Goal: Information Seeking & Learning: Learn about a topic

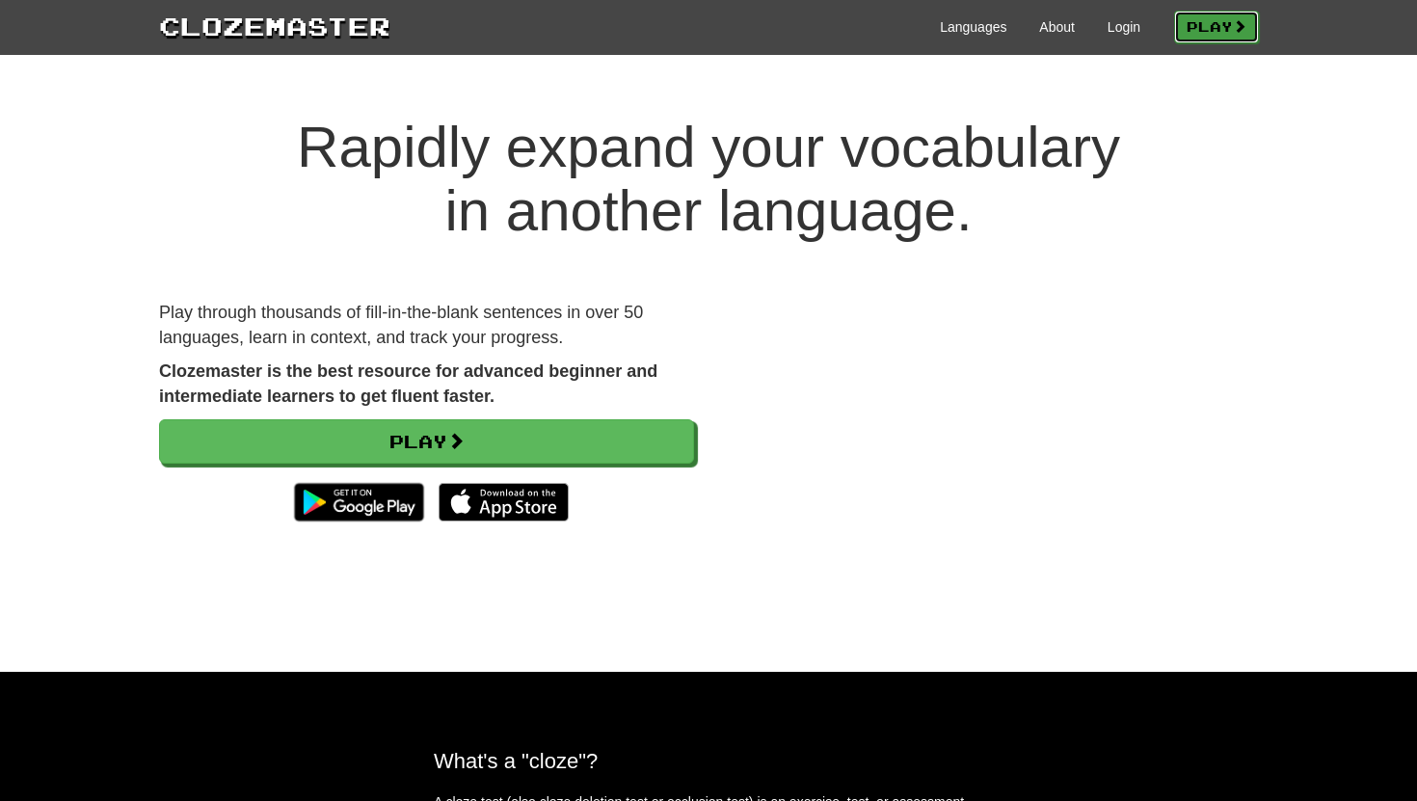
click at [1192, 24] on link "Play" at bounding box center [1216, 27] width 85 height 33
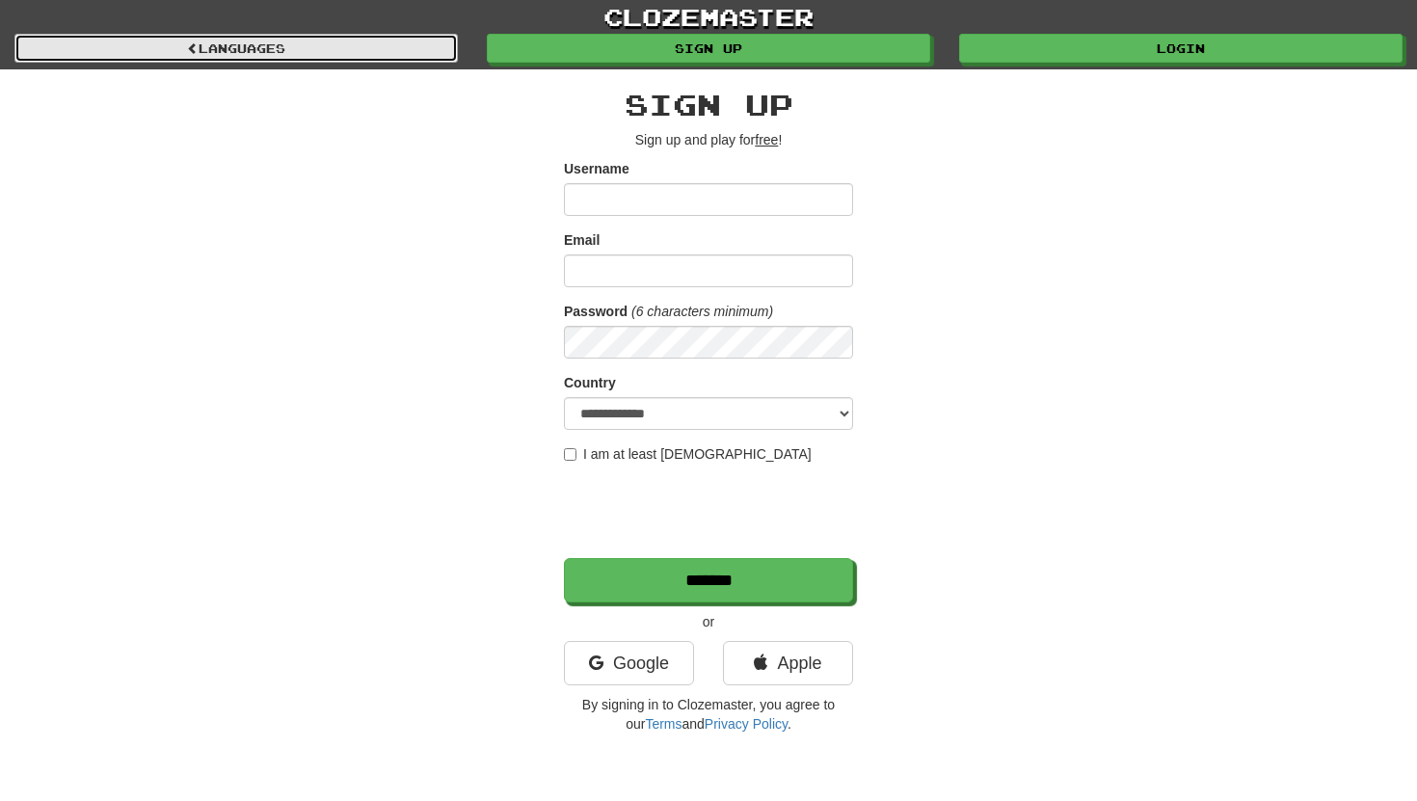
click at [402, 48] on link "Languages" at bounding box center [235, 48] width 443 height 29
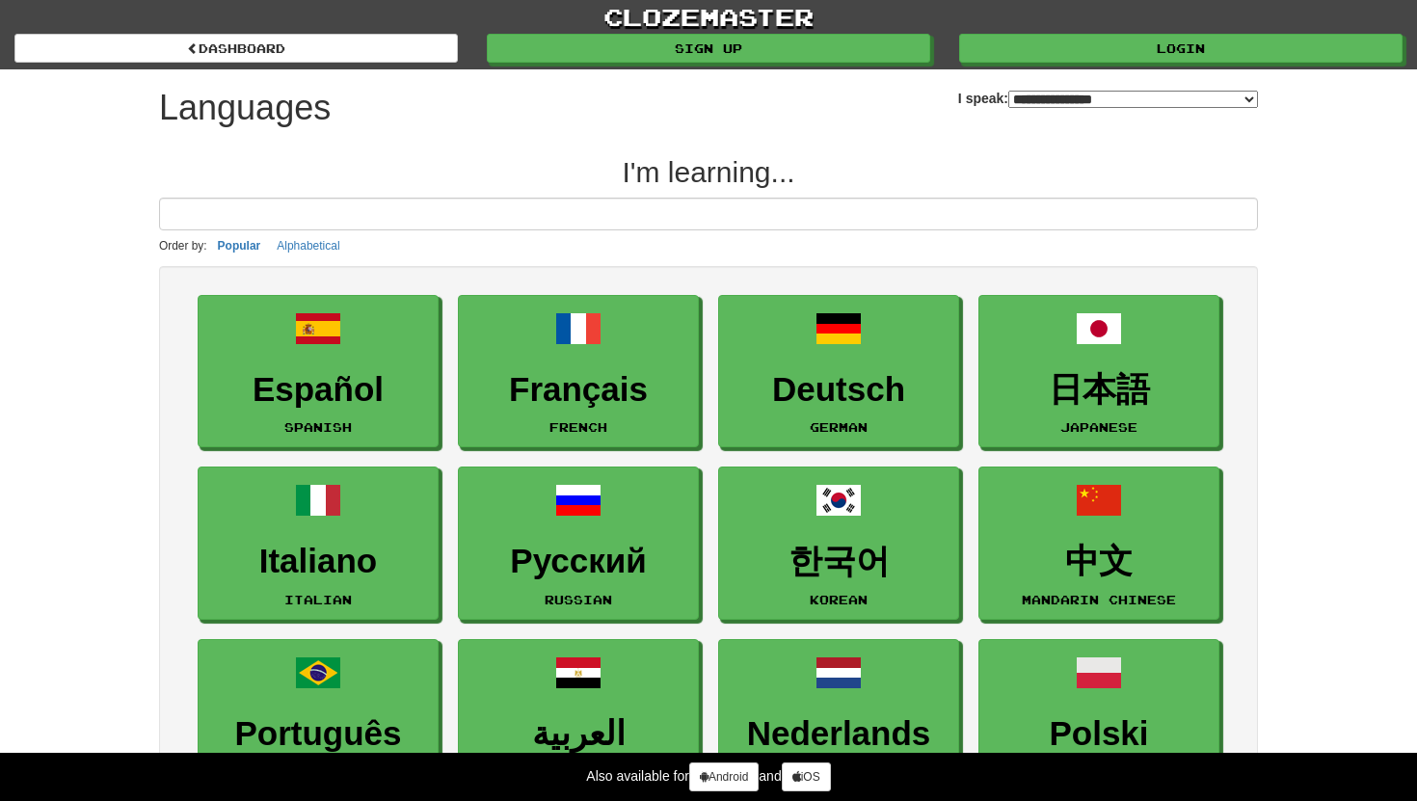
select select "*******"
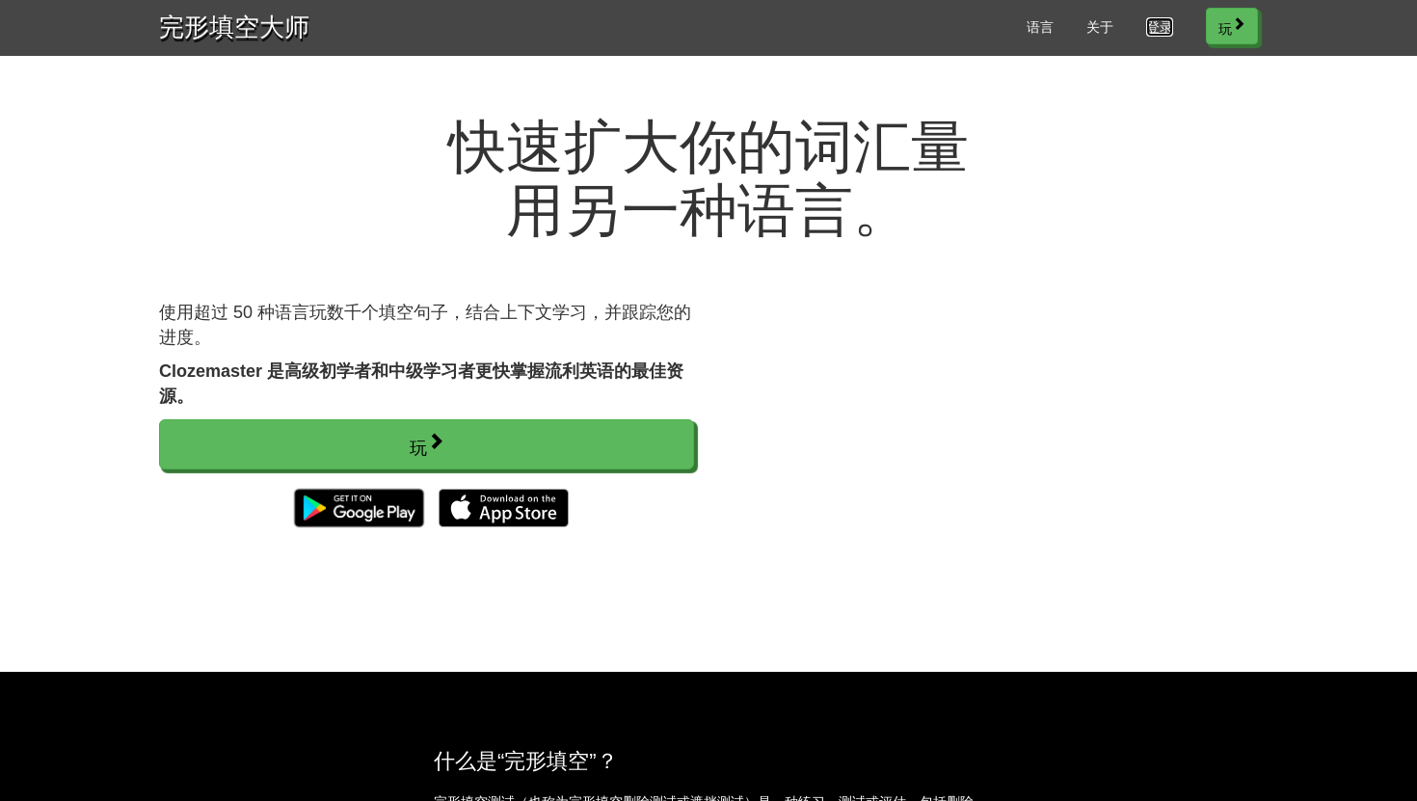
click at [1160, 31] on font "登录" at bounding box center [1159, 26] width 27 height 15
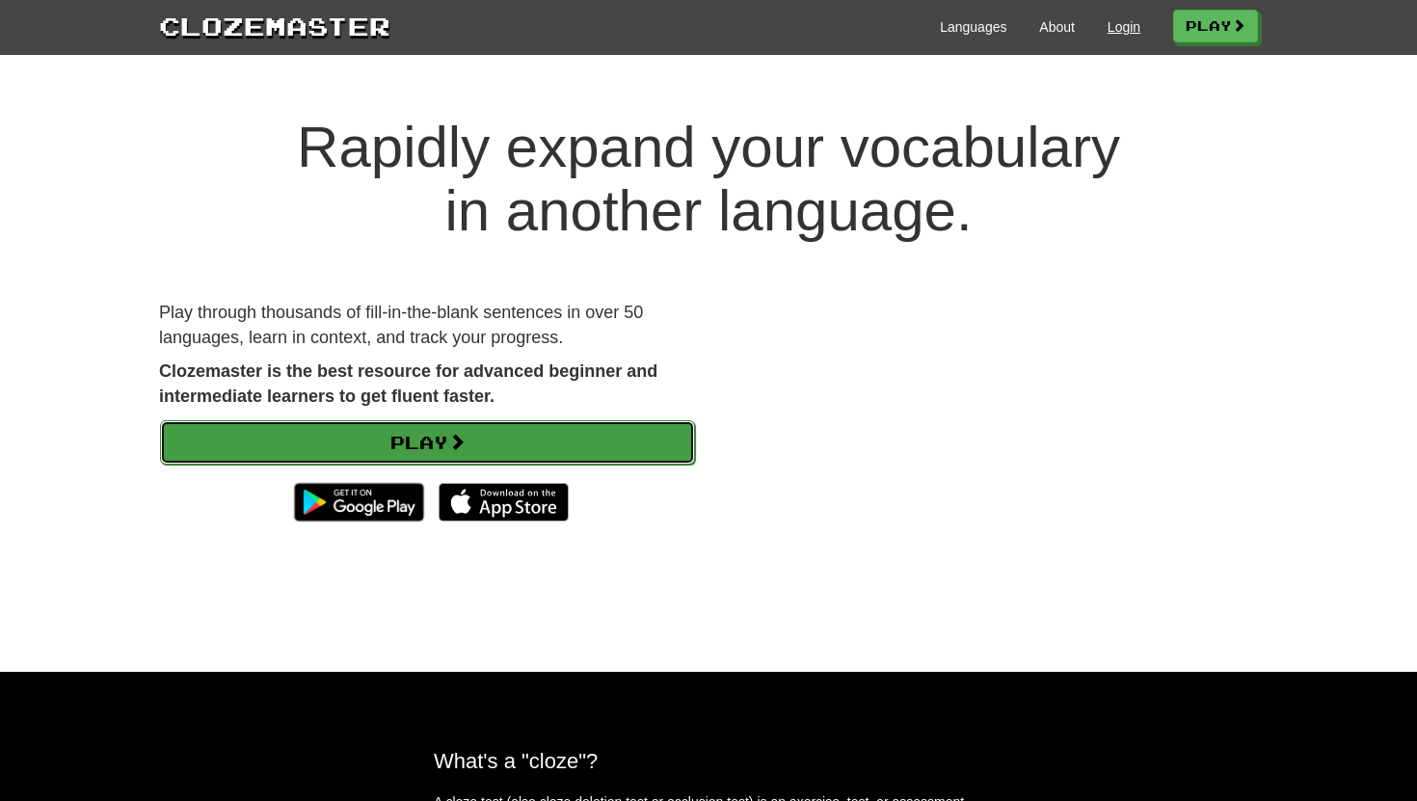
click at [557, 442] on link "Play" at bounding box center [427, 442] width 535 height 44
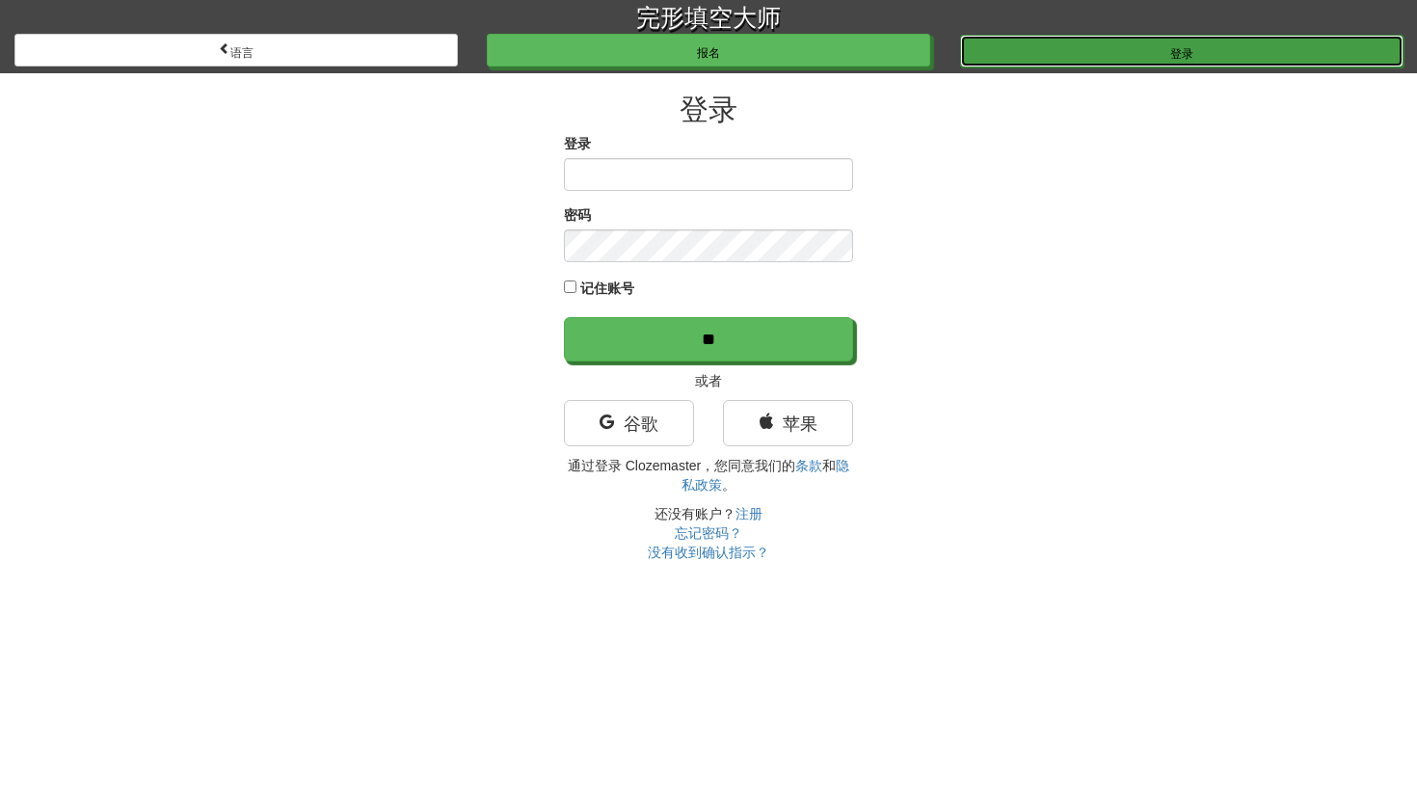
click at [1097, 52] on link "登录" at bounding box center [1181, 51] width 443 height 33
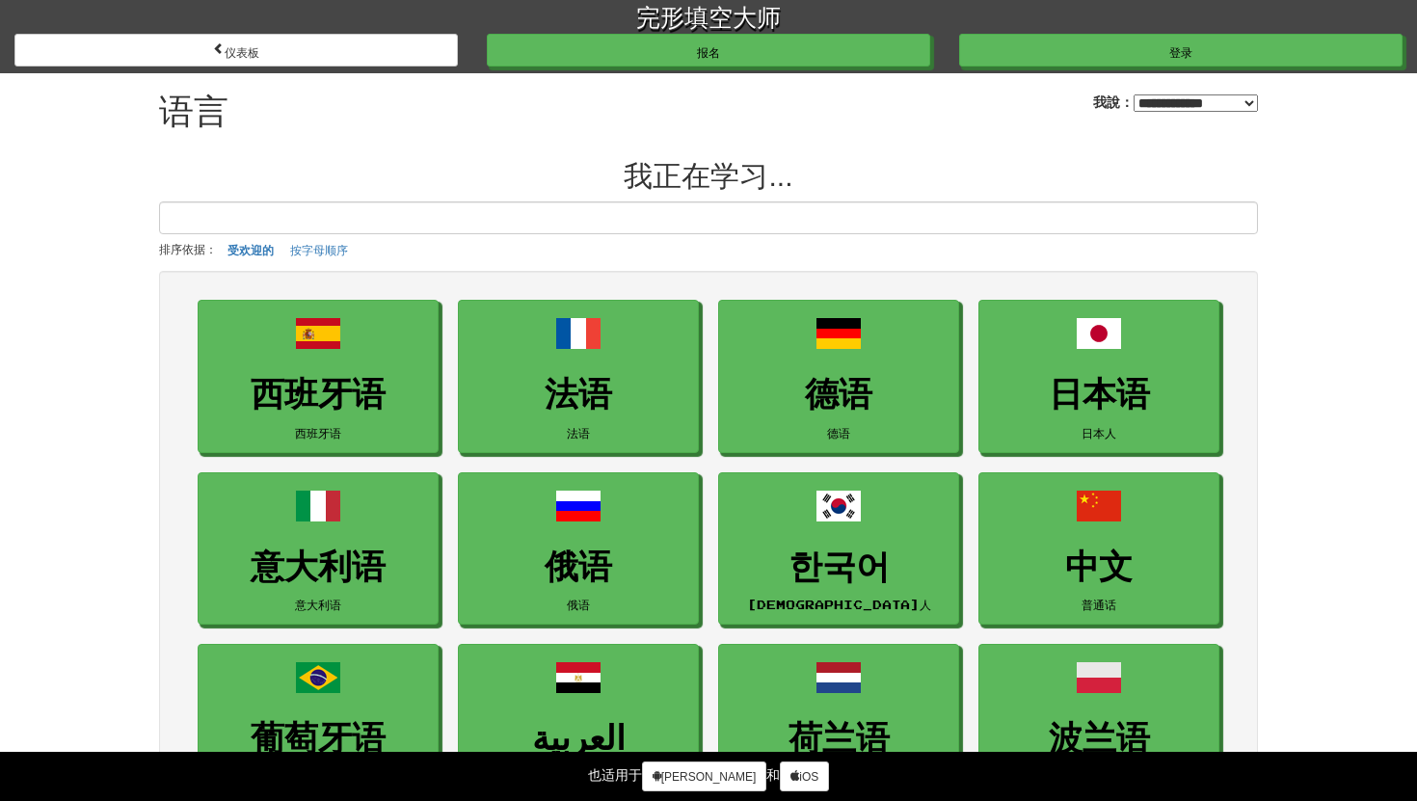
click at [1134, 101] on select "**********" at bounding box center [1196, 102] width 124 height 17
click at [1134, 94] on select "**********" at bounding box center [1196, 102] width 124 height 17
click at [1134, 97] on select "**********" at bounding box center [1196, 102] width 124 height 17
select select "**"
click at [1134, 94] on select "**********" at bounding box center [1196, 102] width 124 height 17
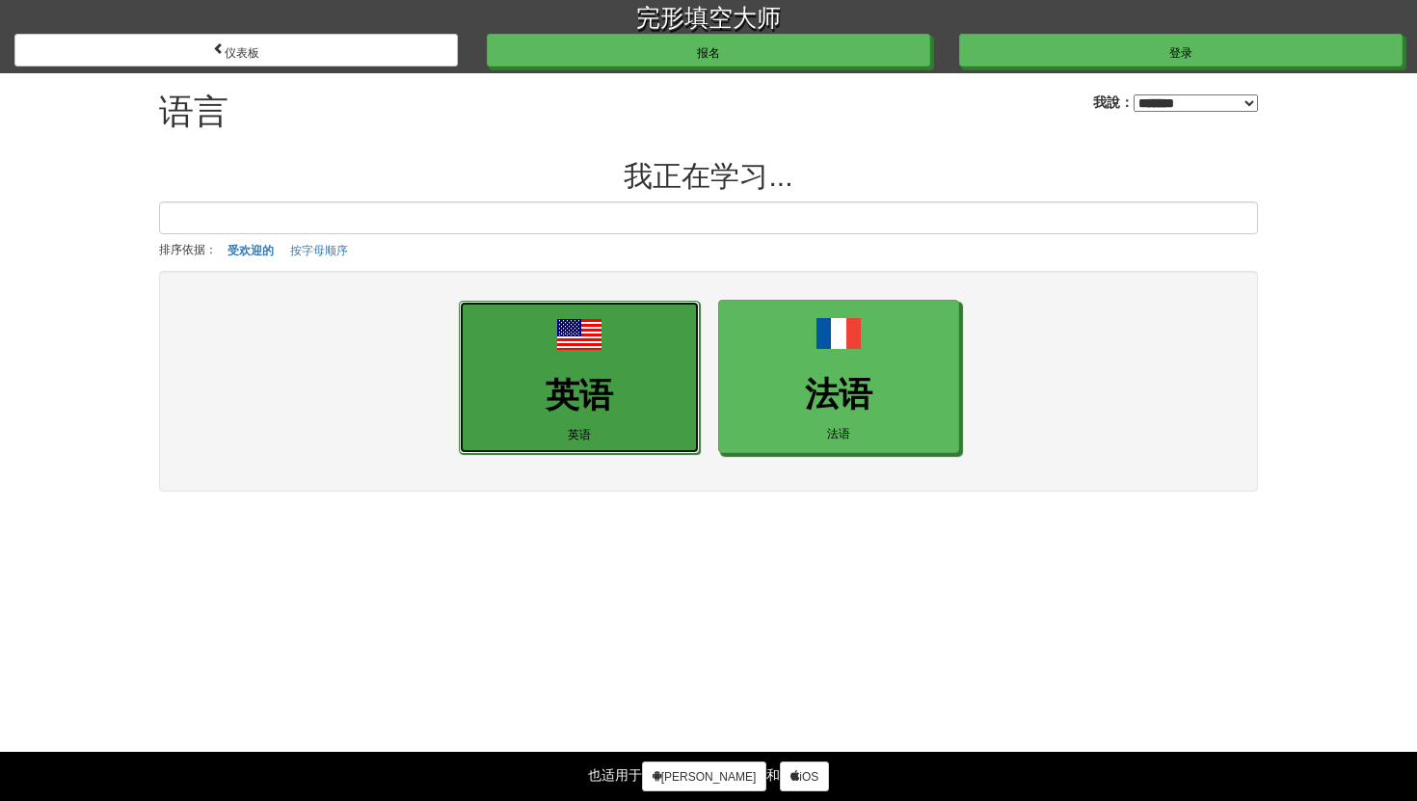
click at [612, 361] on link "英语 英语" at bounding box center [579, 377] width 241 height 153
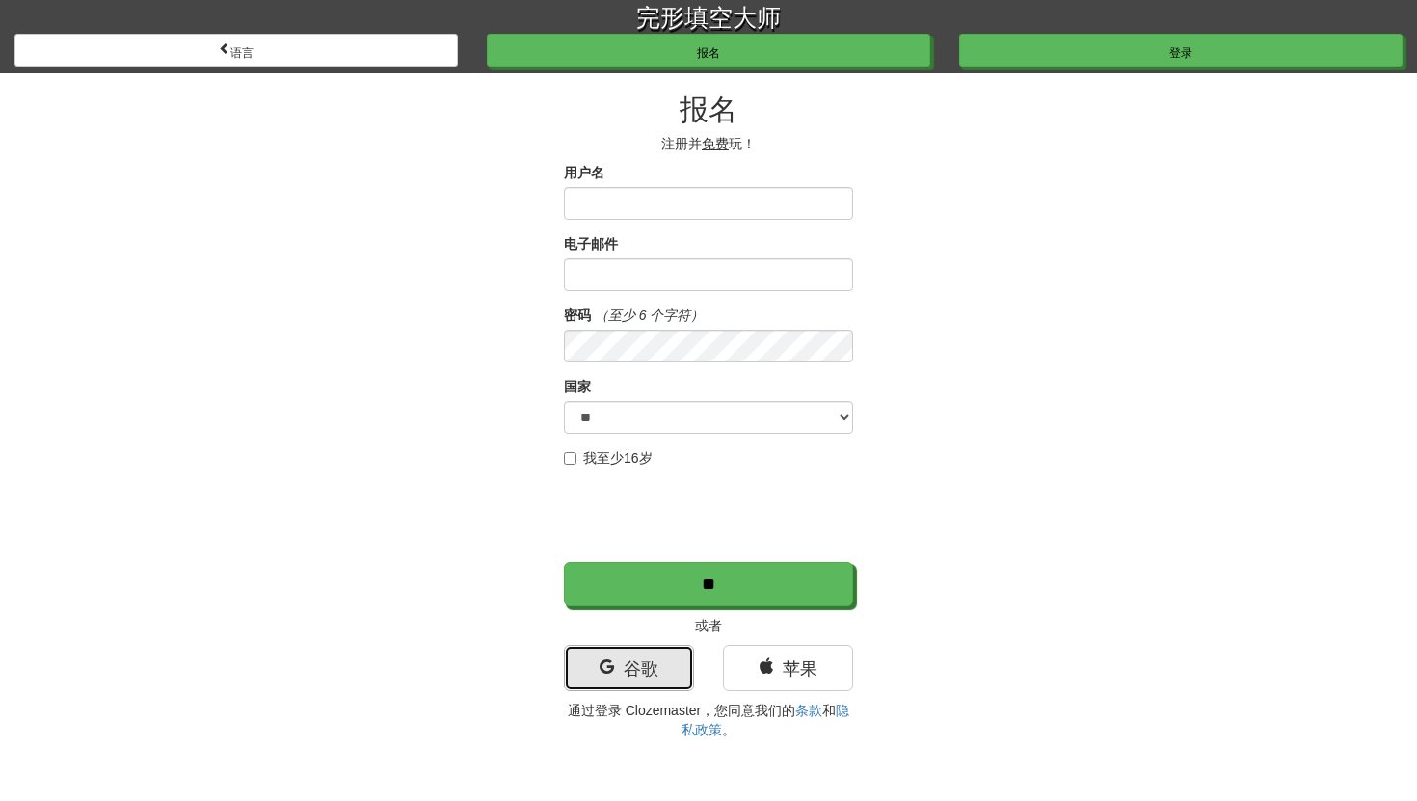
click at [632, 650] on link "谷歌" at bounding box center [629, 668] width 130 height 46
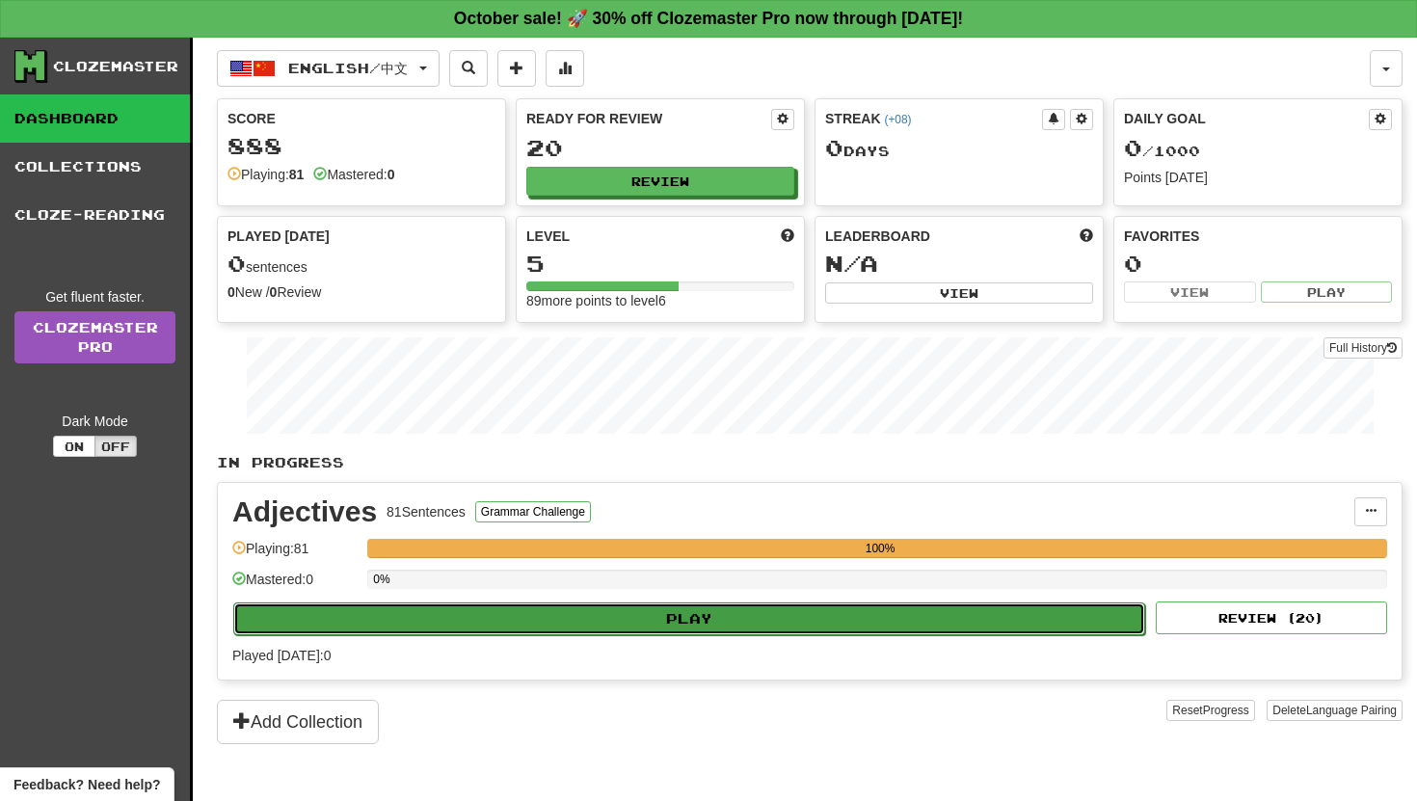
click at [706, 626] on button "Play" at bounding box center [689, 619] width 912 height 33
select select "**"
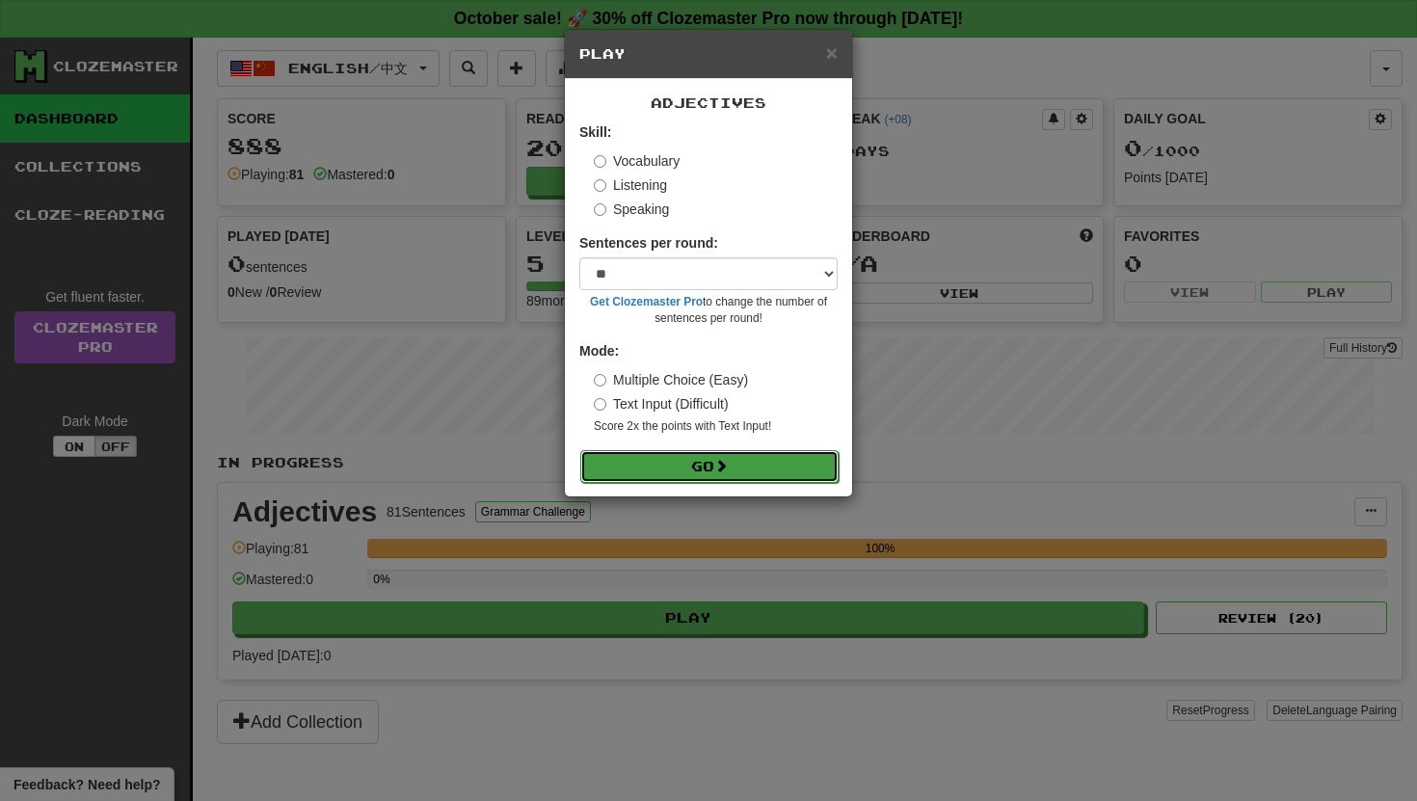
click at [694, 477] on button "Go" at bounding box center [709, 466] width 258 height 33
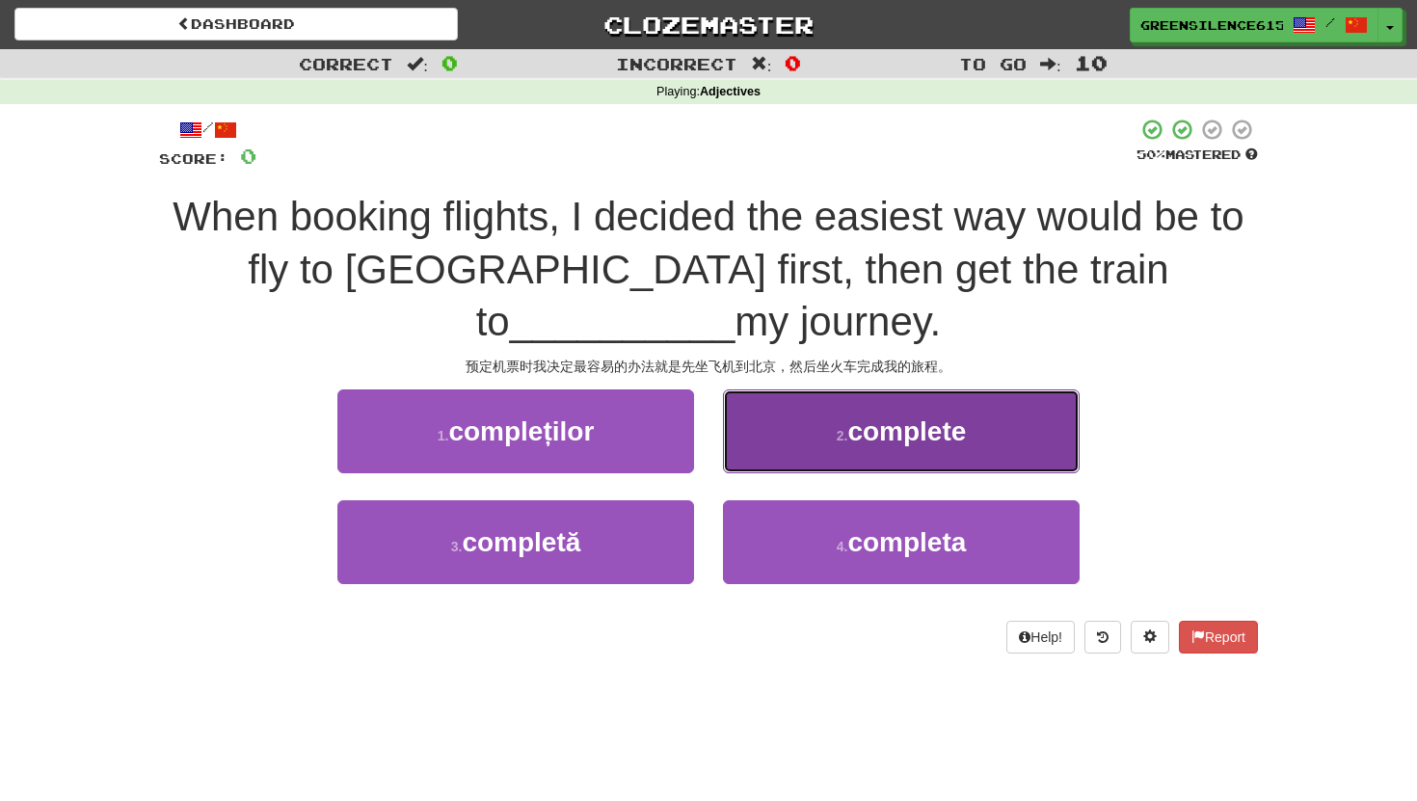
click at [825, 425] on button "2 . complete" at bounding box center [901, 431] width 357 height 84
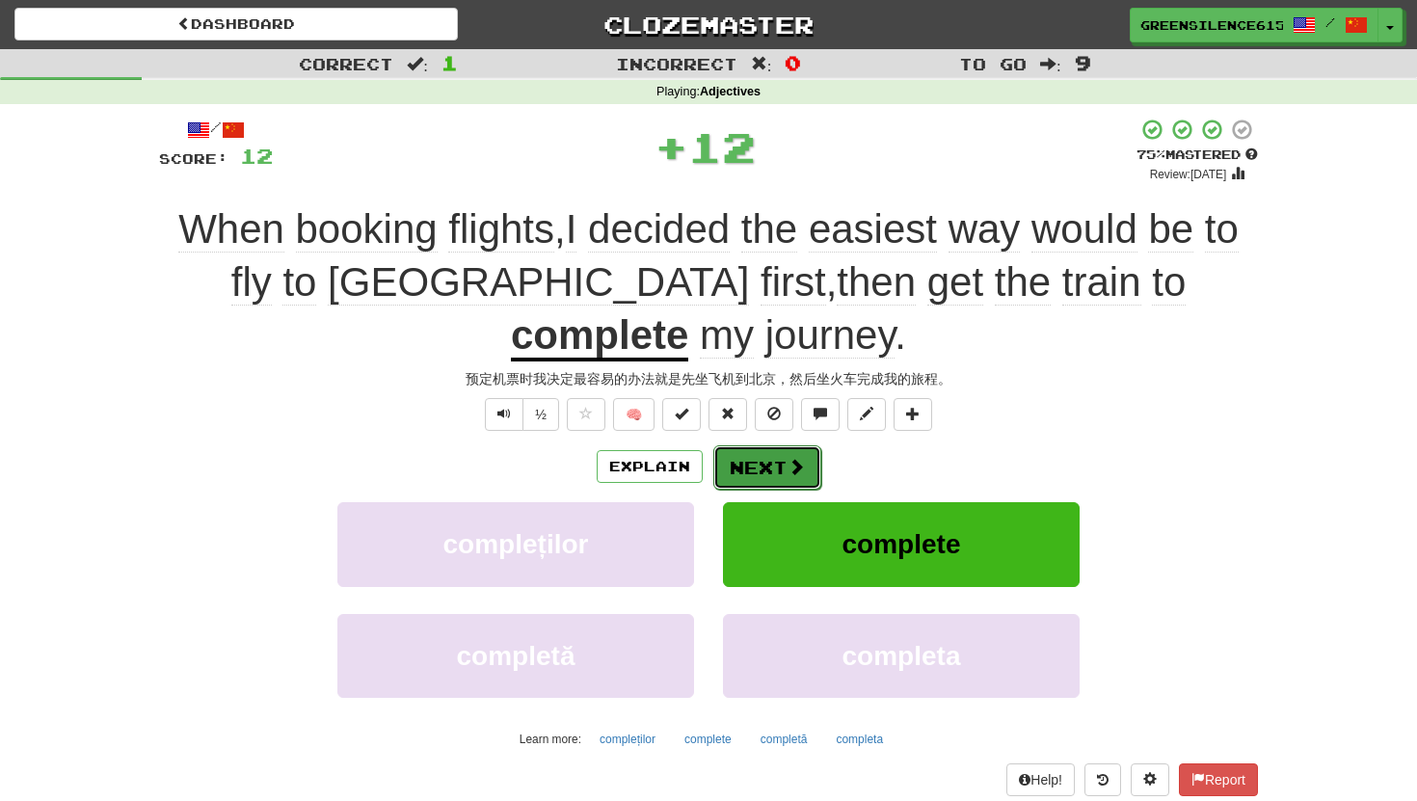
click at [758, 445] on button "Next" at bounding box center [767, 467] width 108 height 44
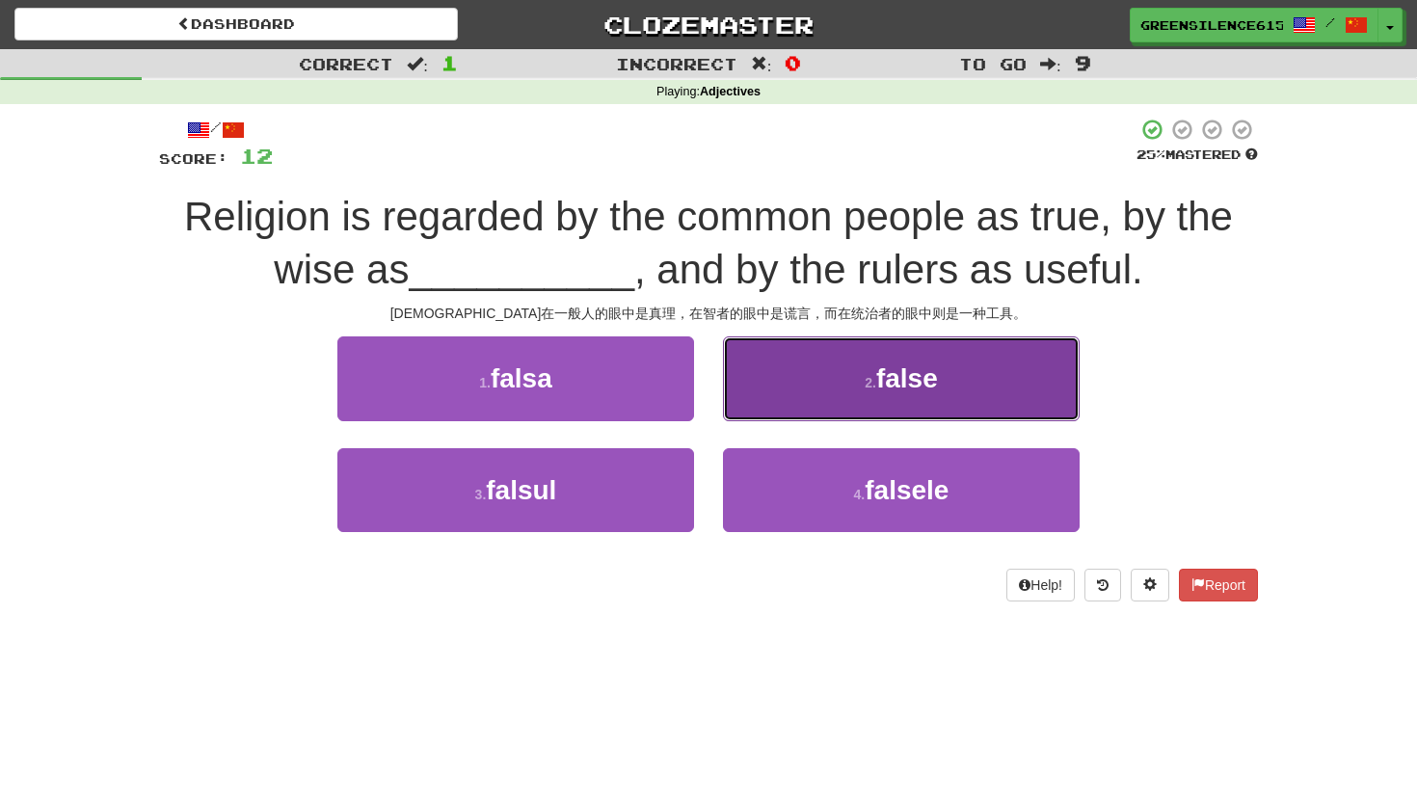
click at [842, 386] on button "2 . false" at bounding box center [901, 378] width 357 height 84
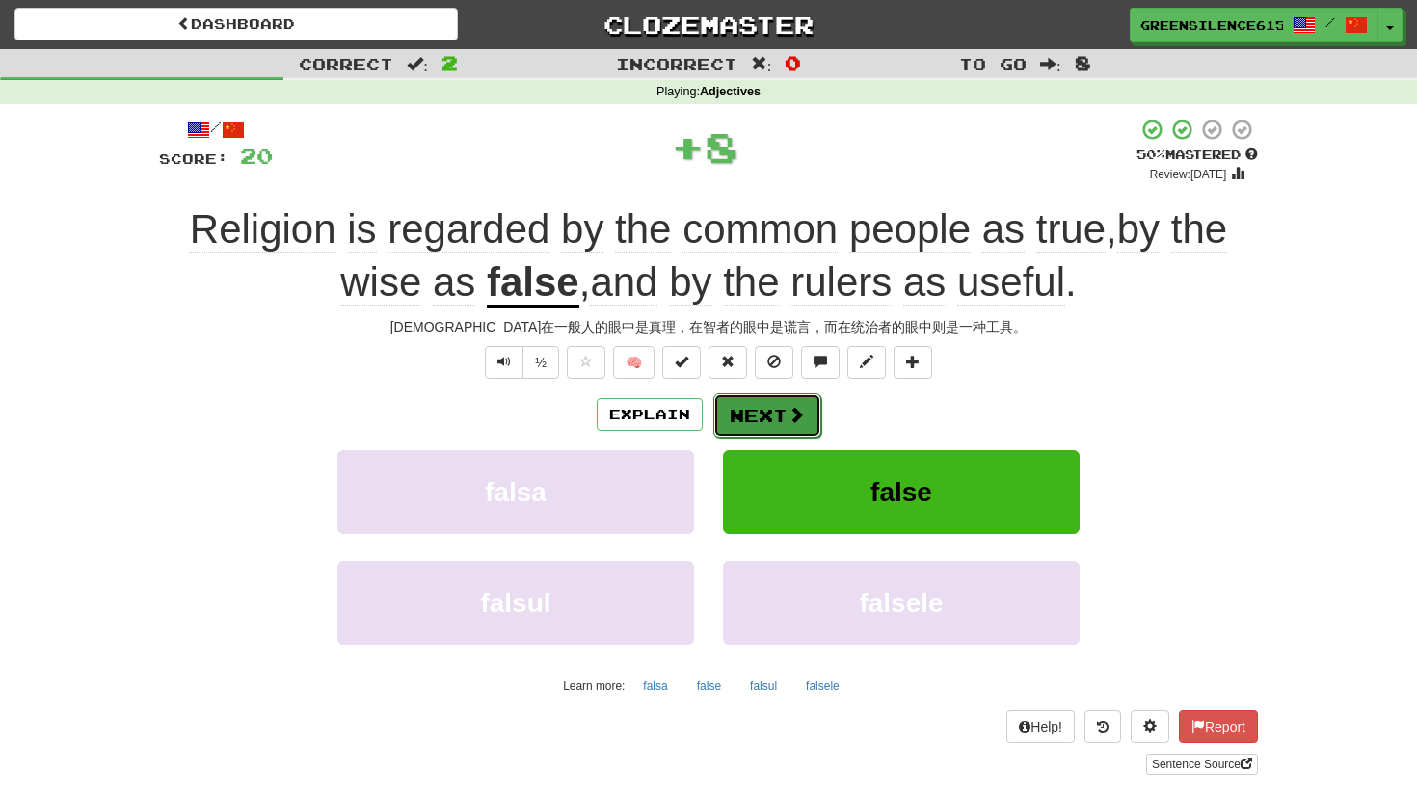
click at [757, 416] on button "Next" at bounding box center [767, 415] width 108 height 44
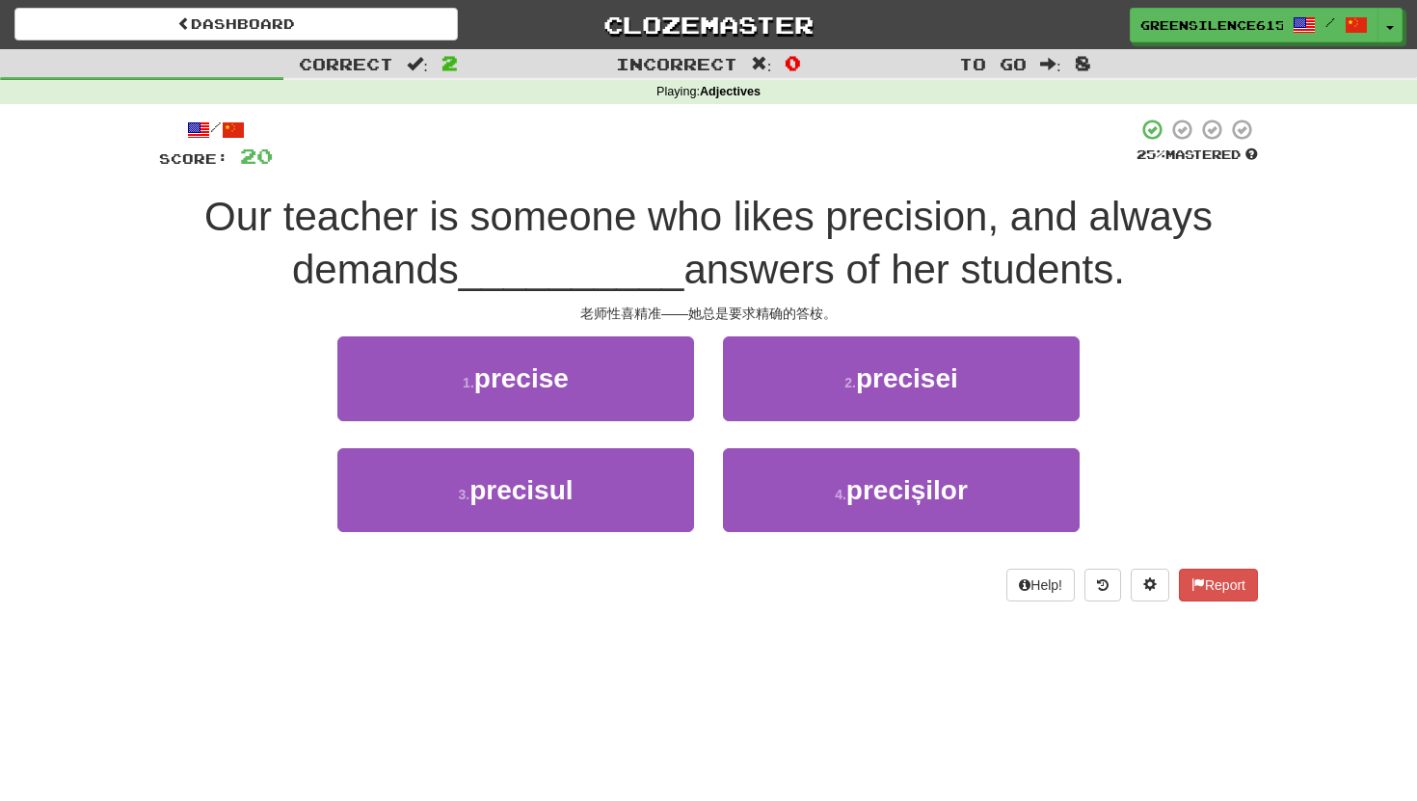
click at [620, 334] on div "/ Score: 20 25 % Mastered Our teacher is someone who likes precision, and alway…" at bounding box center [708, 359] width 1099 height 483
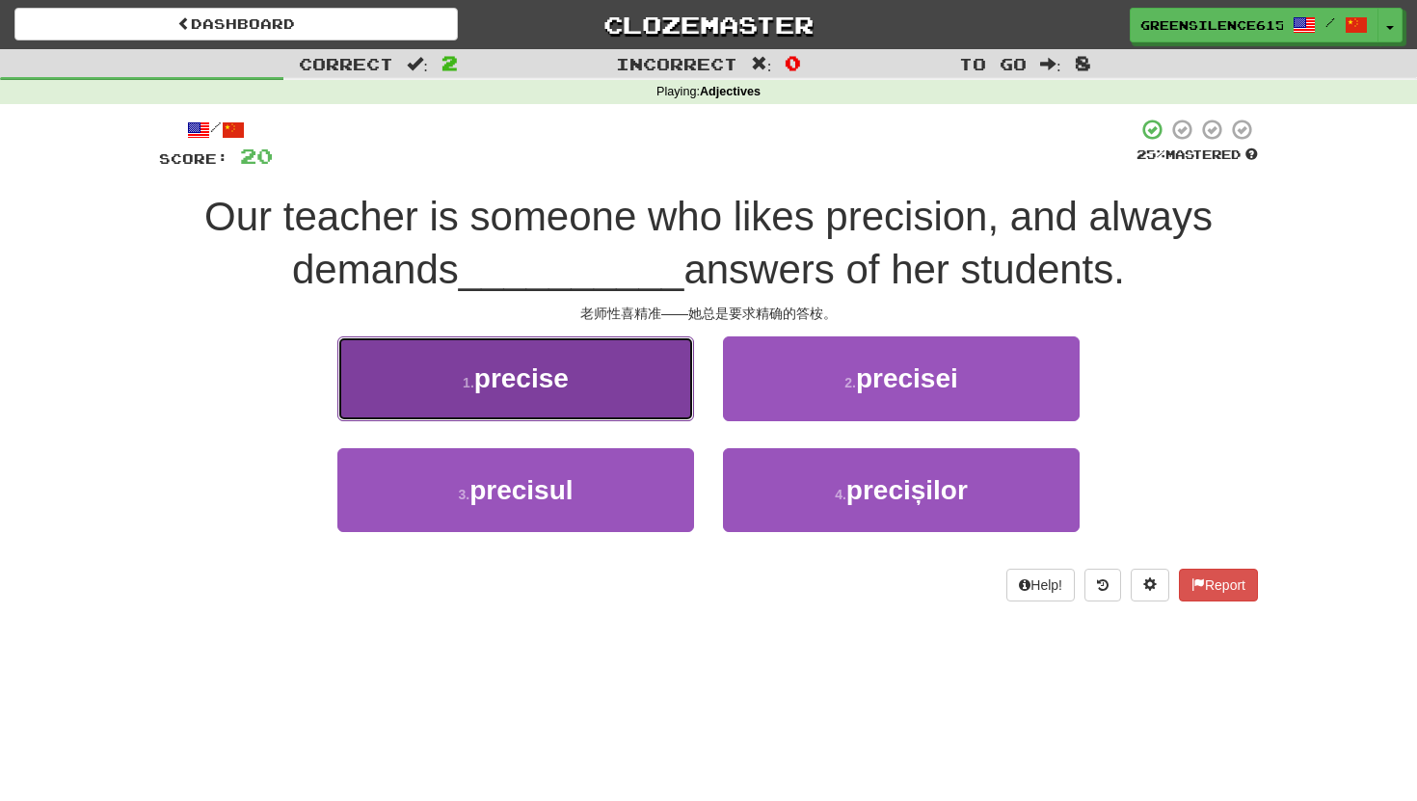
click at [574, 353] on button "1 . precise" at bounding box center [515, 378] width 357 height 84
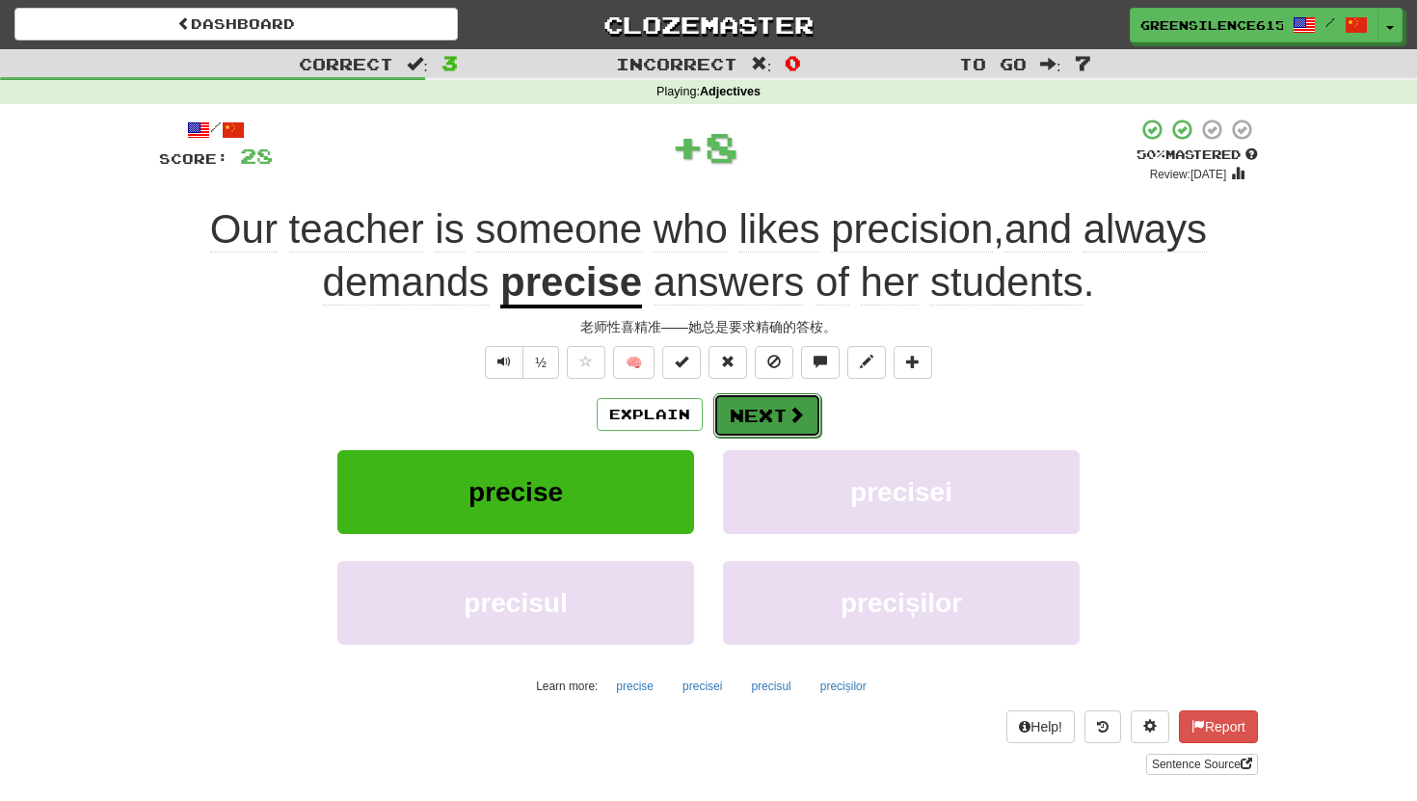
click at [756, 411] on button "Next" at bounding box center [767, 415] width 108 height 44
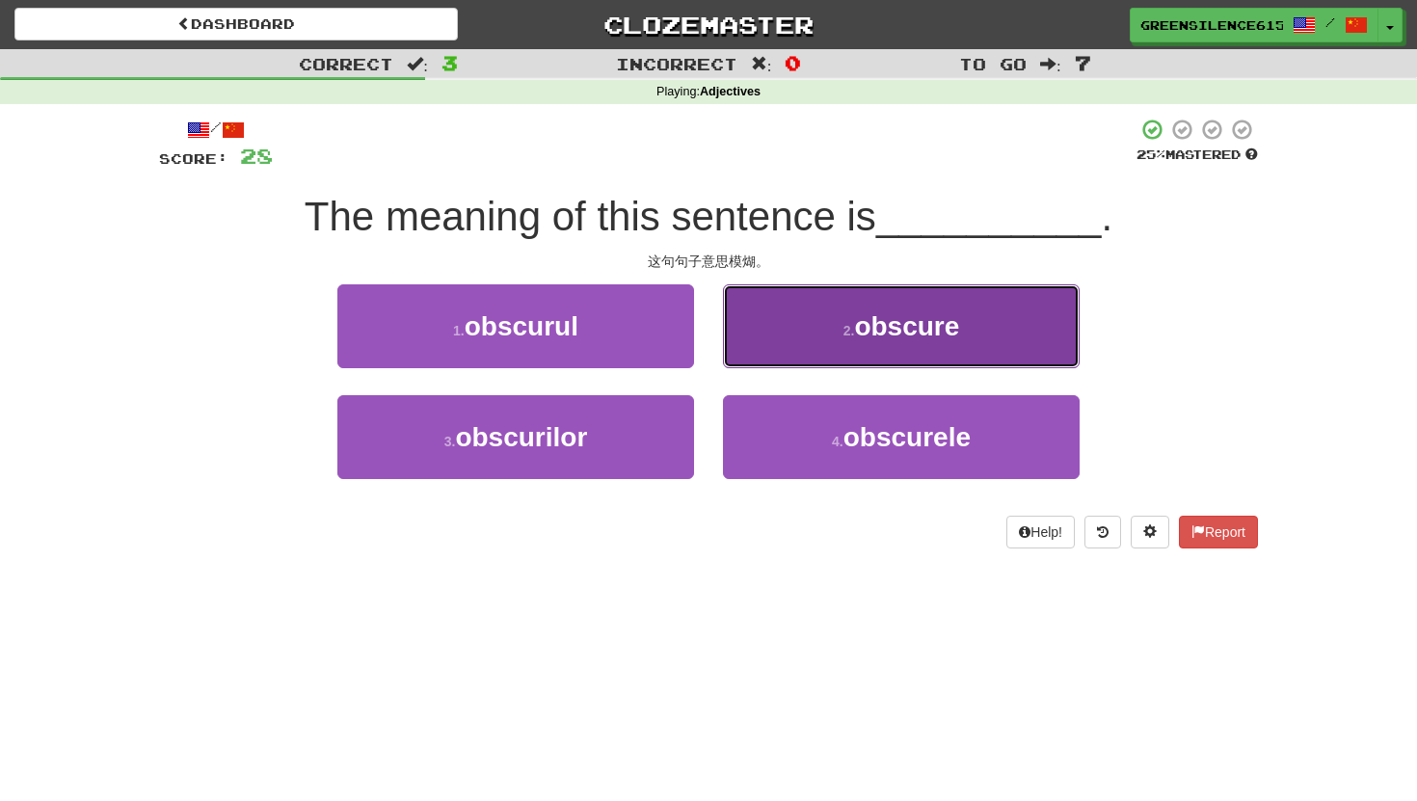
click at [806, 328] on button "2 . obscure" at bounding box center [901, 326] width 357 height 84
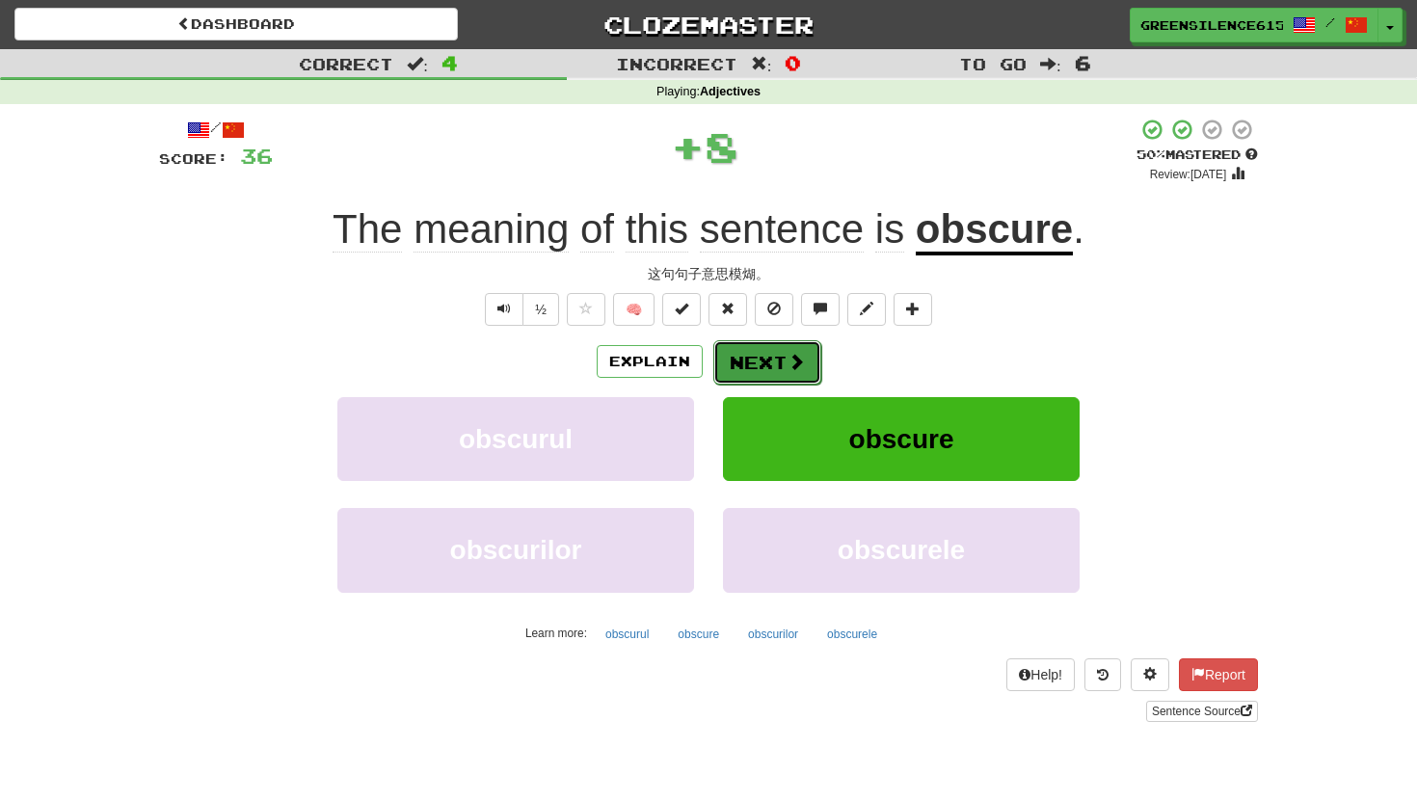
click at [762, 378] on button "Next" at bounding box center [767, 362] width 108 height 44
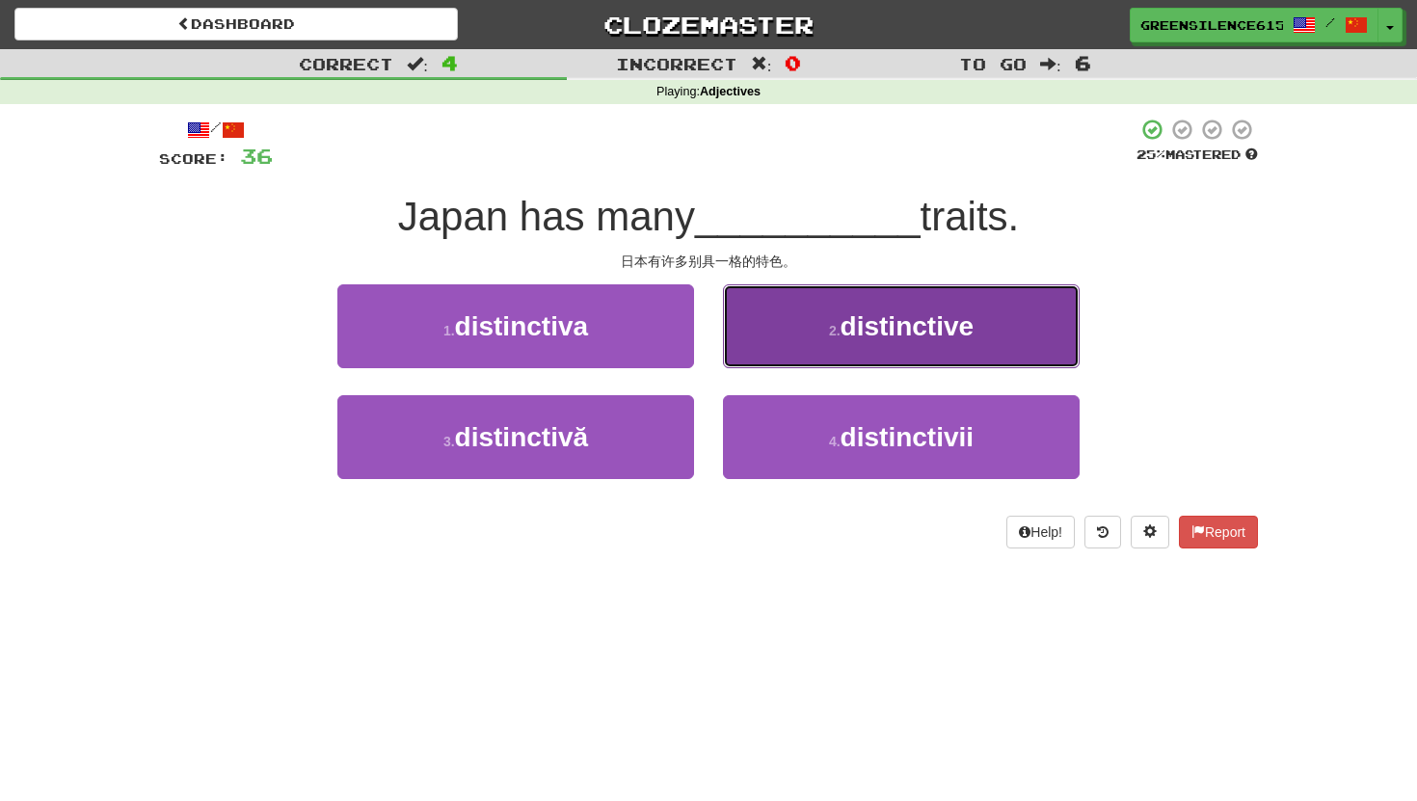
click at [797, 317] on button "2 . distinctive" at bounding box center [901, 326] width 357 height 84
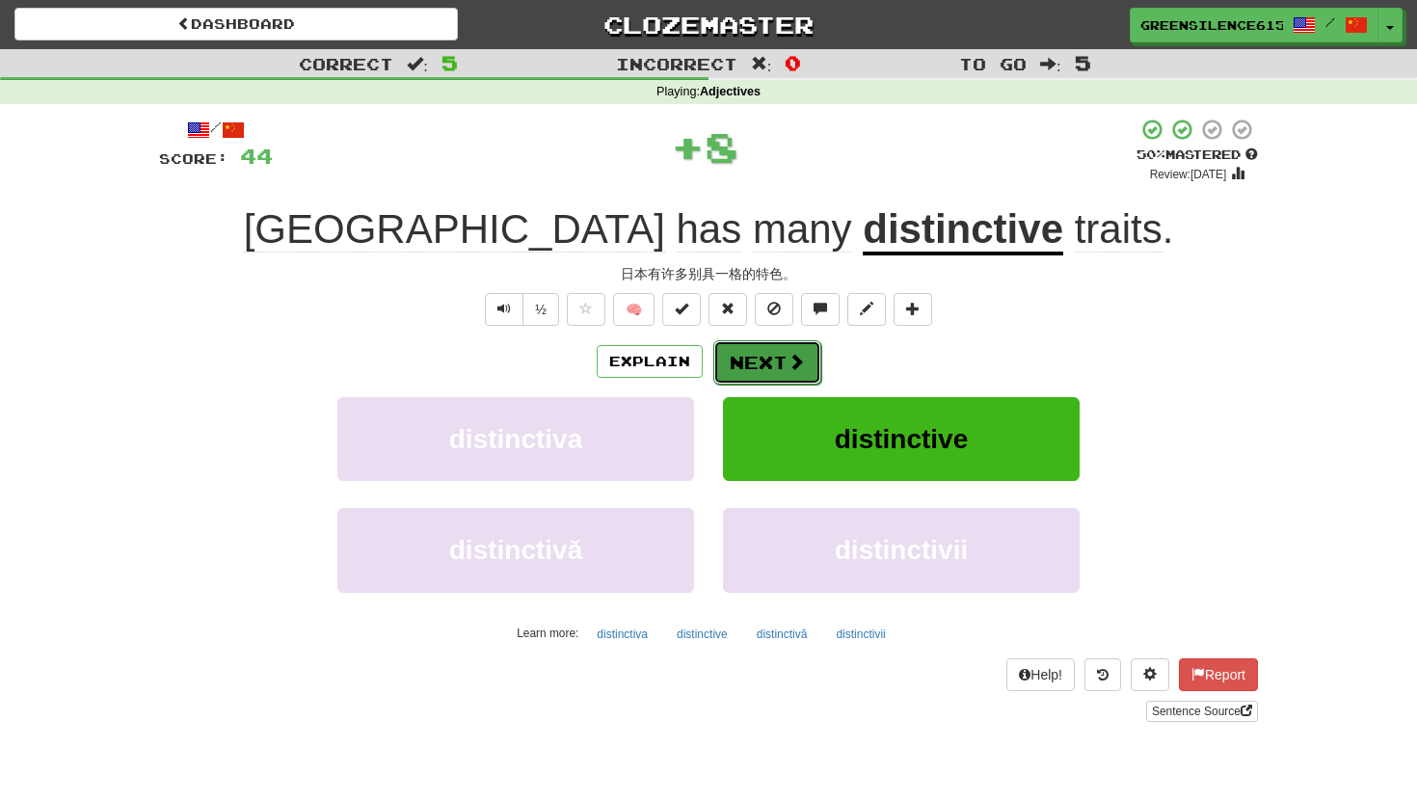
click at [768, 371] on button "Next" at bounding box center [767, 362] width 108 height 44
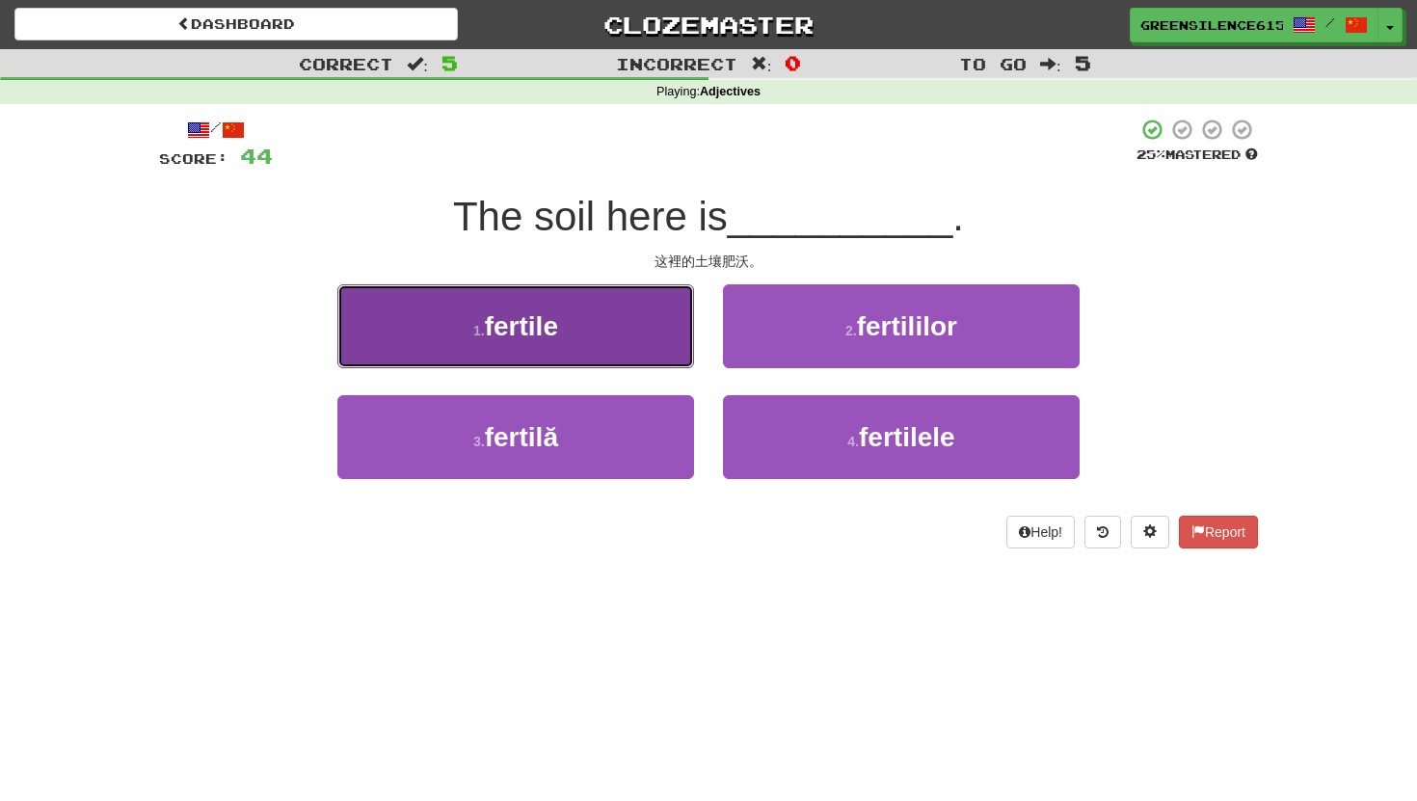
click at [595, 329] on button "1 . fertile" at bounding box center [515, 326] width 357 height 84
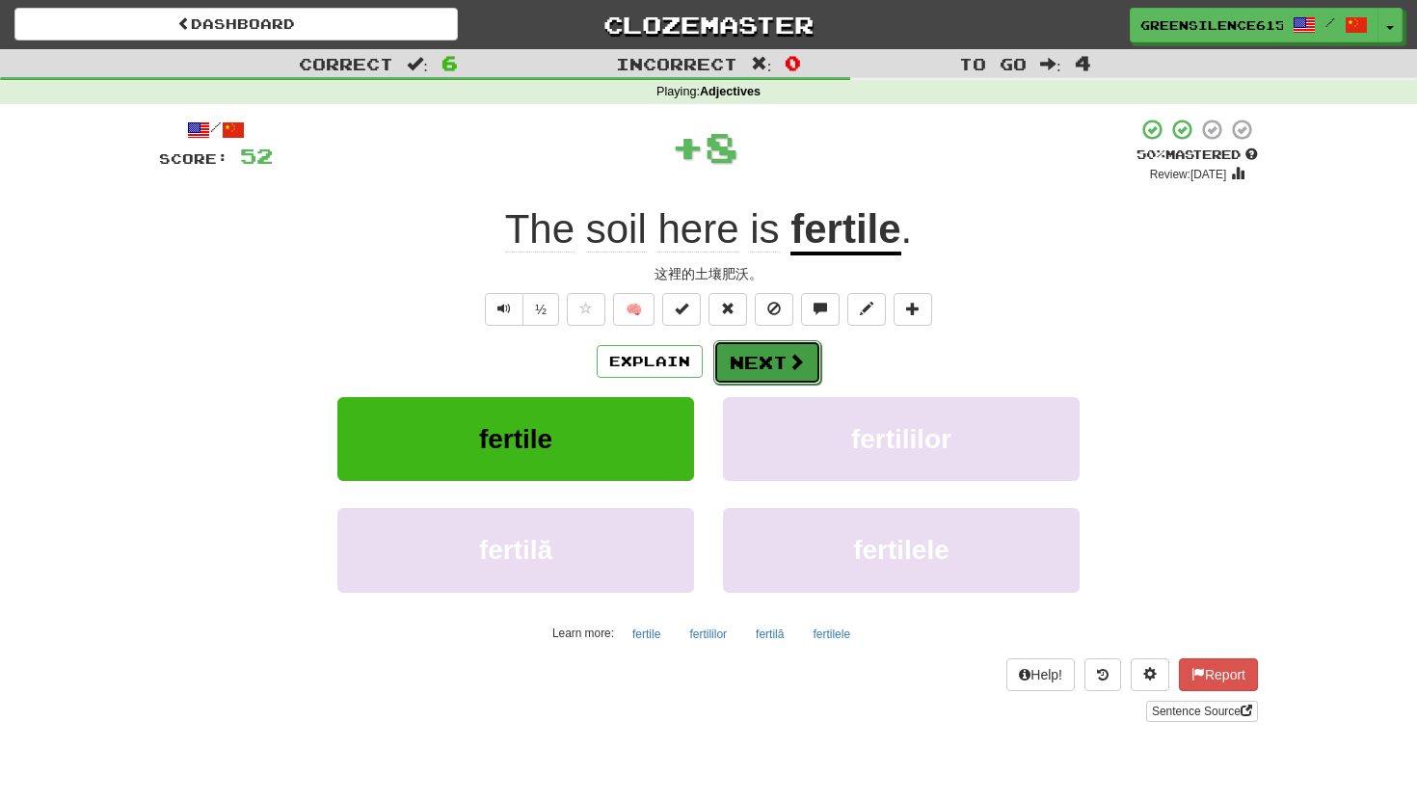
click at [737, 360] on button "Next" at bounding box center [767, 362] width 108 height 44
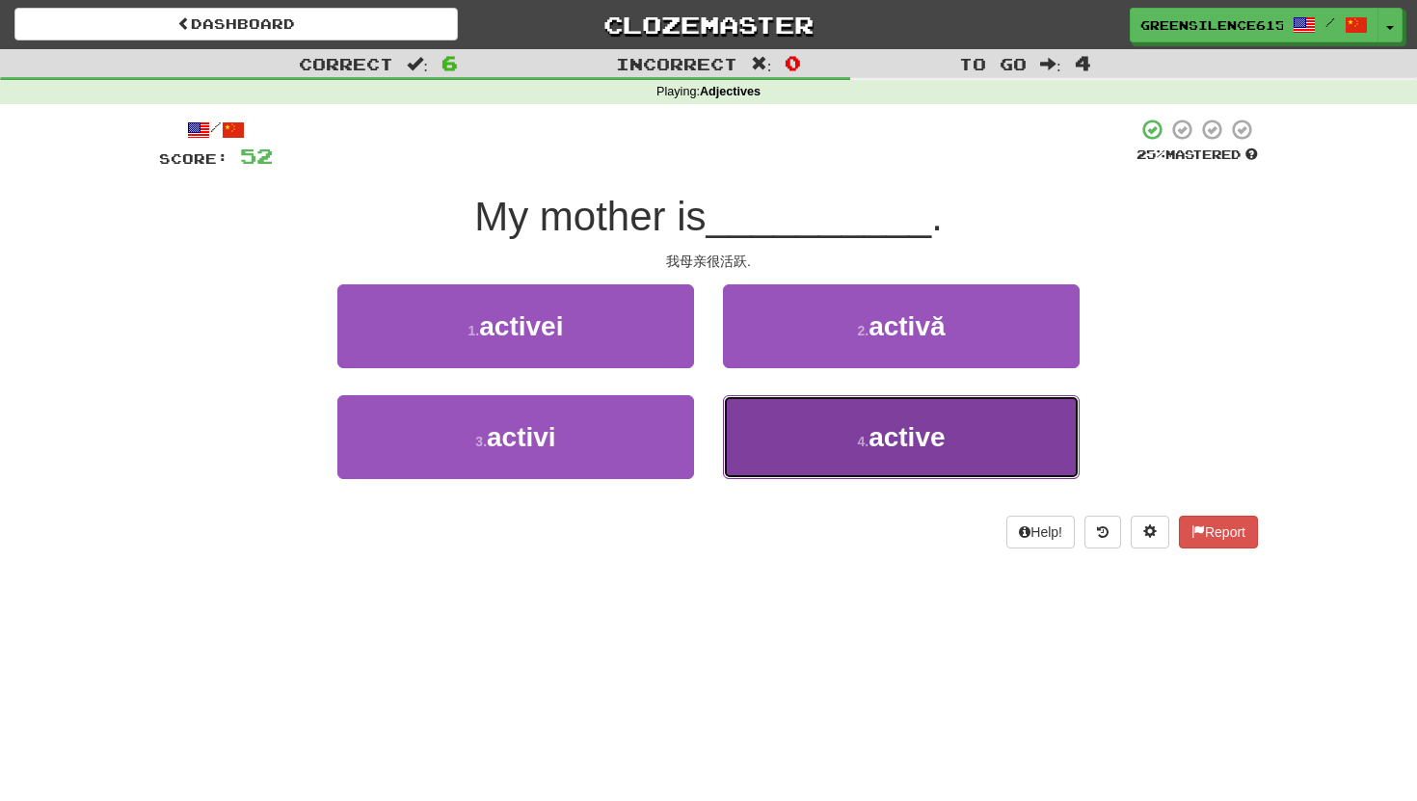
click at [837, 428] on button "4 . active" at bounding box center [901, 437] width 357 height 84
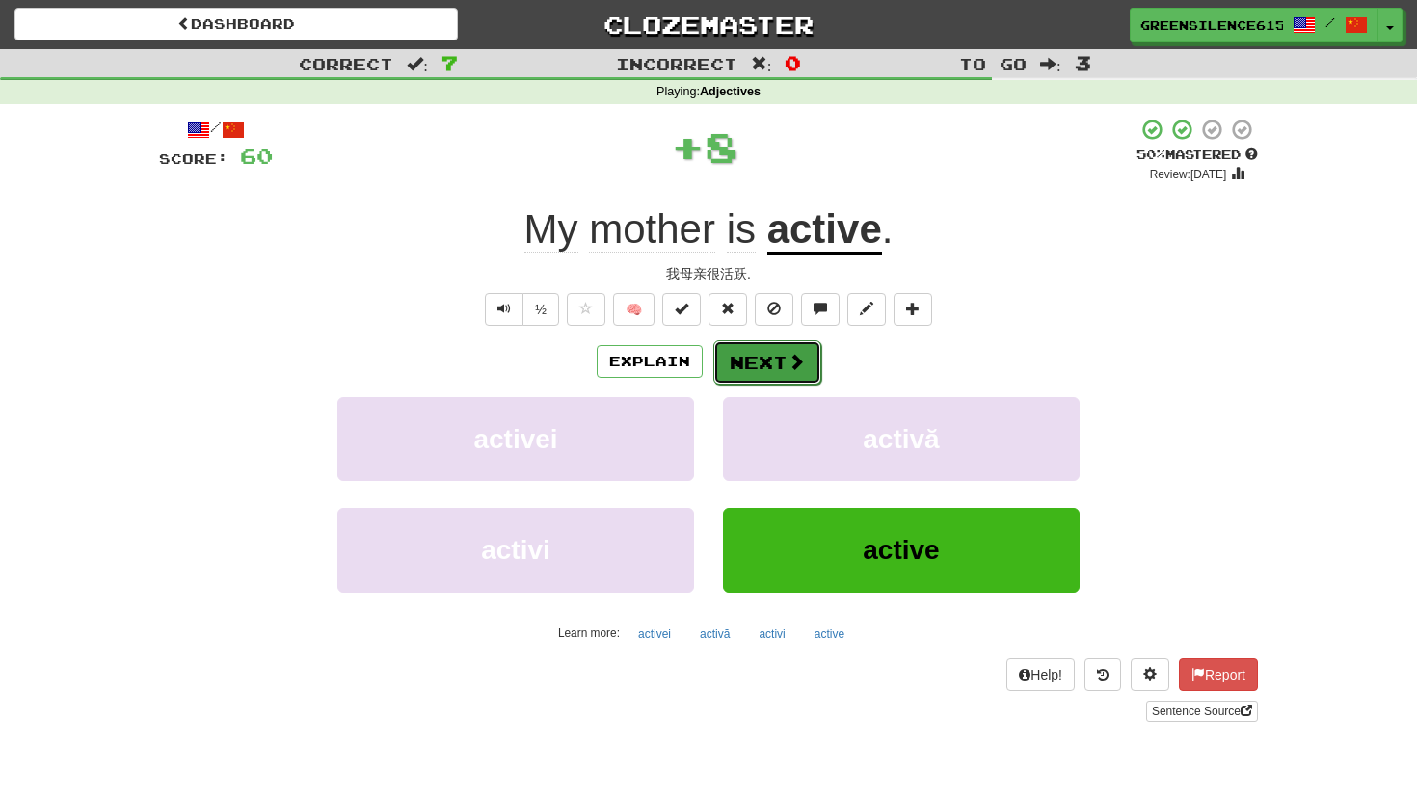
click at [783, 358] on button "Next" at bounding box center [767, 362] width 108 height 44
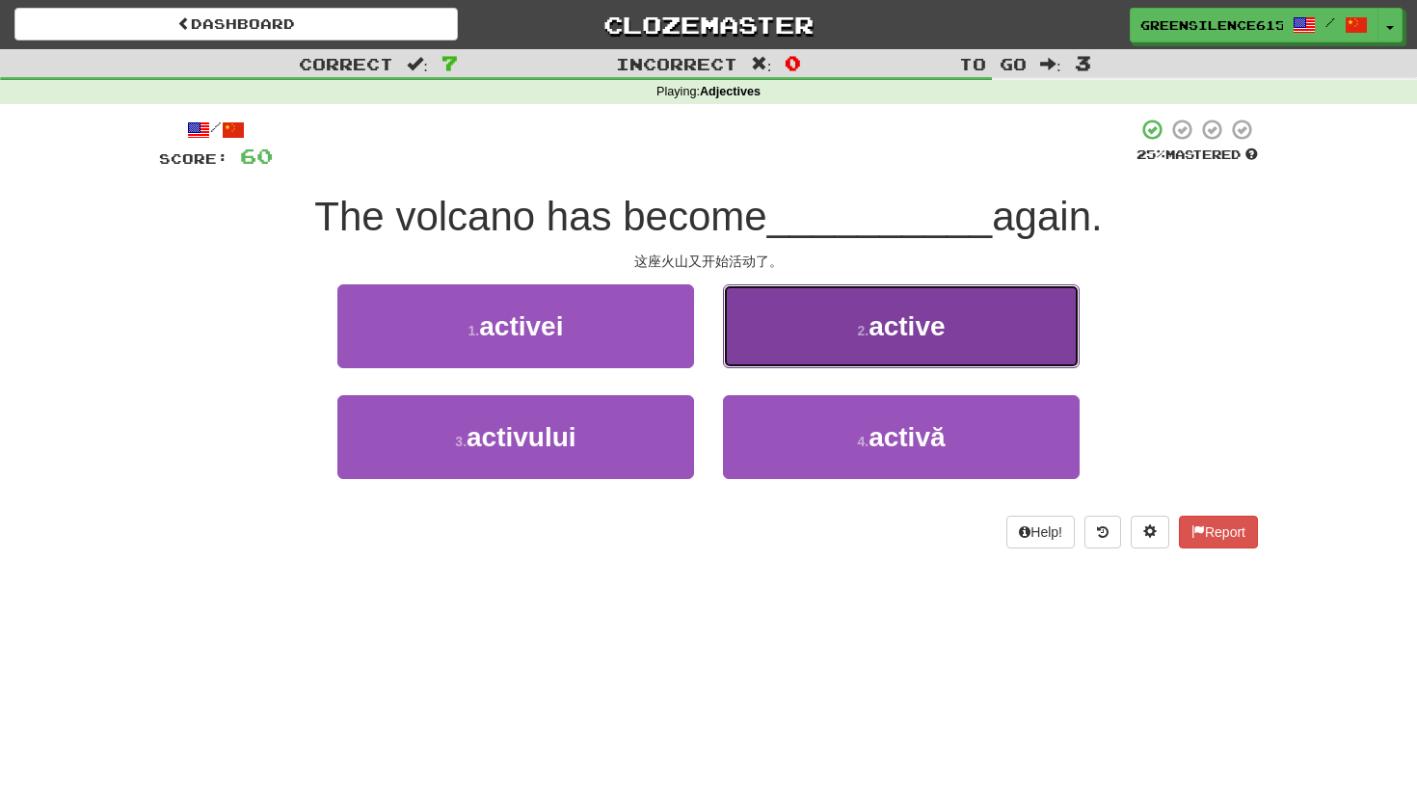
click at [804, 344] on button "2 . active" at bounding box center [901, 326] width 357 height 84
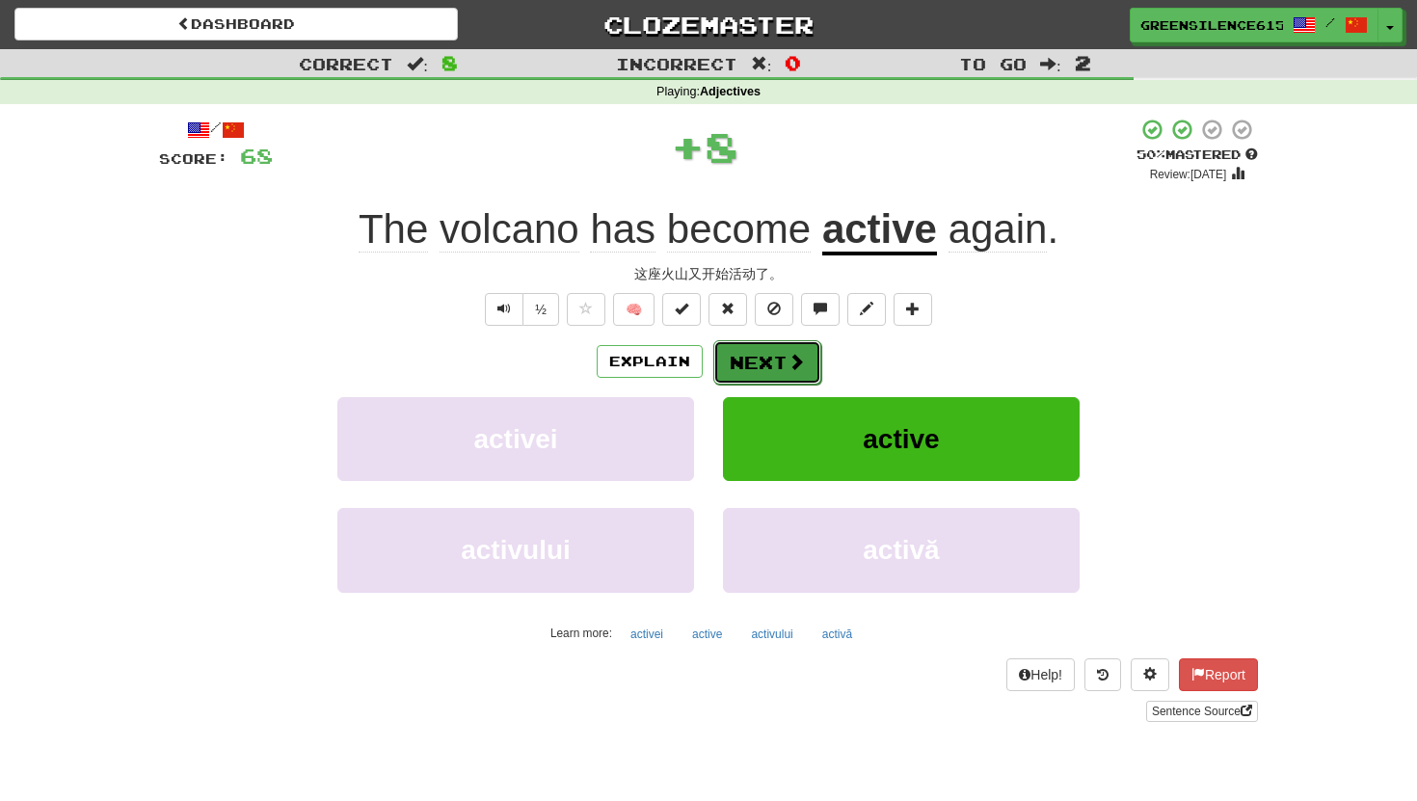
click at [746, 344] on button "Next" at bounding box center [767, 362] width 108 height 44
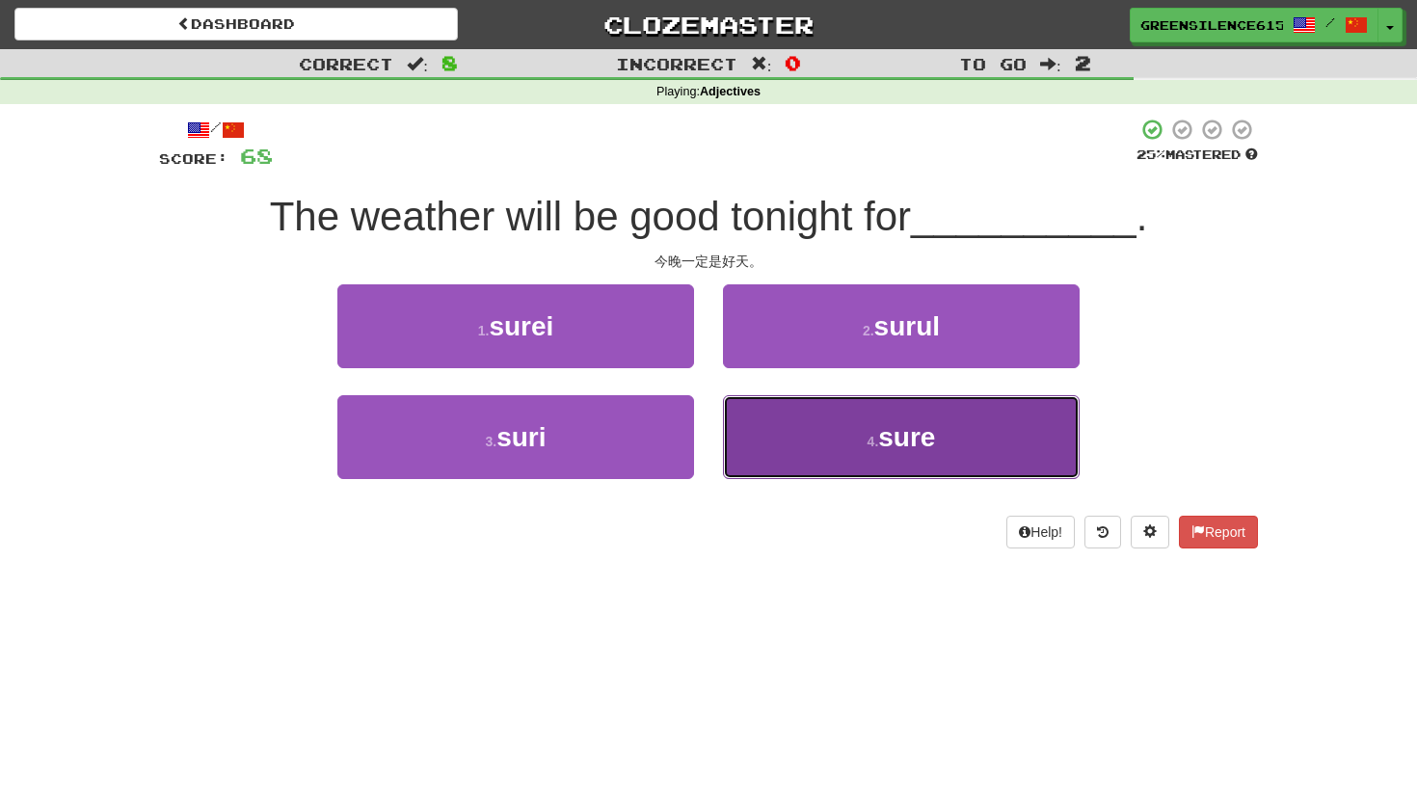
click at [850, 426] on button "4 . sure" at bounding box center [901, 437] width 357 height 84
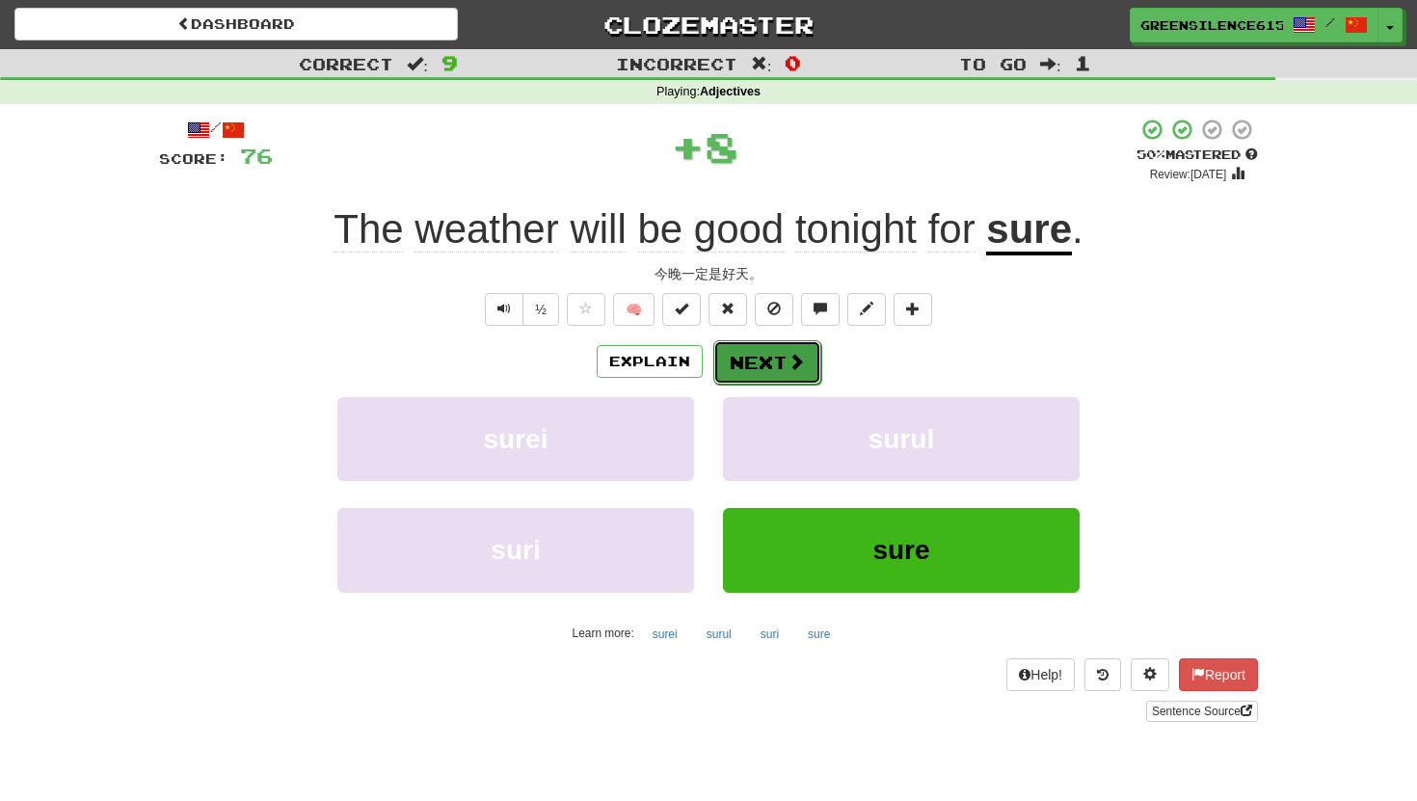
click at [801, 358] on span at bounding box center [796, 361] width 17 height 17
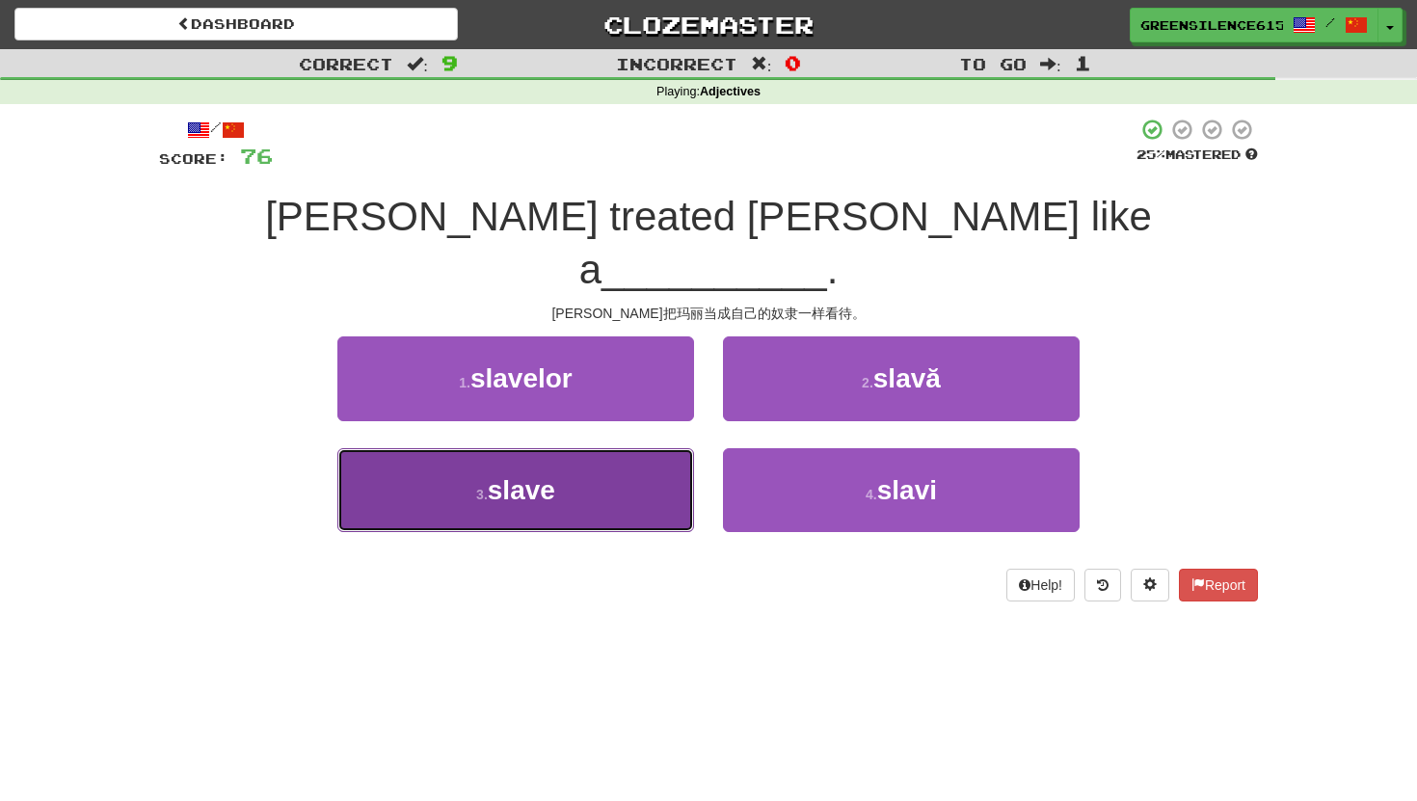
click at [618, 448] on button "3 . slave" at bounding box center [515, 490] width 357 height 84
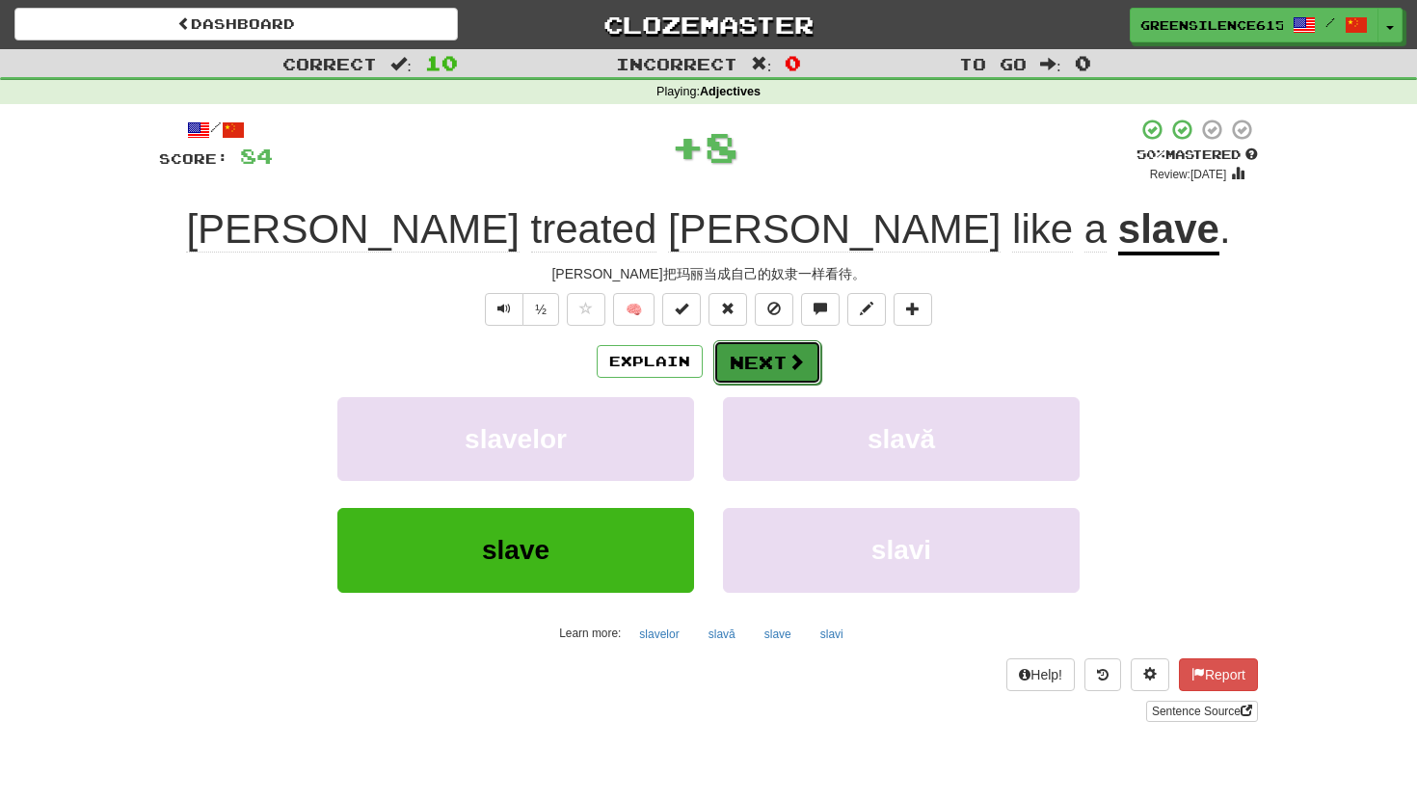
click at [753, 371] on button "Next" at bounding box center [767, 362] width 108 height 44
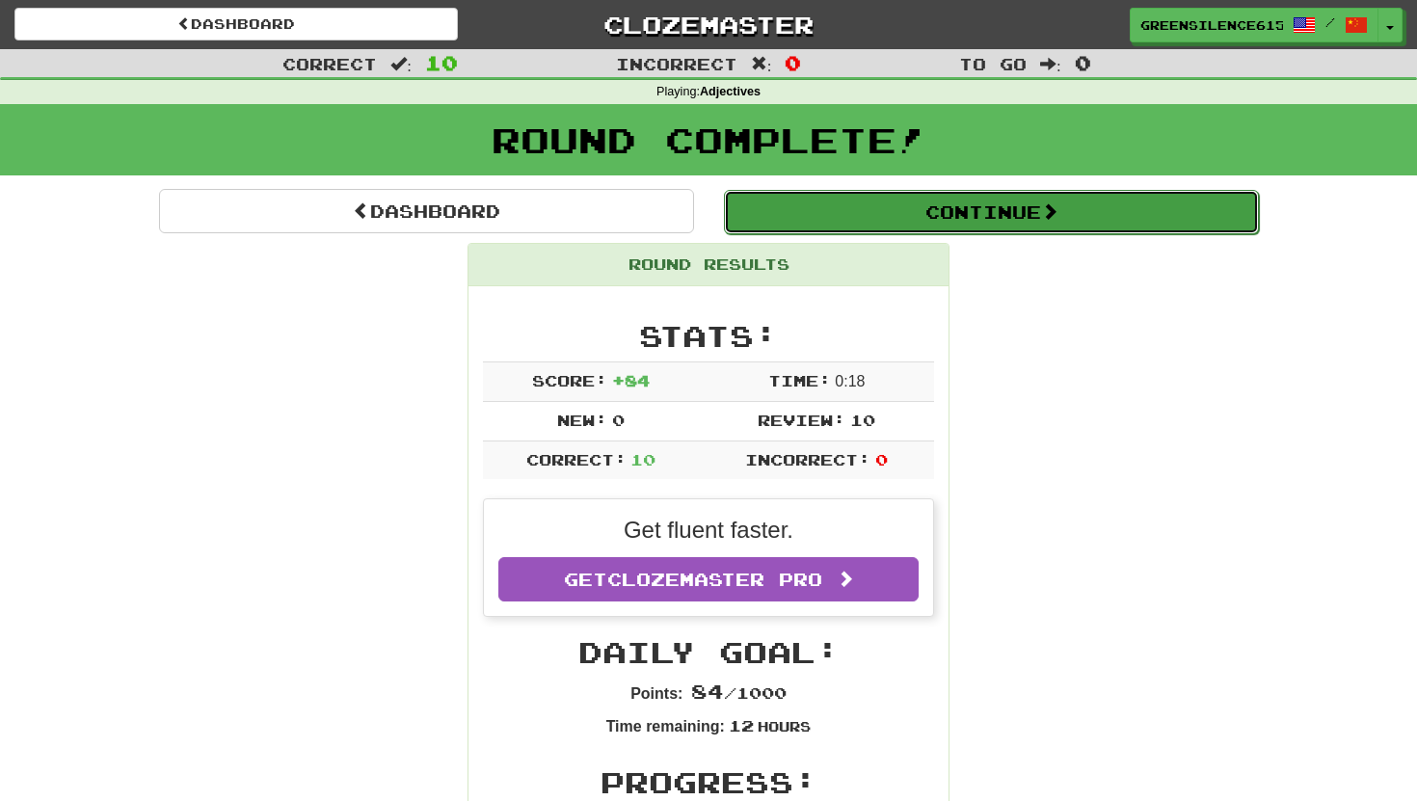
click at [1017, 191] on button "Continue" at bounding box center [991, 212] width 535 height 44
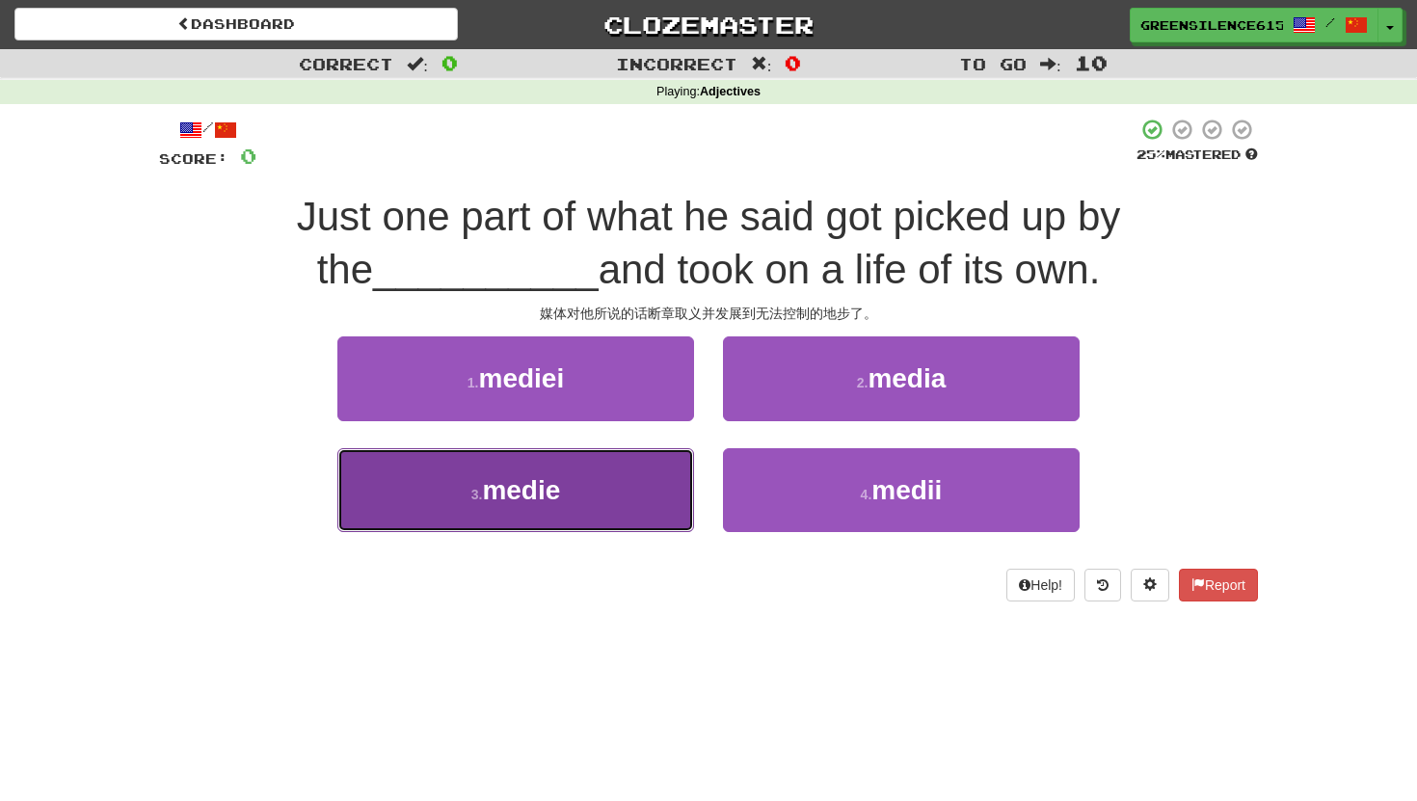
click at [628, 518] on button "3 . medie" at bounding box center [515, 490] width 357 height 84
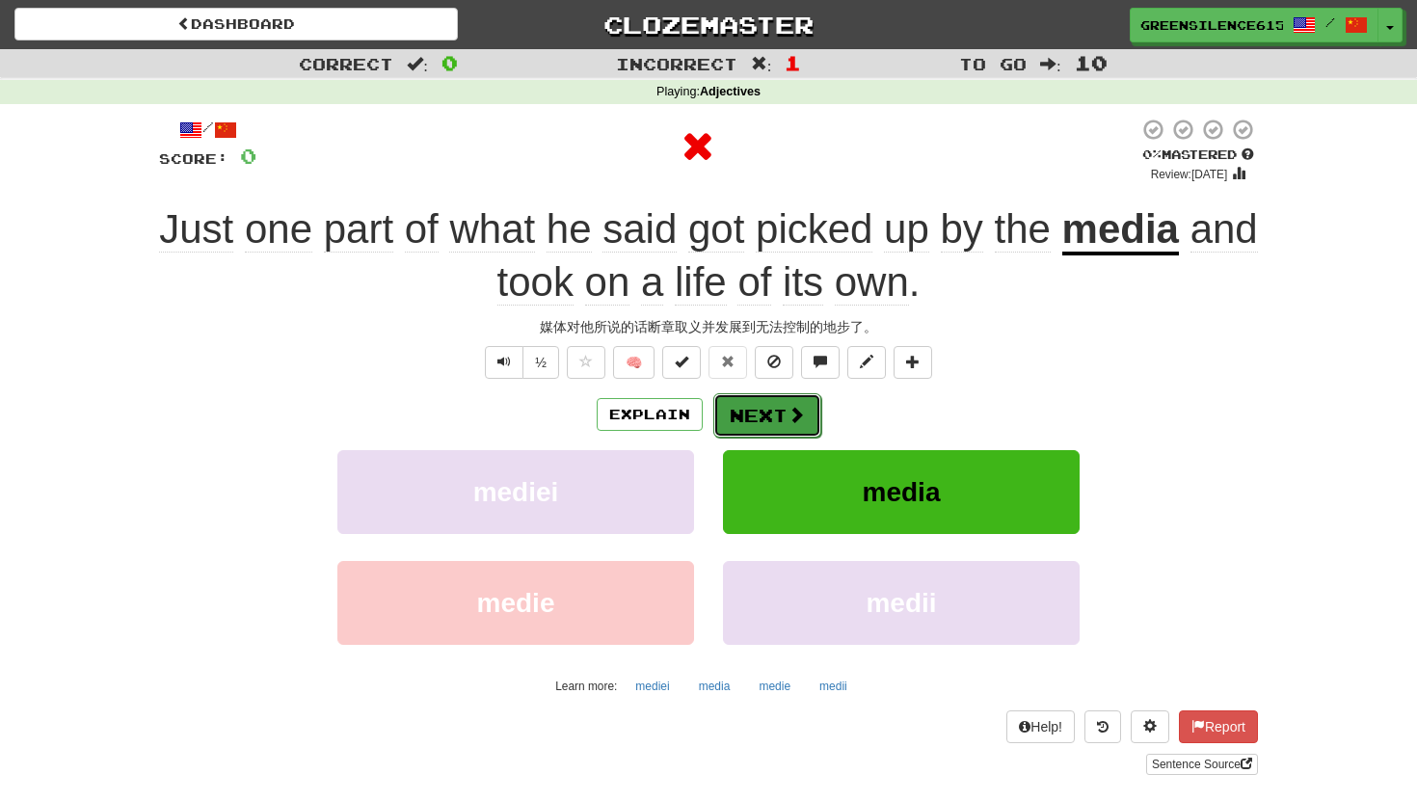
click at [757, 425] on button "Next" at bounding box center [767, 415] width 108 height 44
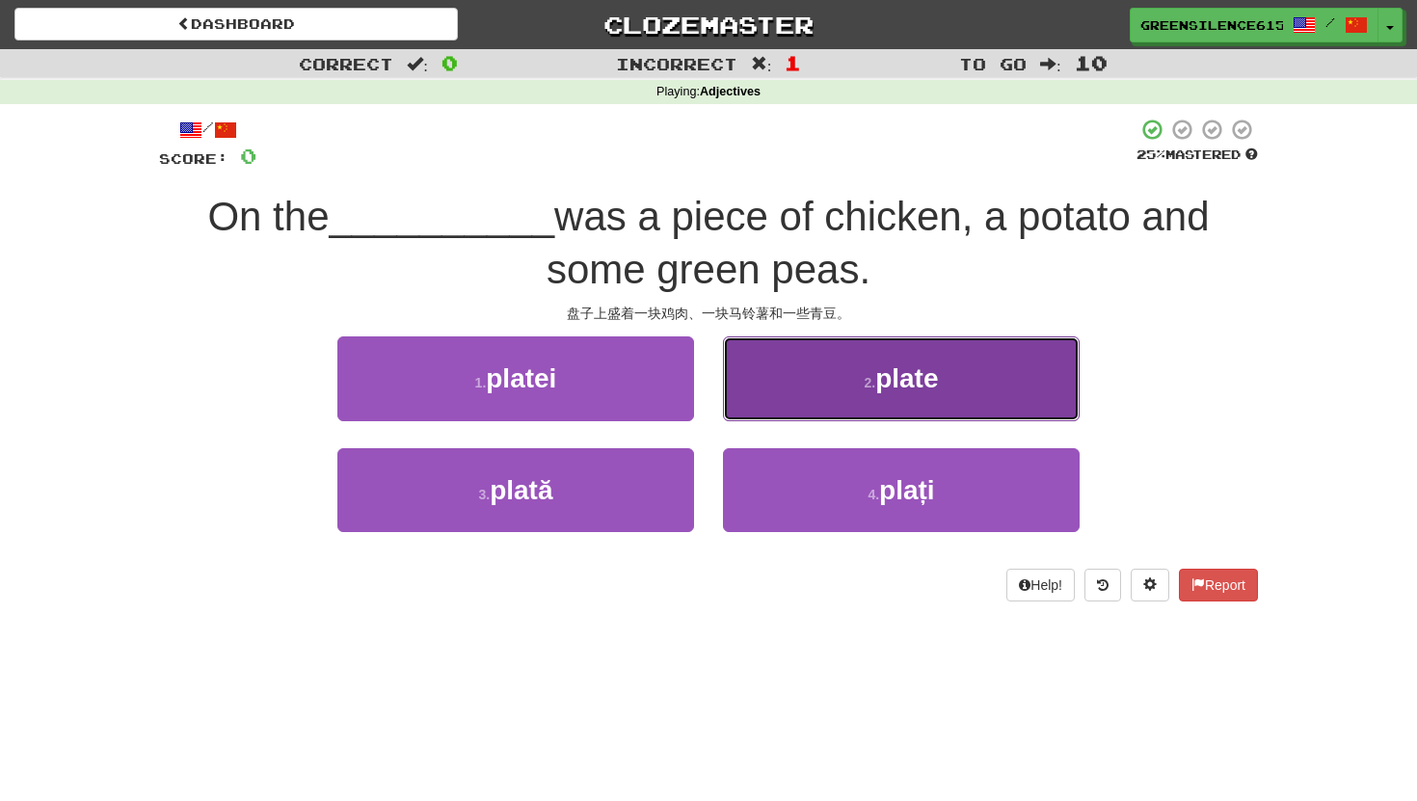
click at [790, 378] on button "2 . plate" at bounding box center [901, 378] width 357 height 84
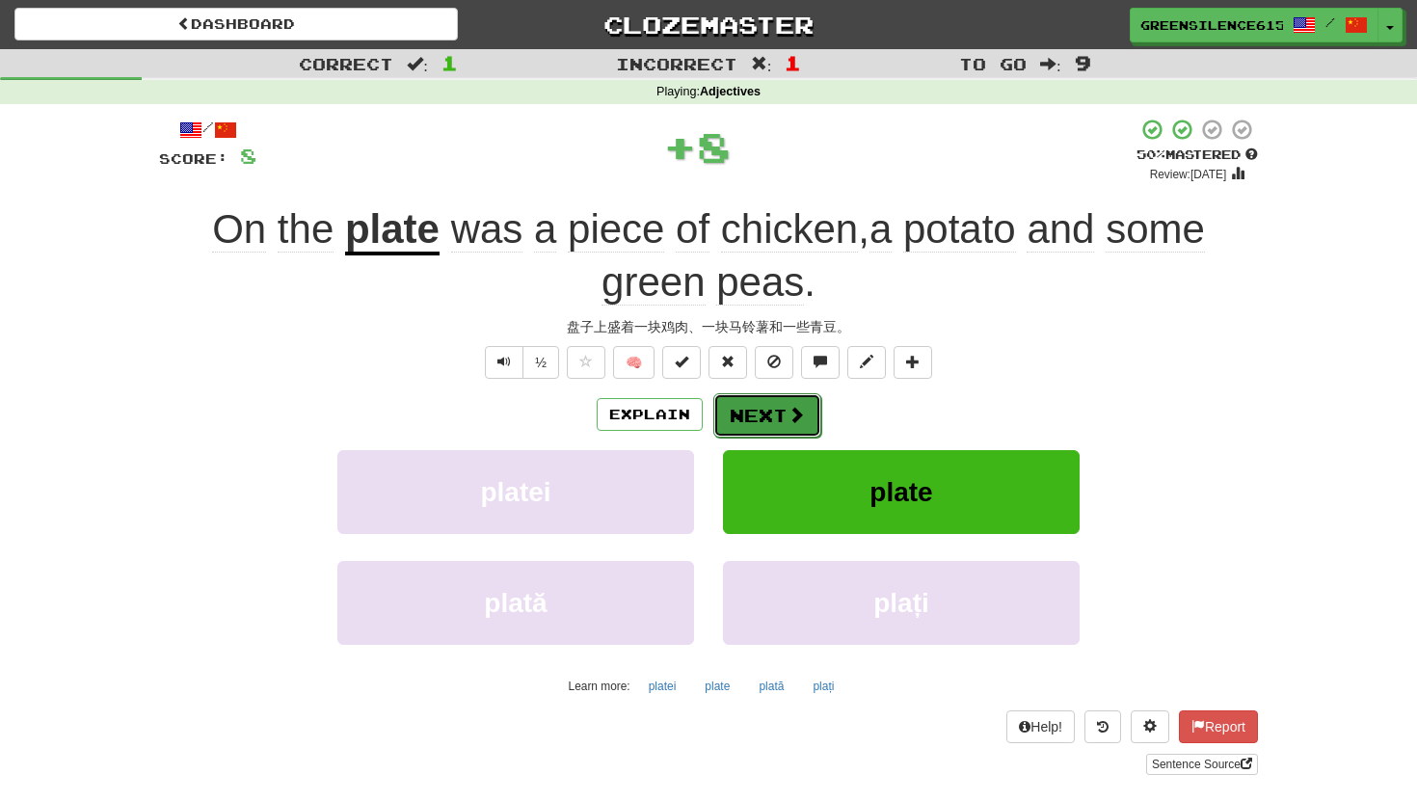
click at [753, 409] on button "Next" at bounding box center [767, 415] width 108 height 44
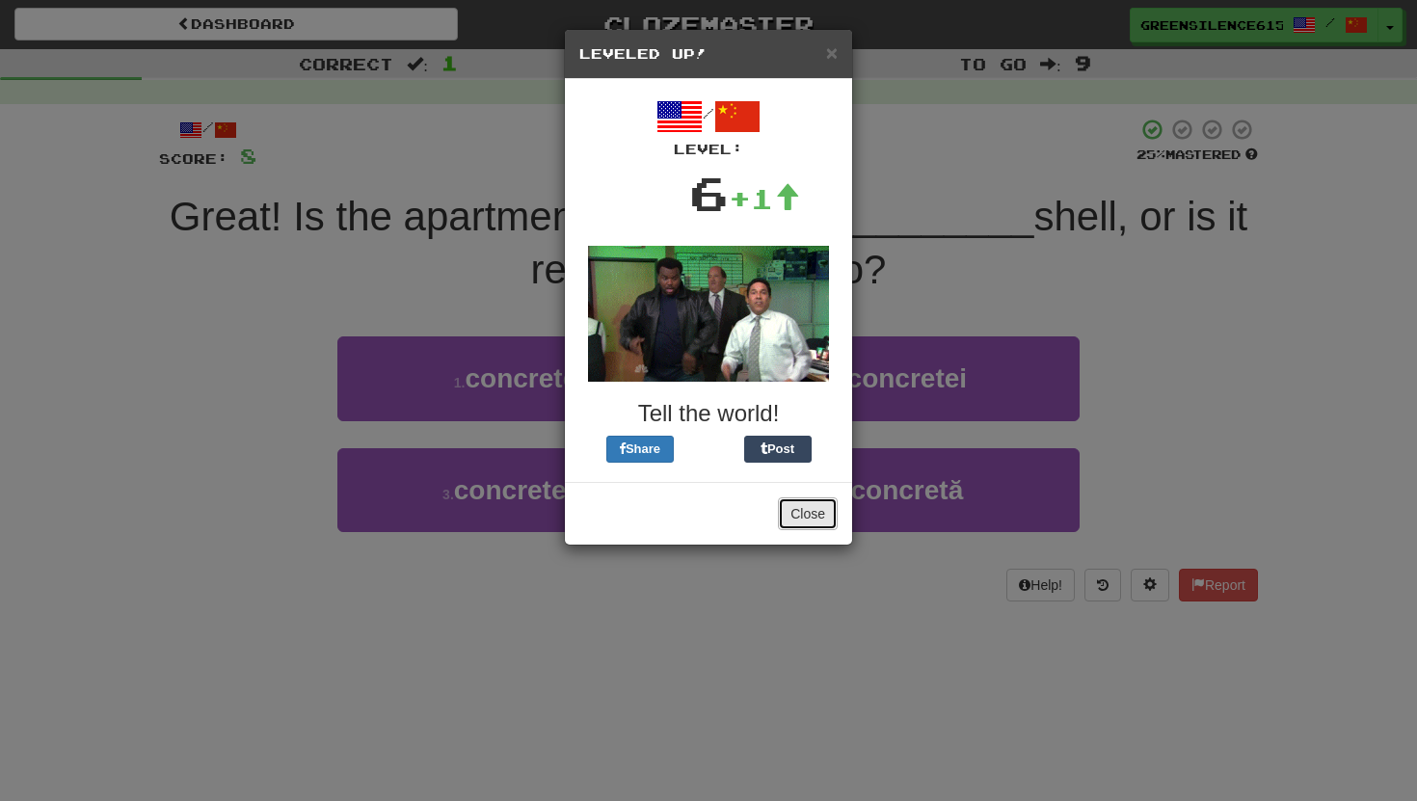
click at [802, 513] on button "Close" at bounding box center [808, 513] width 60 height 33
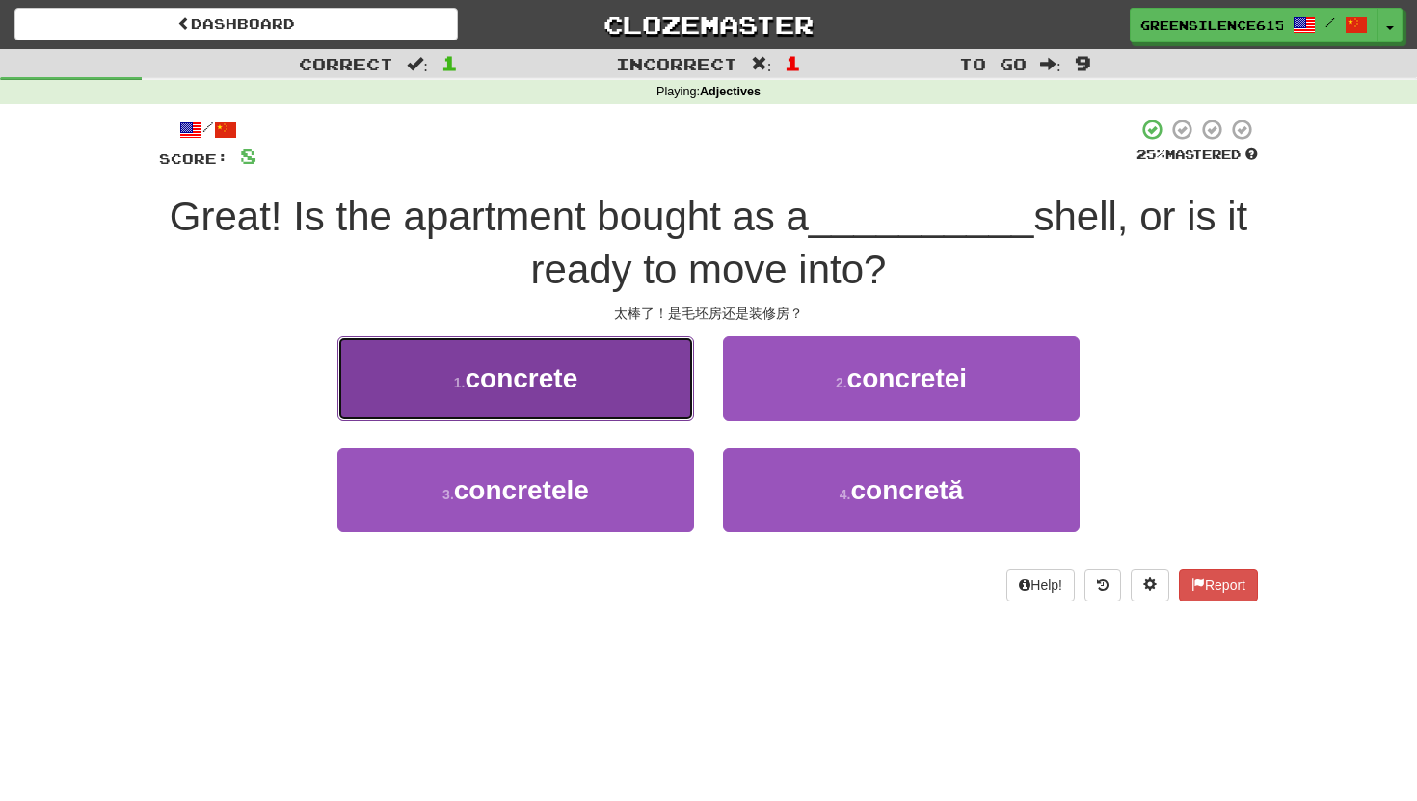
click at [603, 404] on button "1 . concrete" at bounding box center [515, 378] width 357 height 84
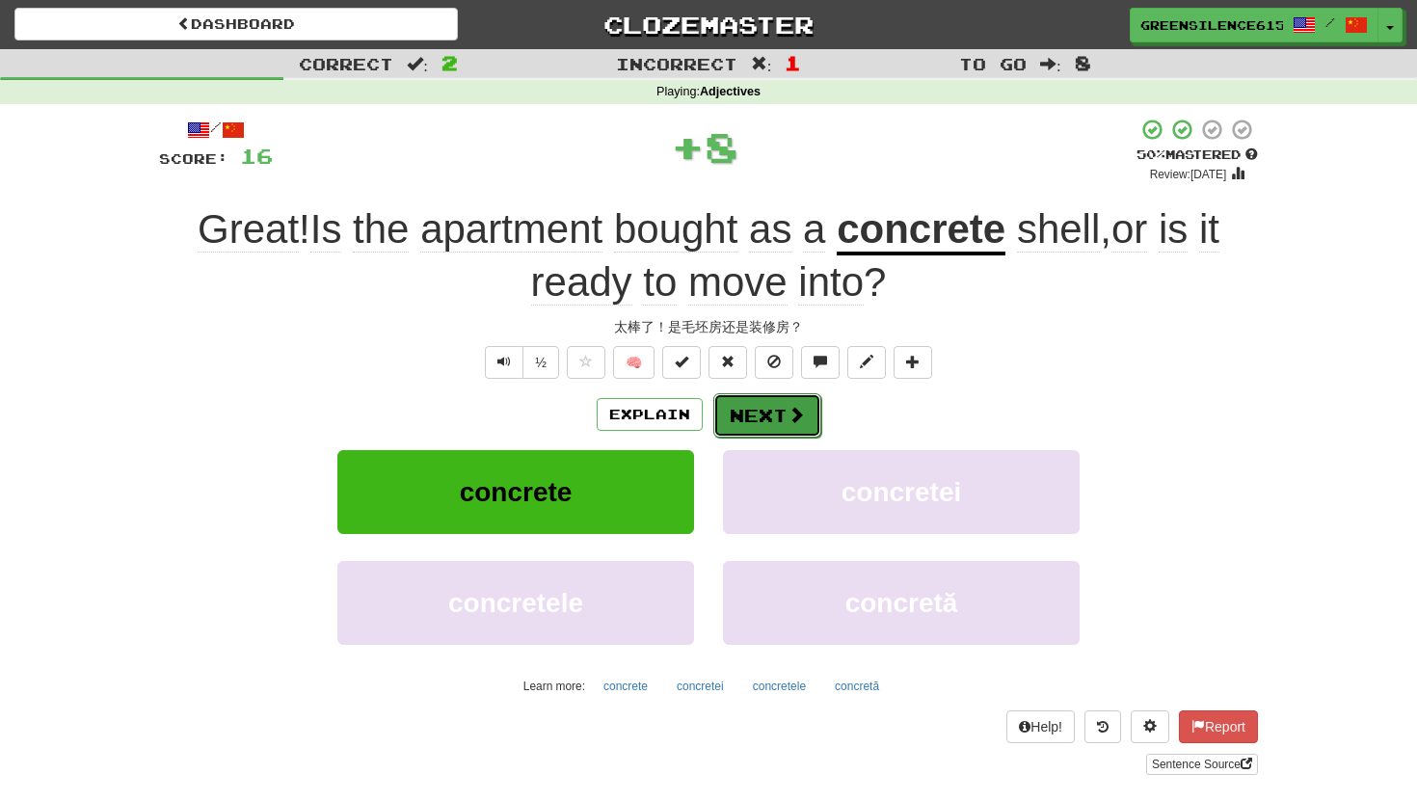
click at [755, 419] on button "Next" at bounding box center [767, 415] width 108 height 44
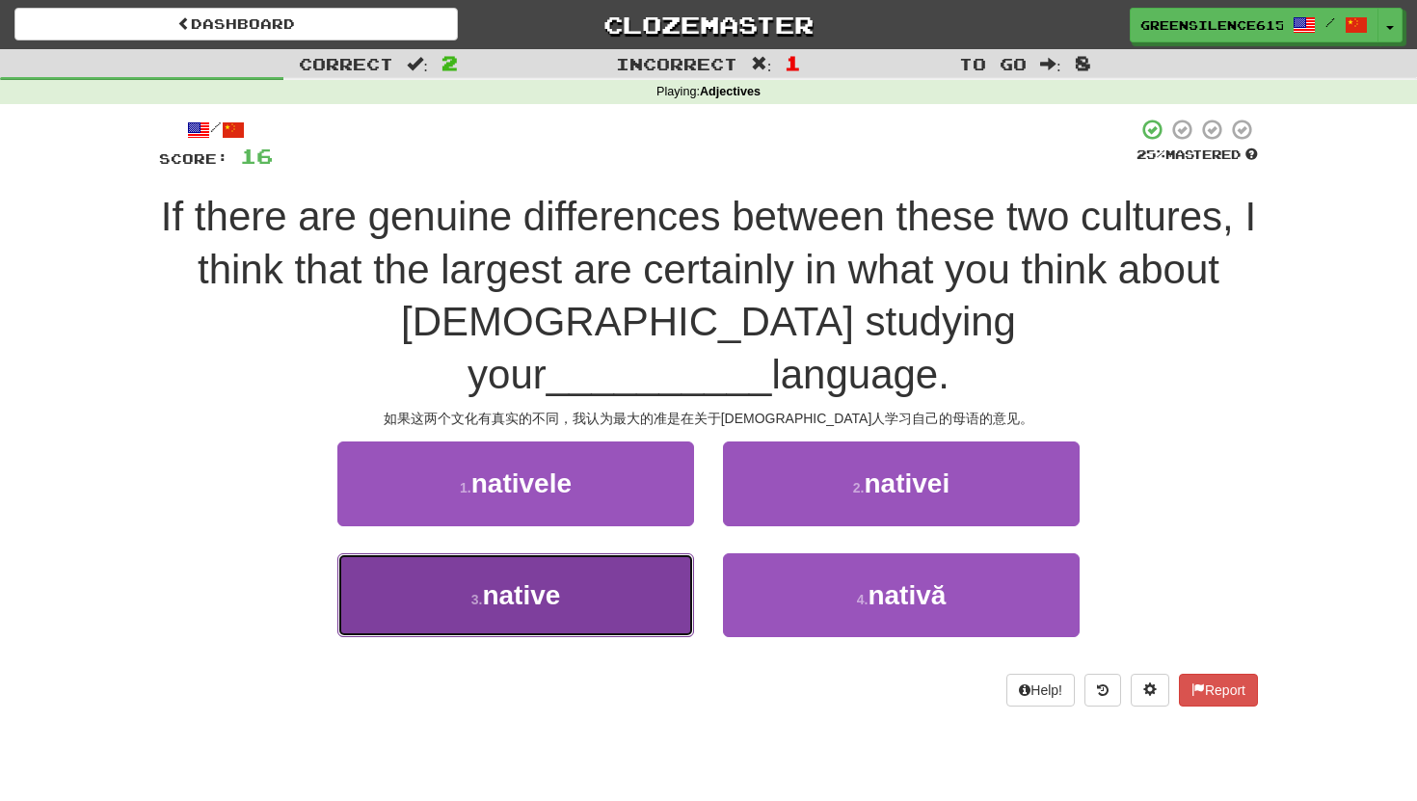
click at [615, 554] on button "3 . native" at bounding box center [515, 595] width 357 height 84
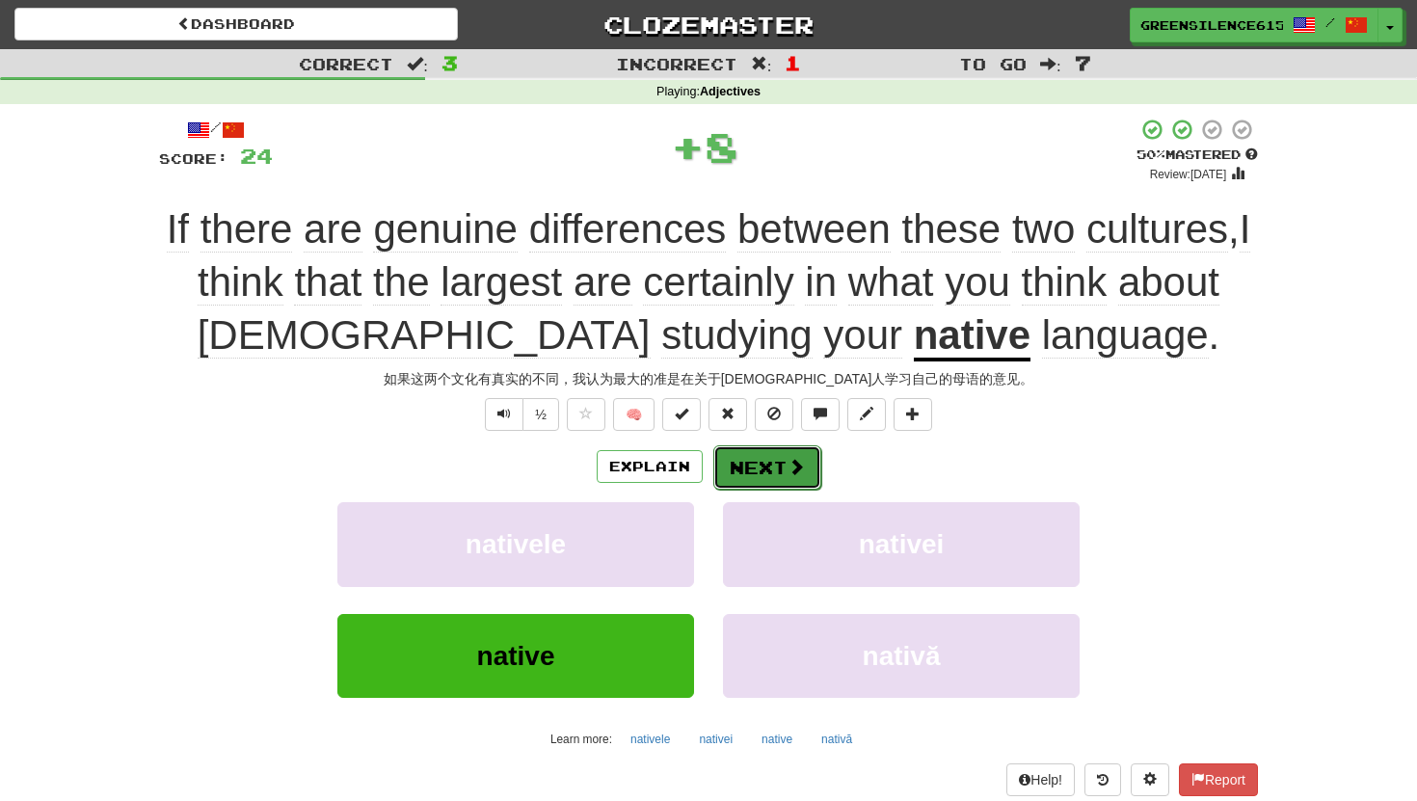
click at [727, 475] on button "Next" at bounding box center [767, 467] width 108 height 44
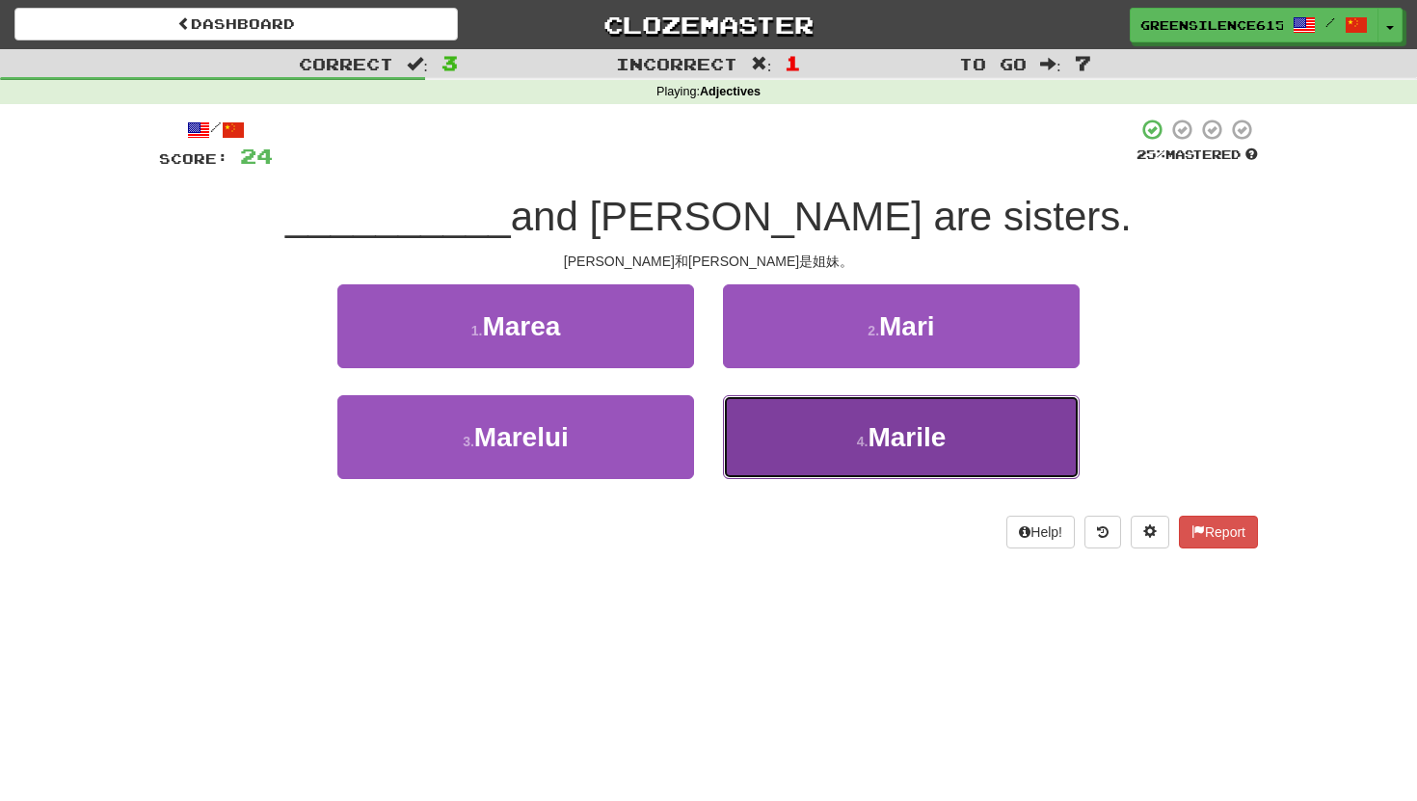
click at [838, 418] on button "4 . Marile" at bounding box center [901, 437] width 357 height 84
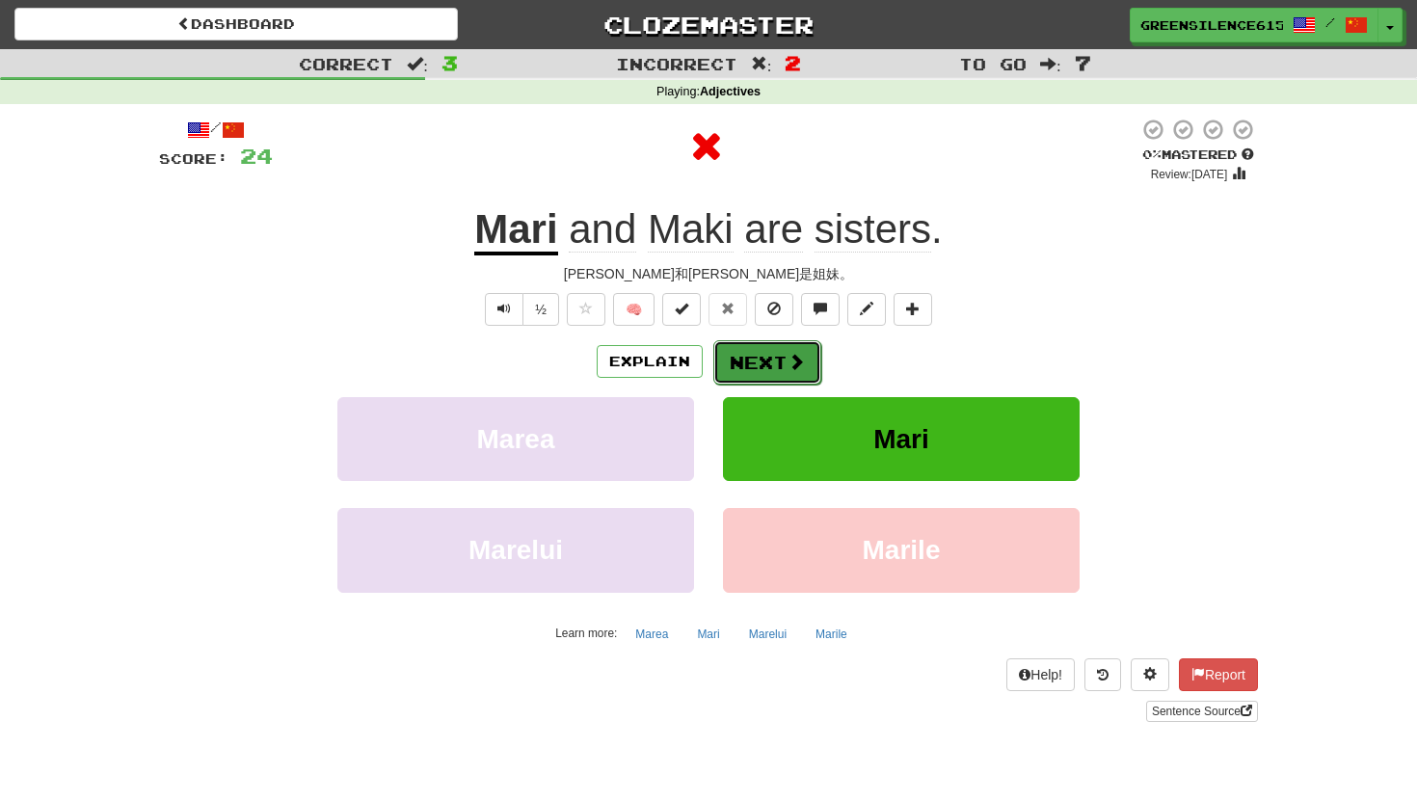
click at [776, 371] on button "Next" at bounding box center [767, 362] width 108 height 44
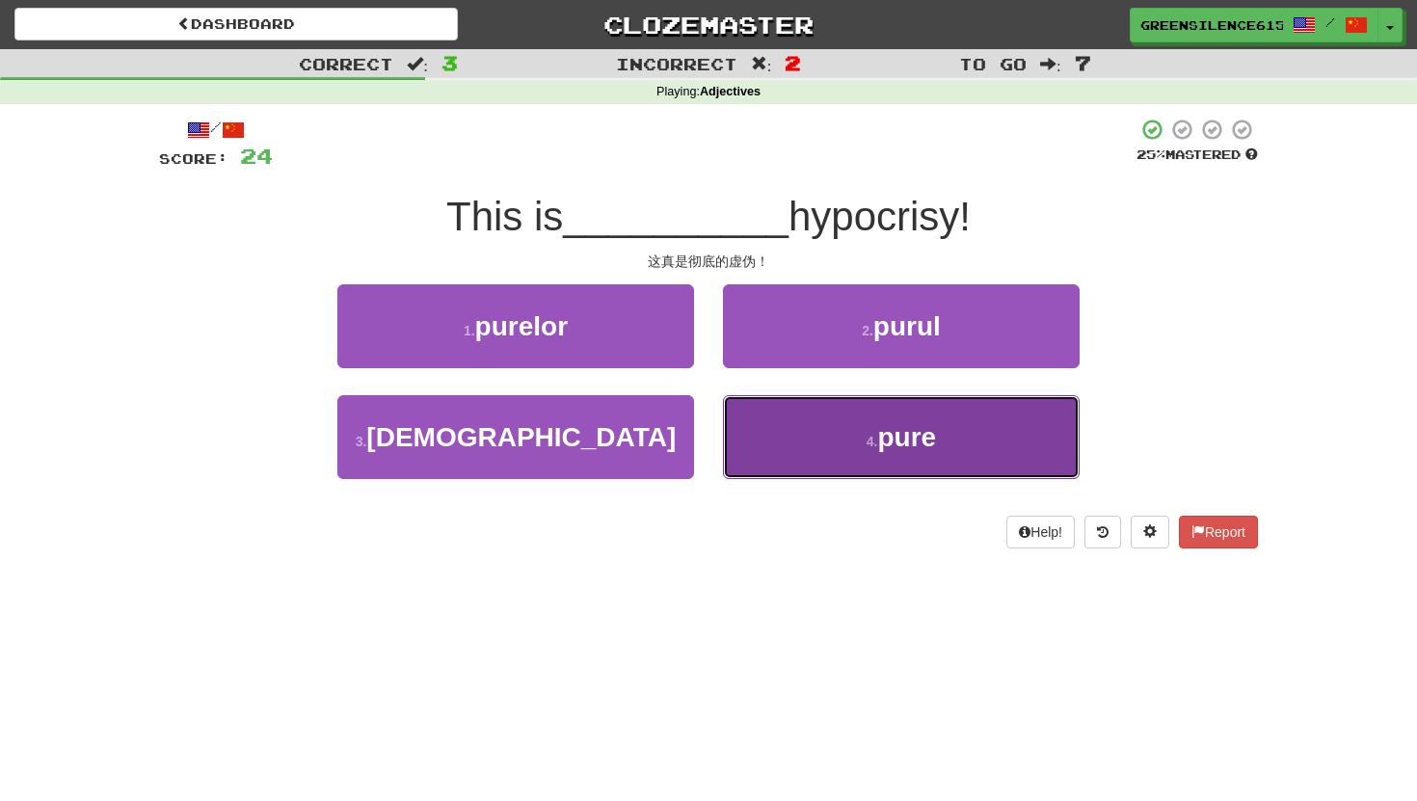
click at [796, 423] on button "4 . pure" at bounding box center [901, 437] width 357 height 84
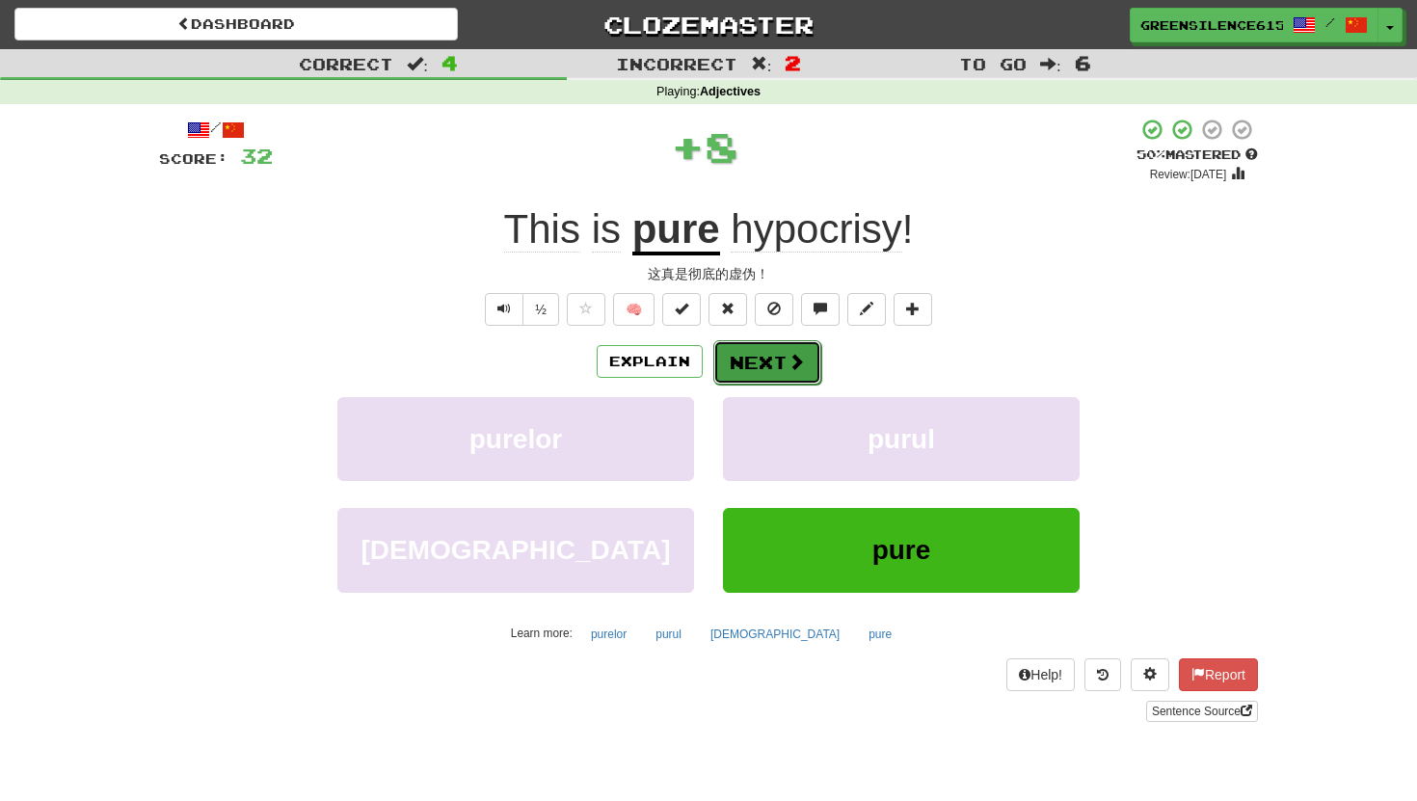
click at [749, 361] on button "Next" at bounding box center [767, 362] width 108 height 44
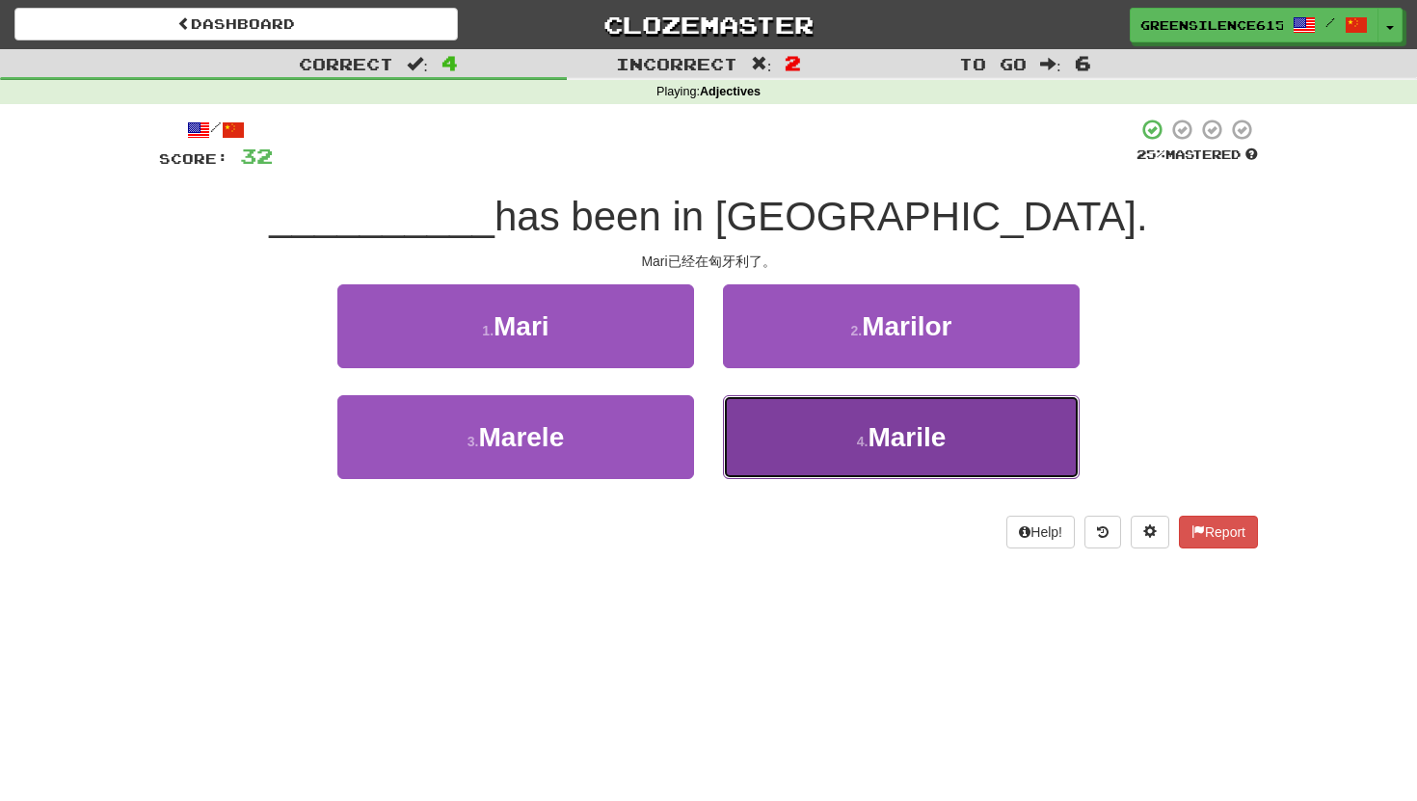
click at [749, 407] on button "4 . Marile" at bounding box center [901, 437] width 357 height 84
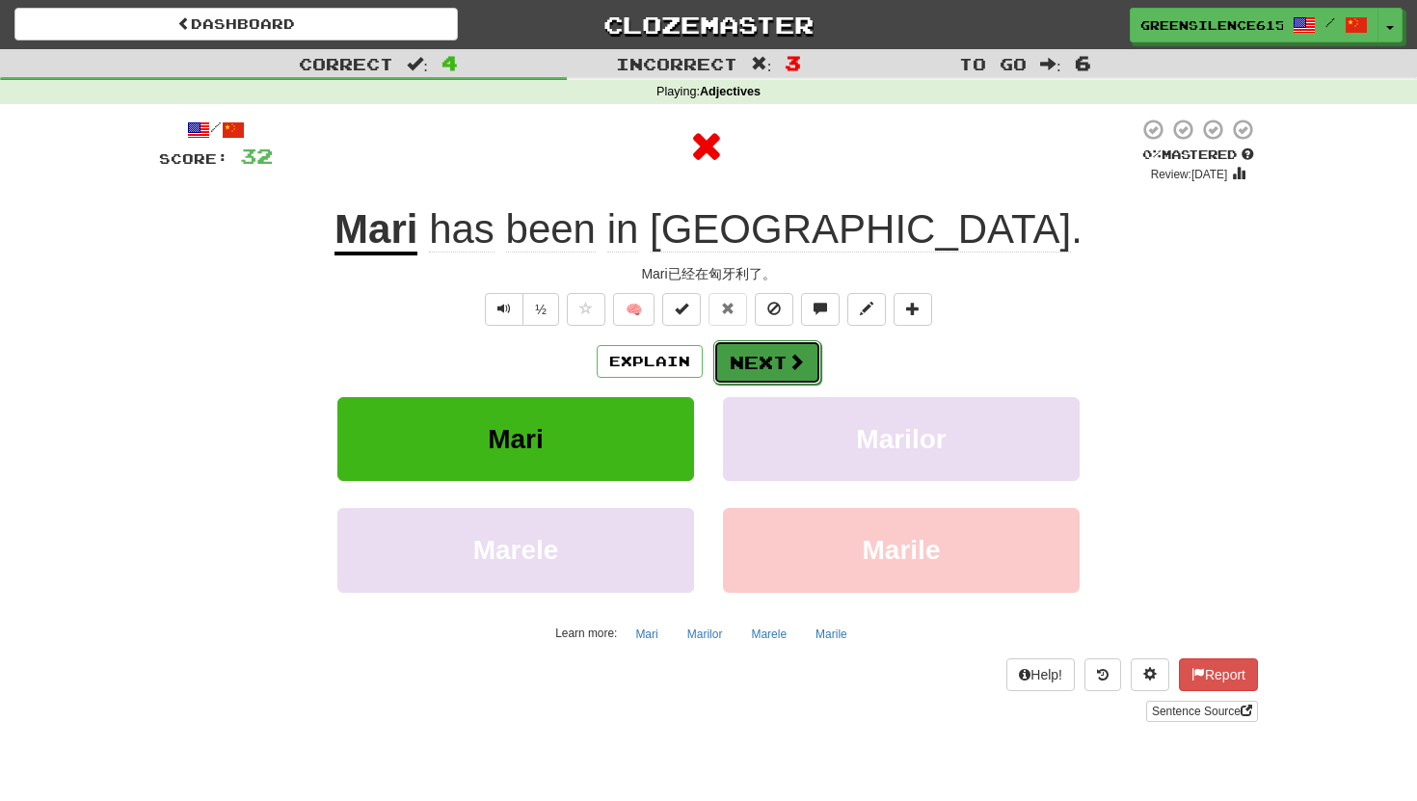
click at [756, 371] on button "Next" at bounding box center [767, 362] width 108 height 44
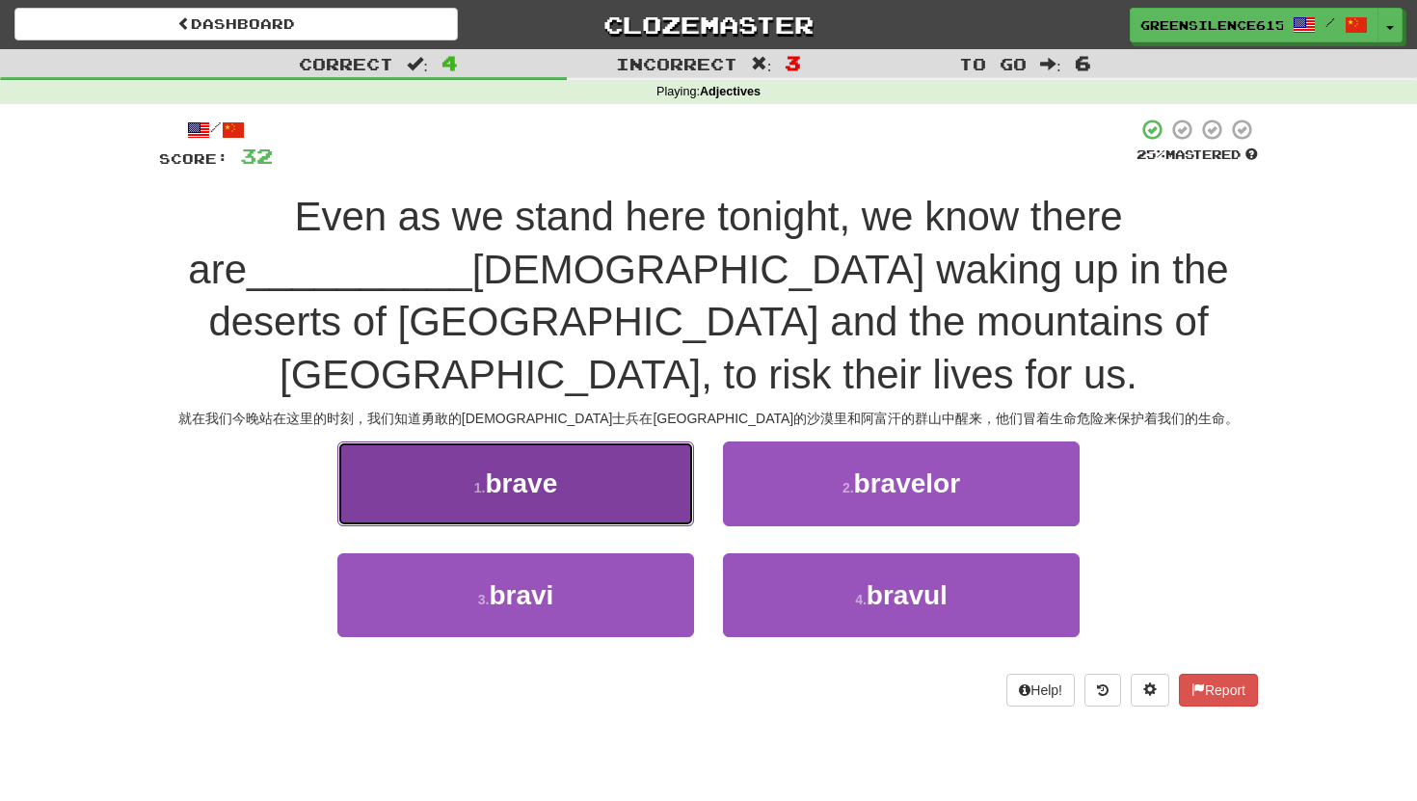
click at [619, 442] on button "1 . brave" at bounding box center [515, 484] width 357 height 84
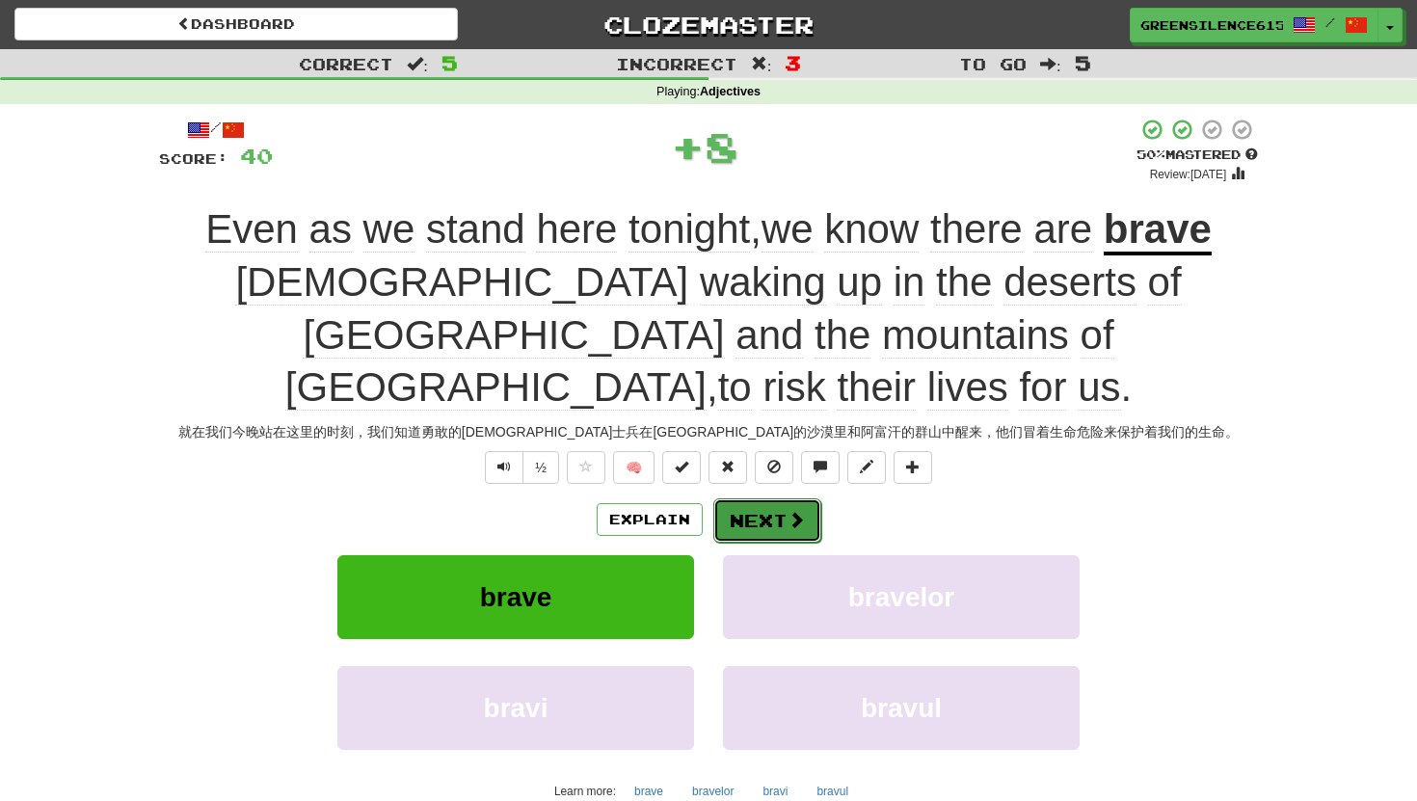
click at [763, 498] on button "Next" at bounding box center [767, 520] width 108 height 44
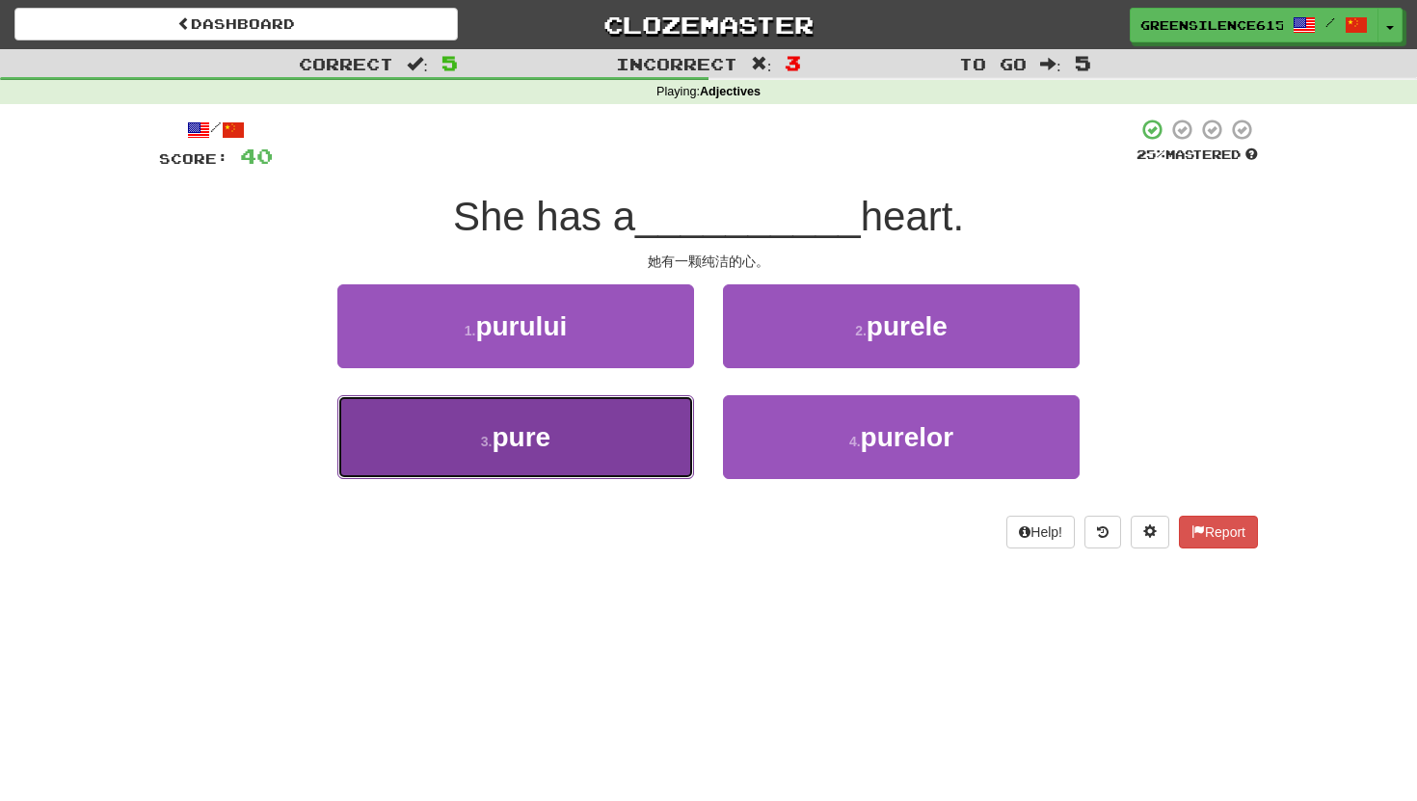
click at [658, 434] on button "3 . pure" at bounding box center [515, 437] width 357 height 84
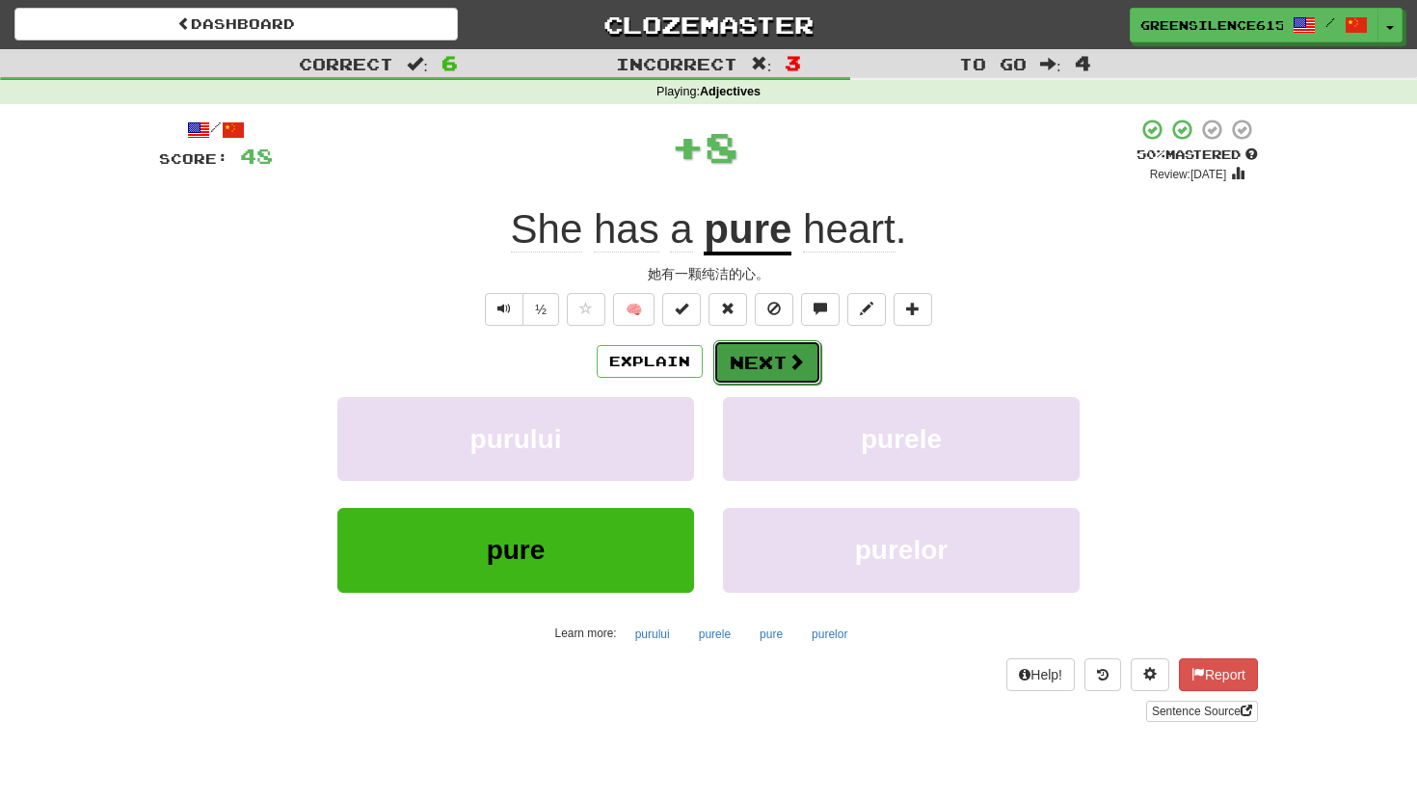
click at [764, 384] on button "Next" at bounding box center [767, 362] width 108 height 44
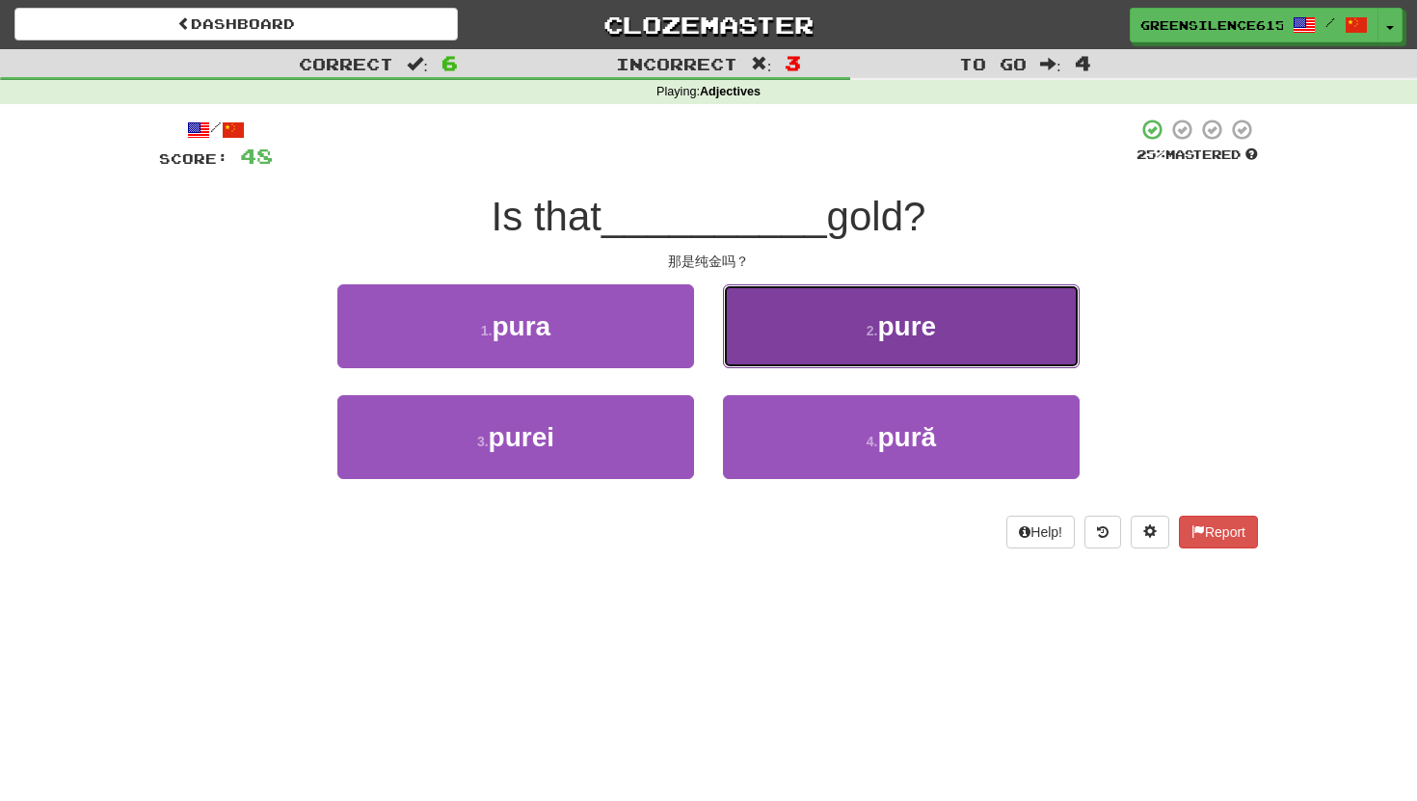
click at [787, 356] on button "2 . pure" at bounding box center [901, 326] width 357 height 84
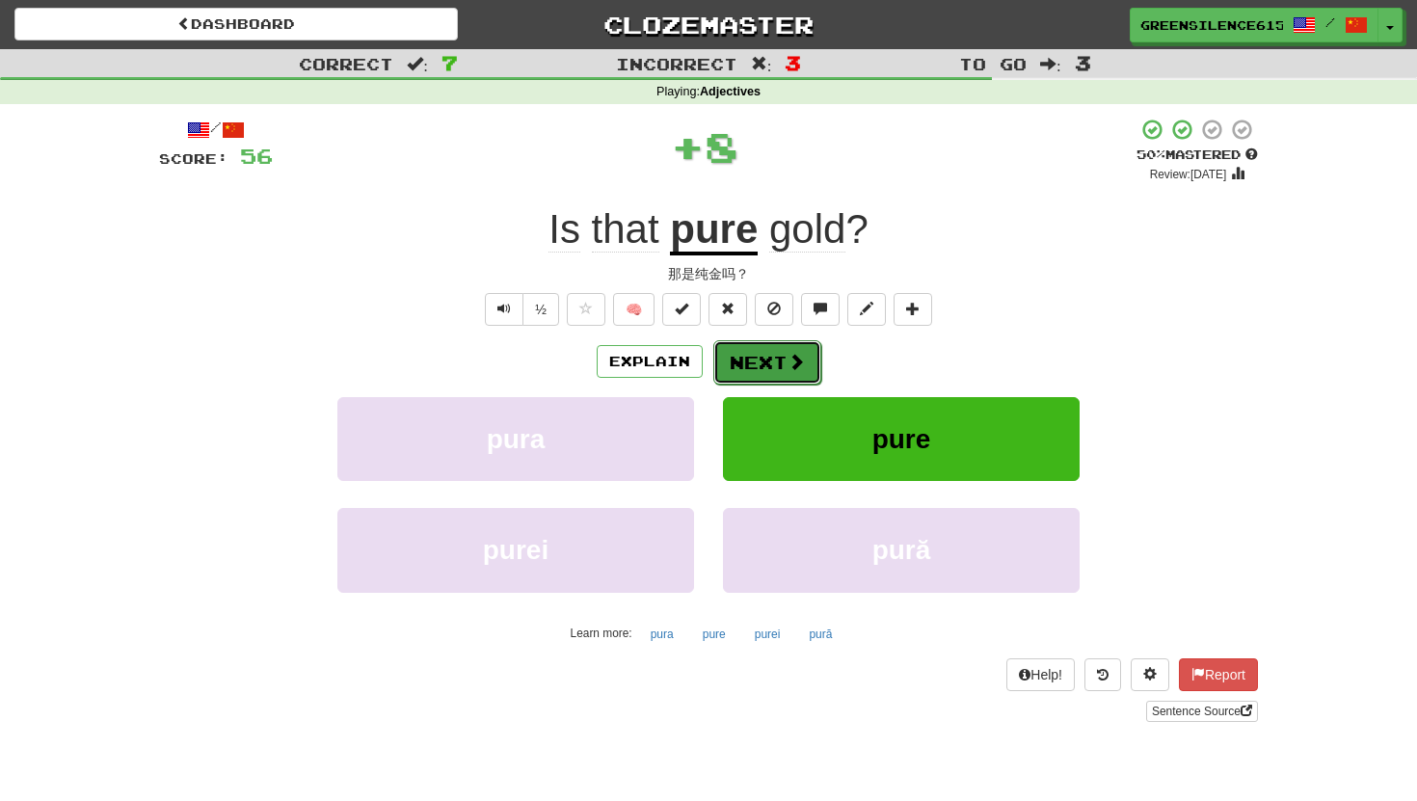
click at [738, 371] on button "Next" at bounding box center [767, 362] width 108 height 44
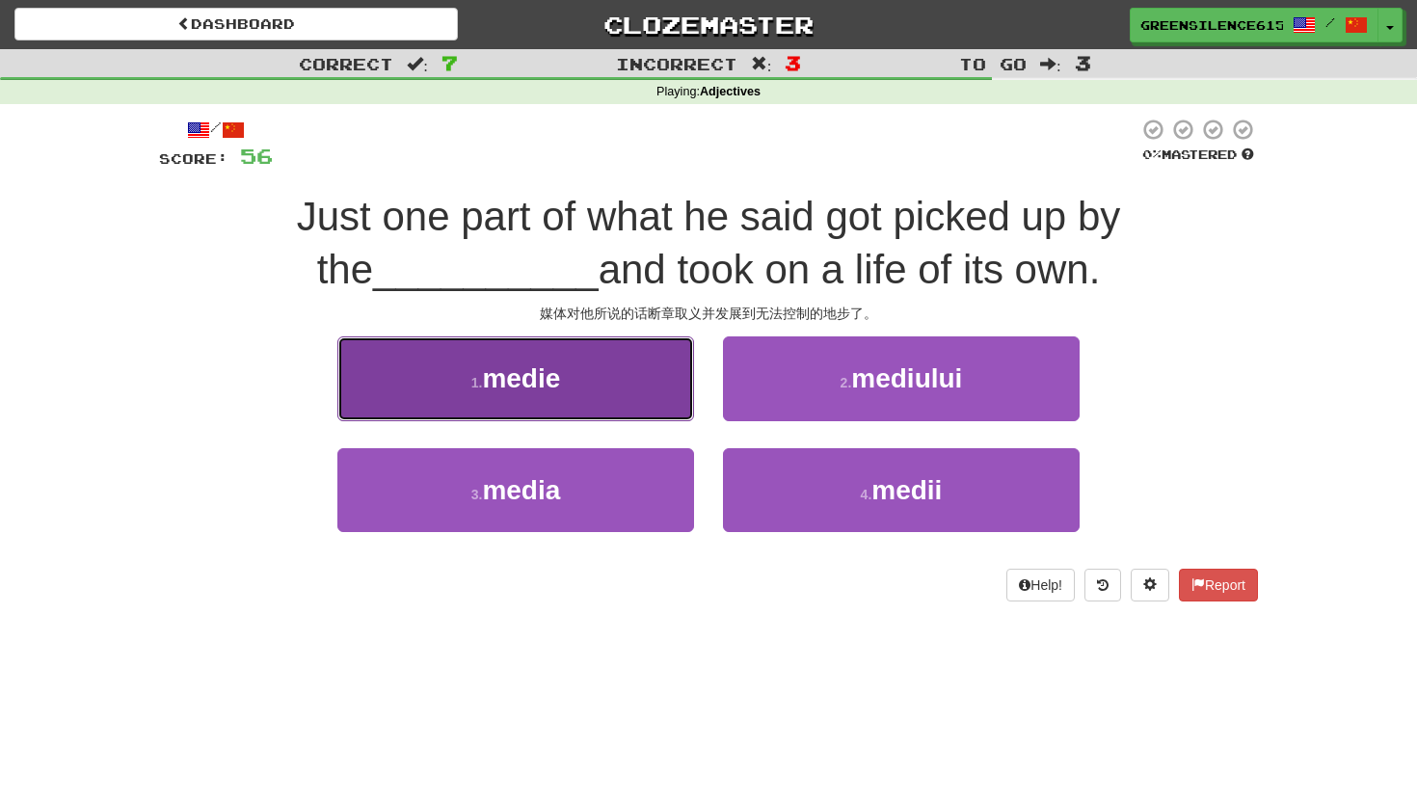
click at [632, 389] on button "1 . medie" at bounding box center [515, 378] width 357 height 84
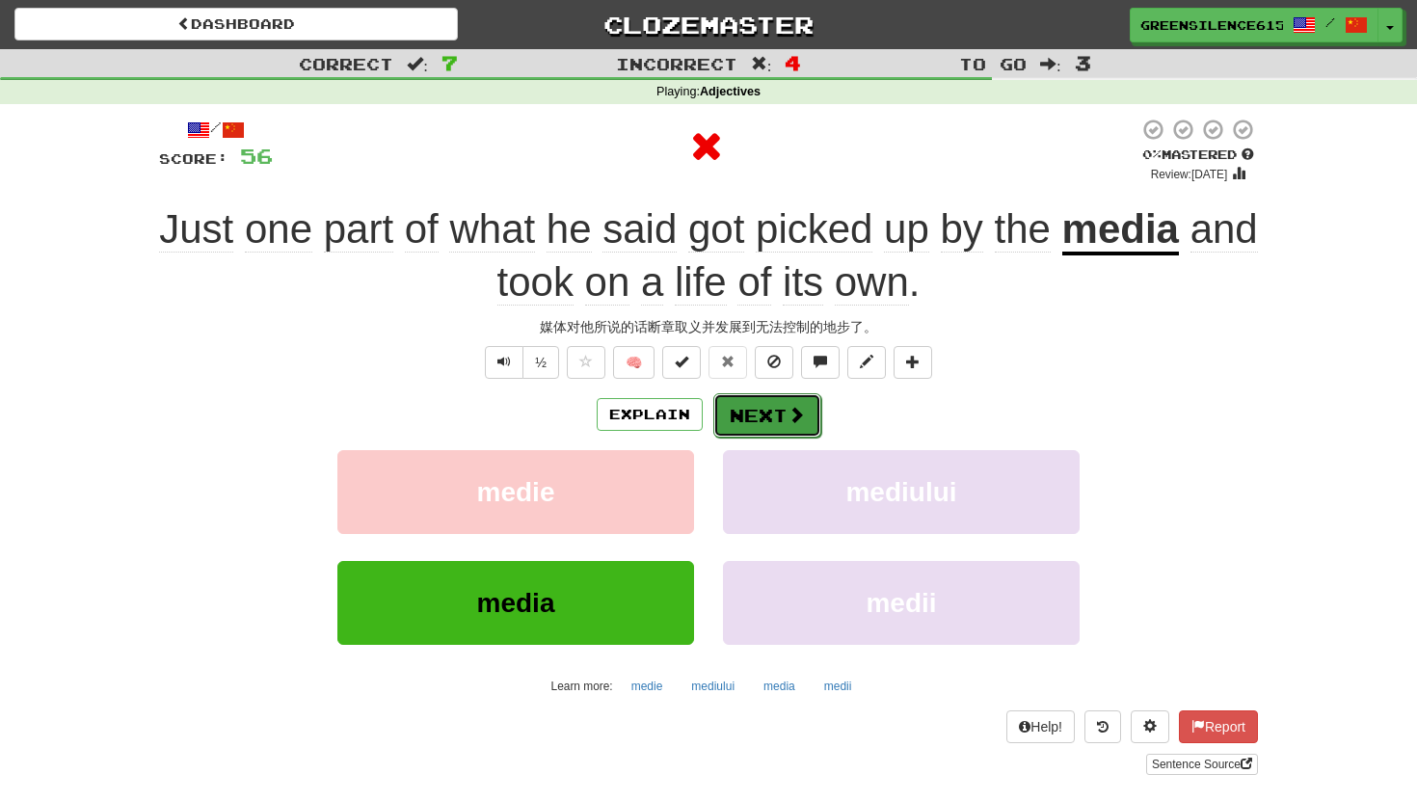
click at [733, 404] on button "Next" at bounding box center [767, 415] width 108 height 44
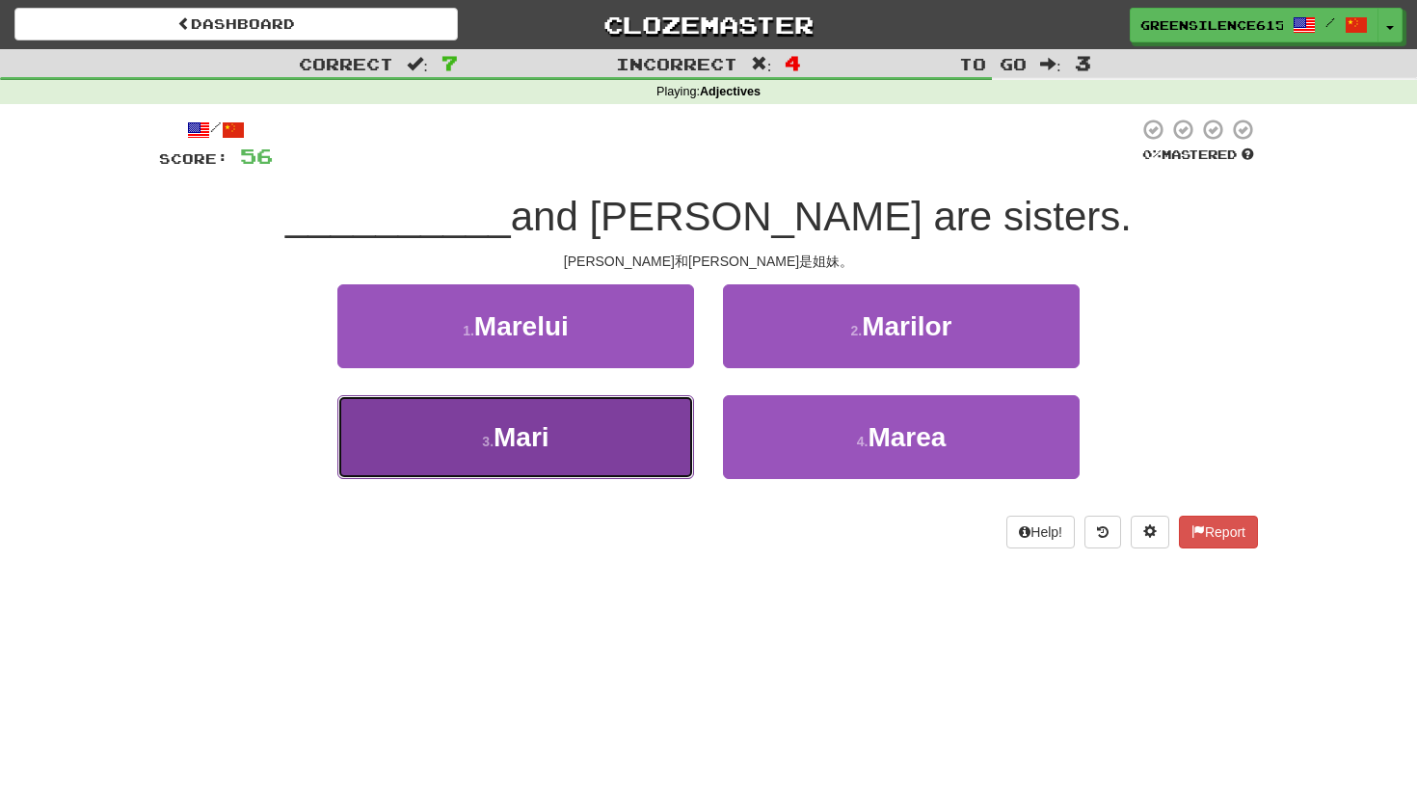
click at [633, 438] on button "3 . Mari" at bounding box center [515, 437] width 357 height 84
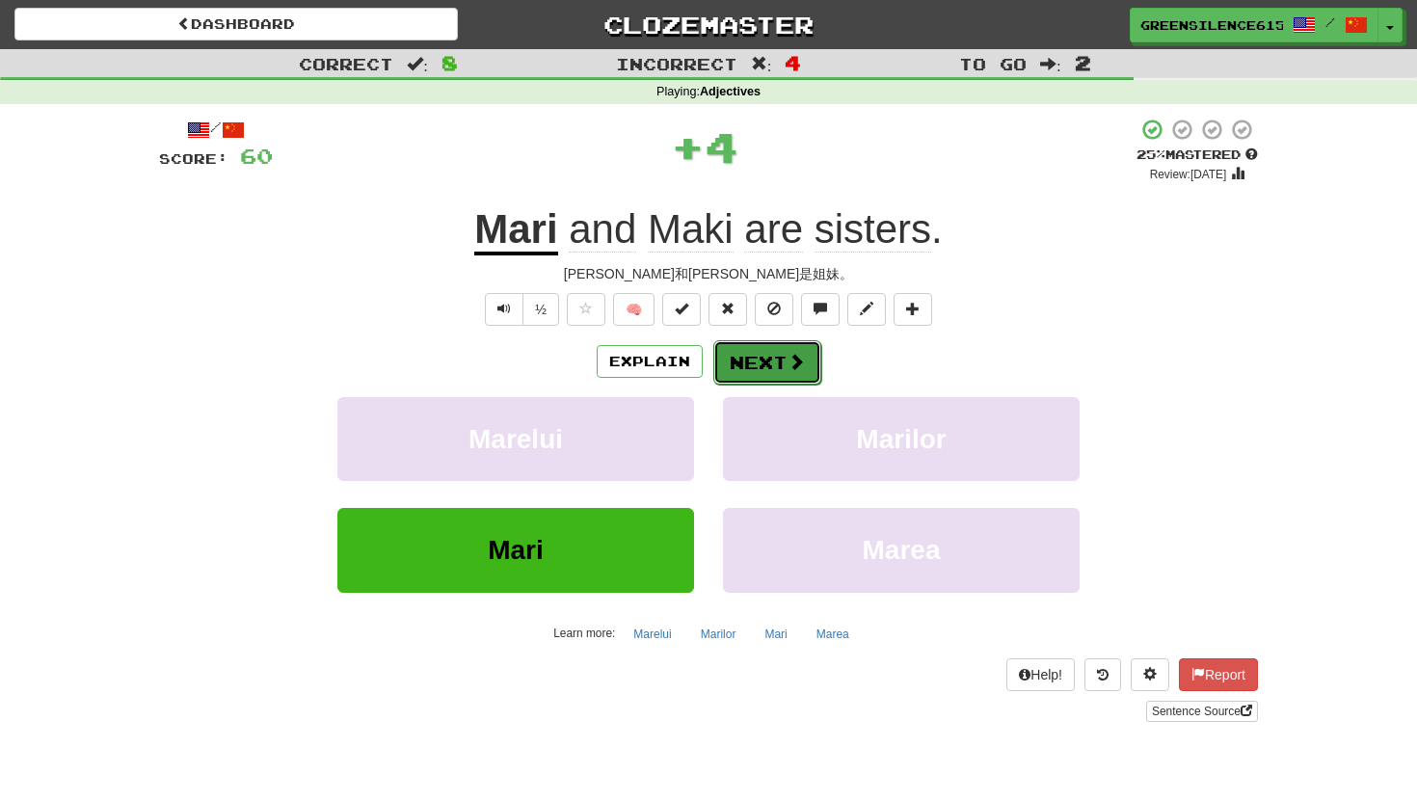
click at [783, 365] on button "Next" at bounding box center [767, 362] width 108 height 44
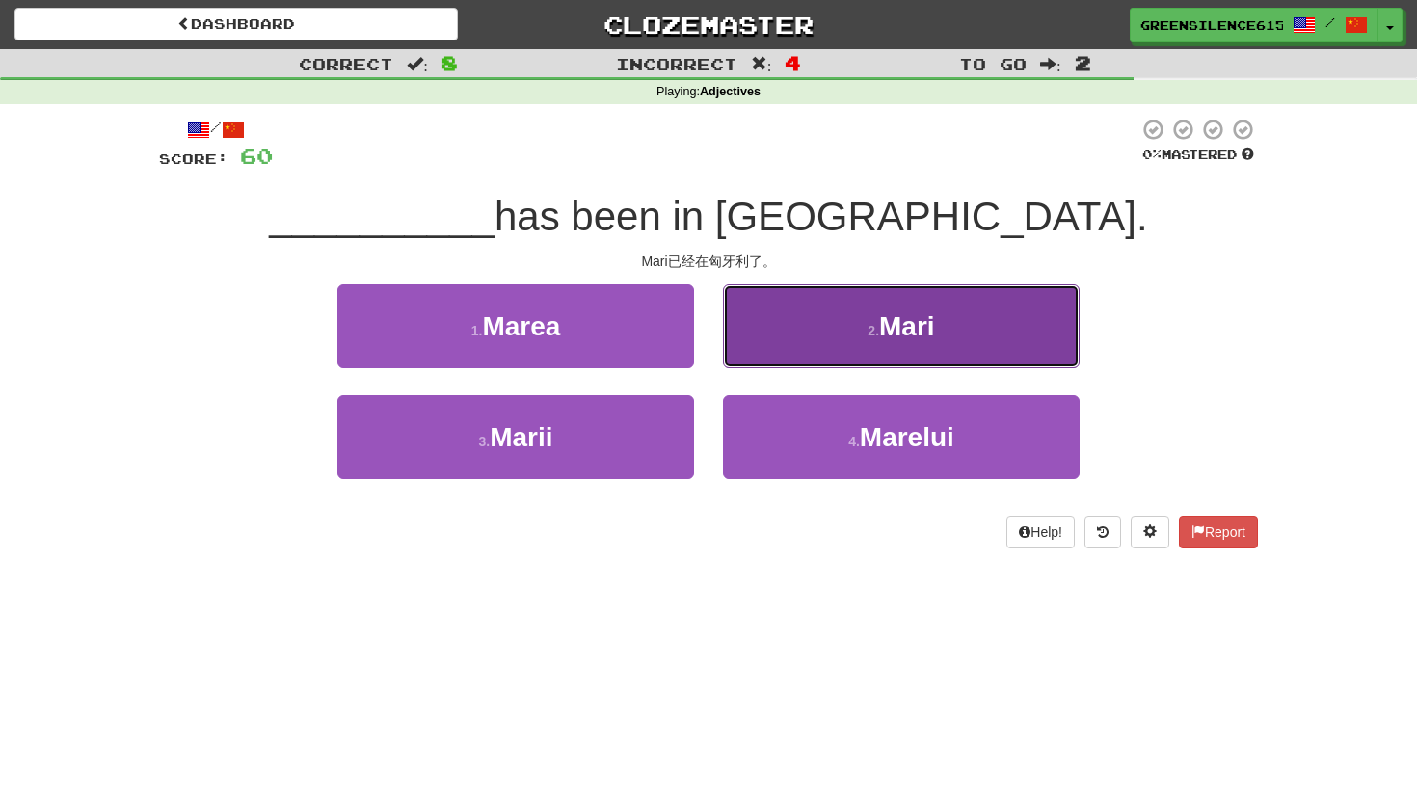
click at [760, 356] on button "2 . Mari" at bounding box center [901, 326] width 357 height 84
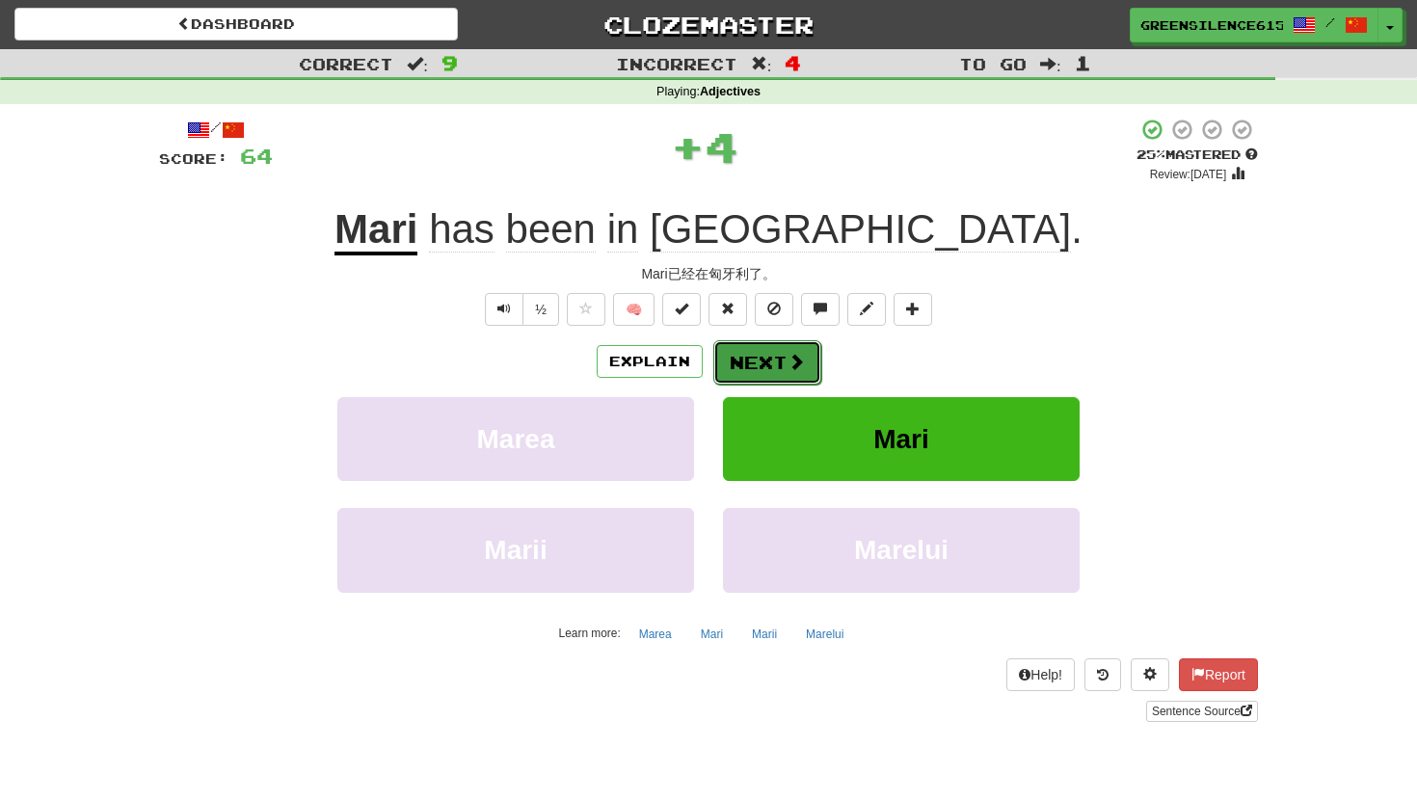
click at [745, 359] on button "Next" at bounding box center [767, 362] width 108 height 44
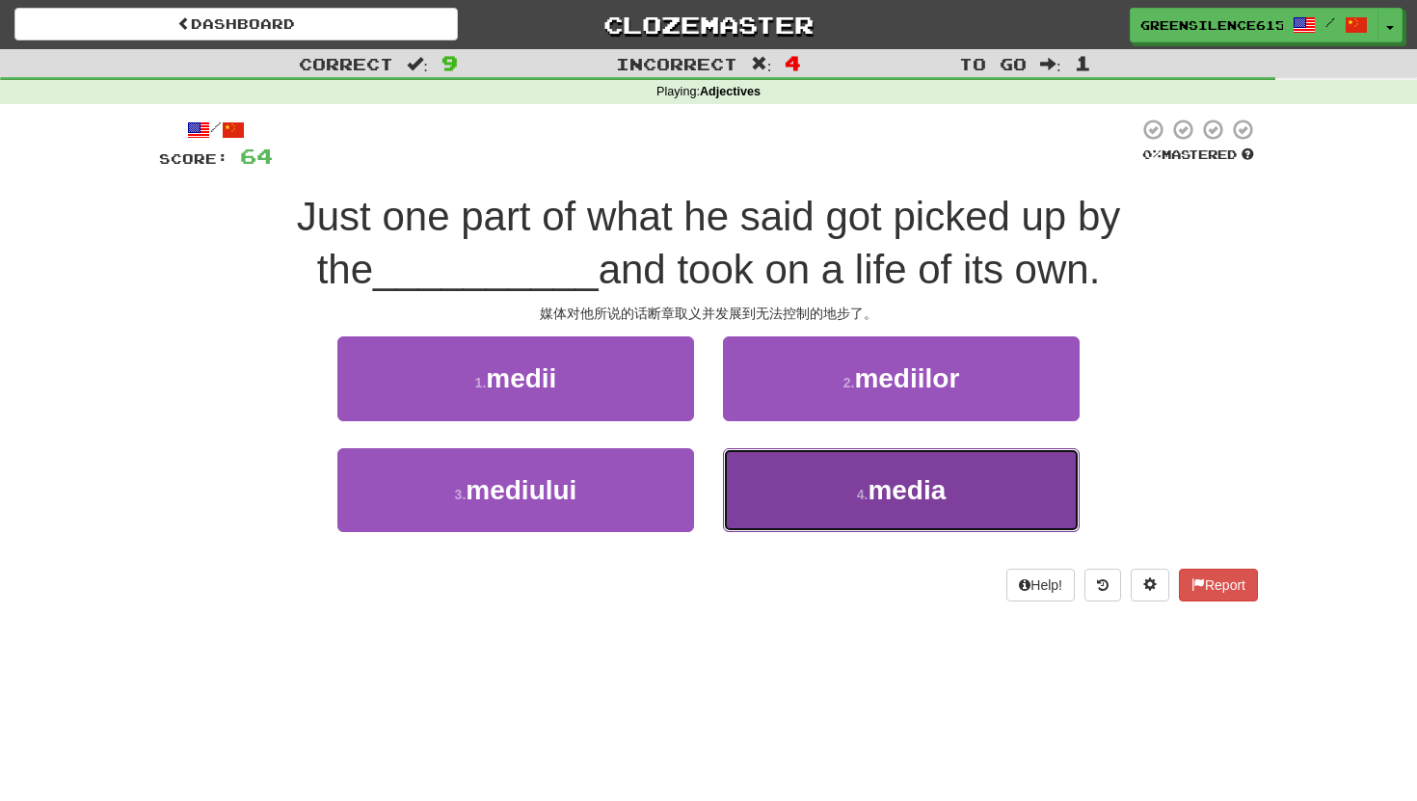
click at [883, 493] on span "media" at bounding box center [907, 490] width 78 height 30
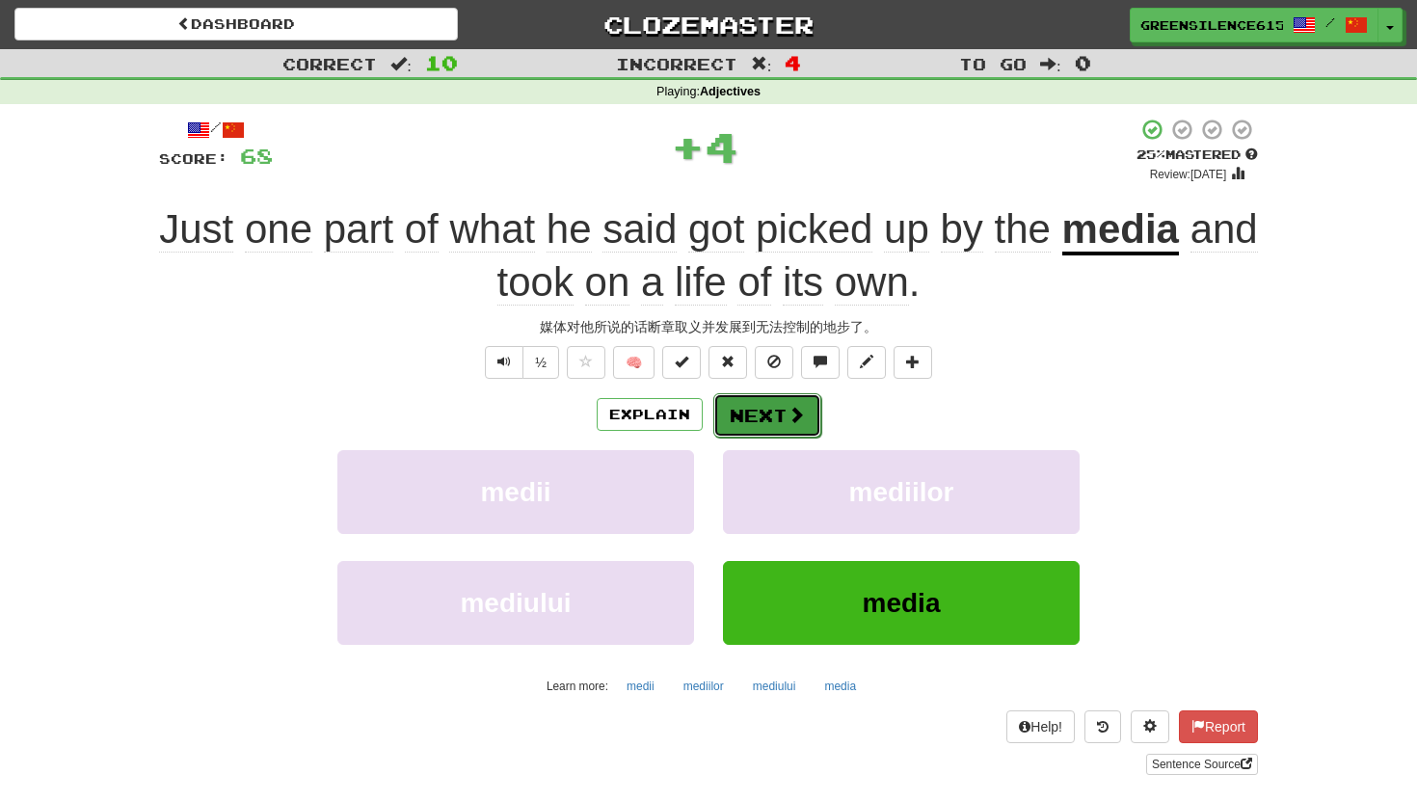
click at [799, 408] on span at bounding box center [796, 414] width 17 height 17
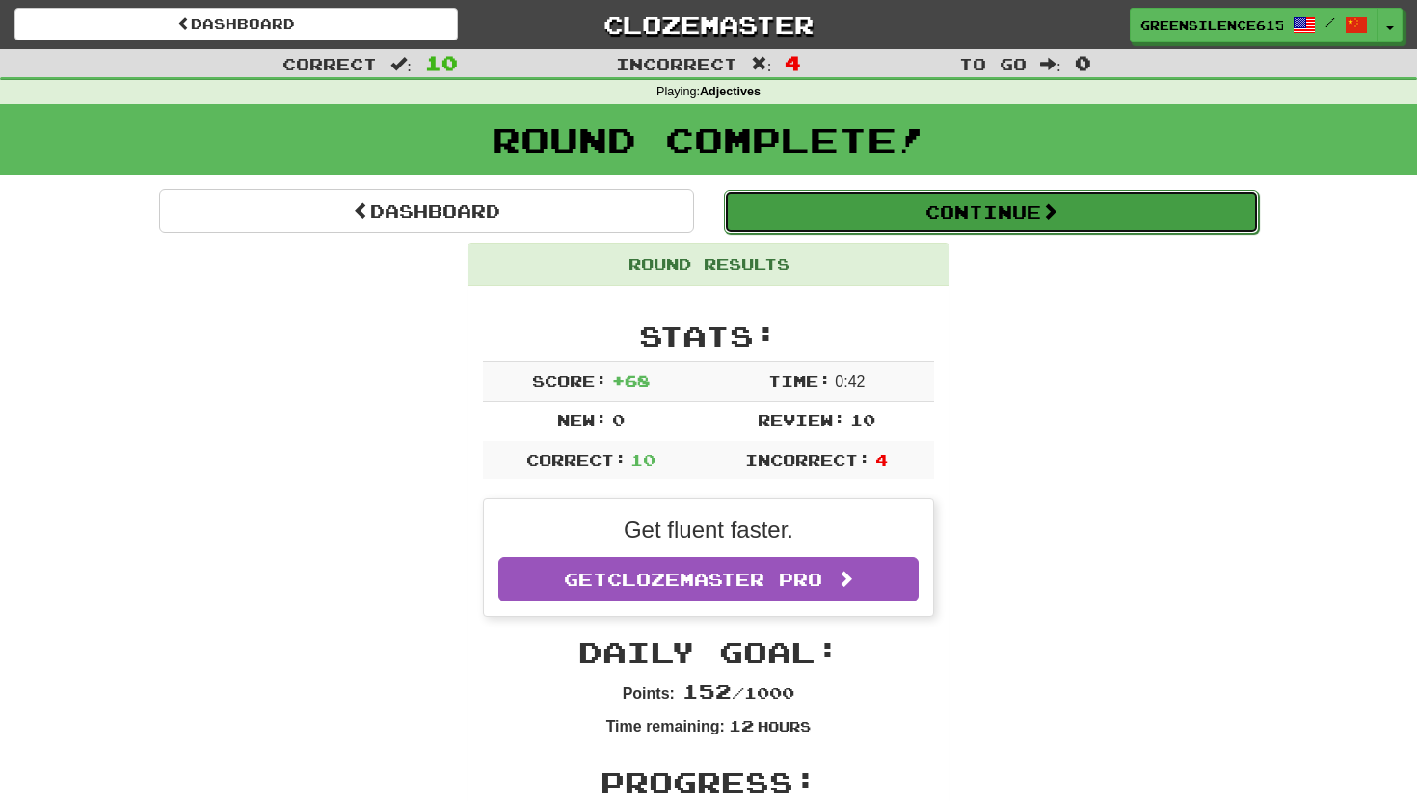
click at [920, 232] on button "Continue" at bounding box center [991, 212] width 535 height 44
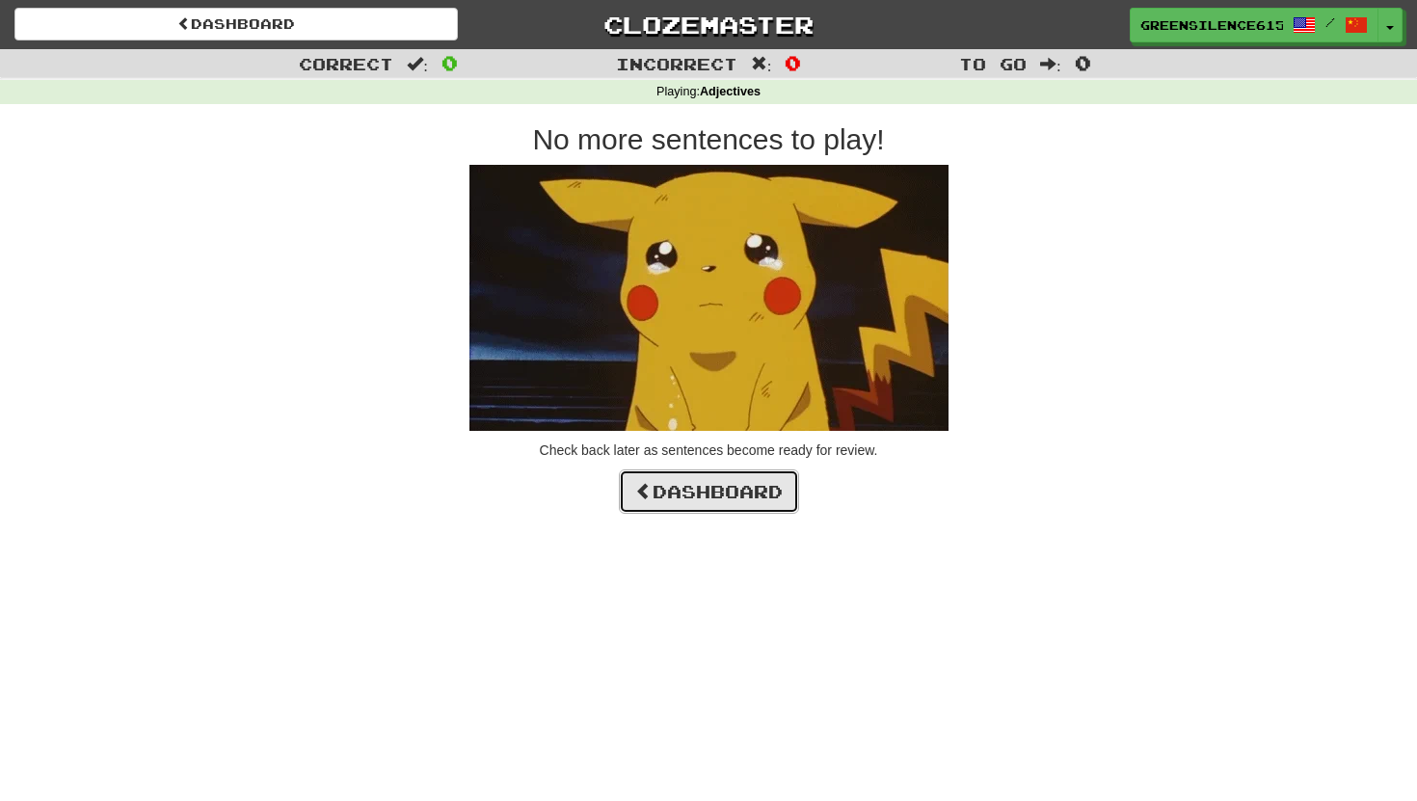
click at [746, 492] on link "Dashboard" at bounding box center [709, 491] width 180 height 44
